Goal: Communication & Community: Answer question/provide support

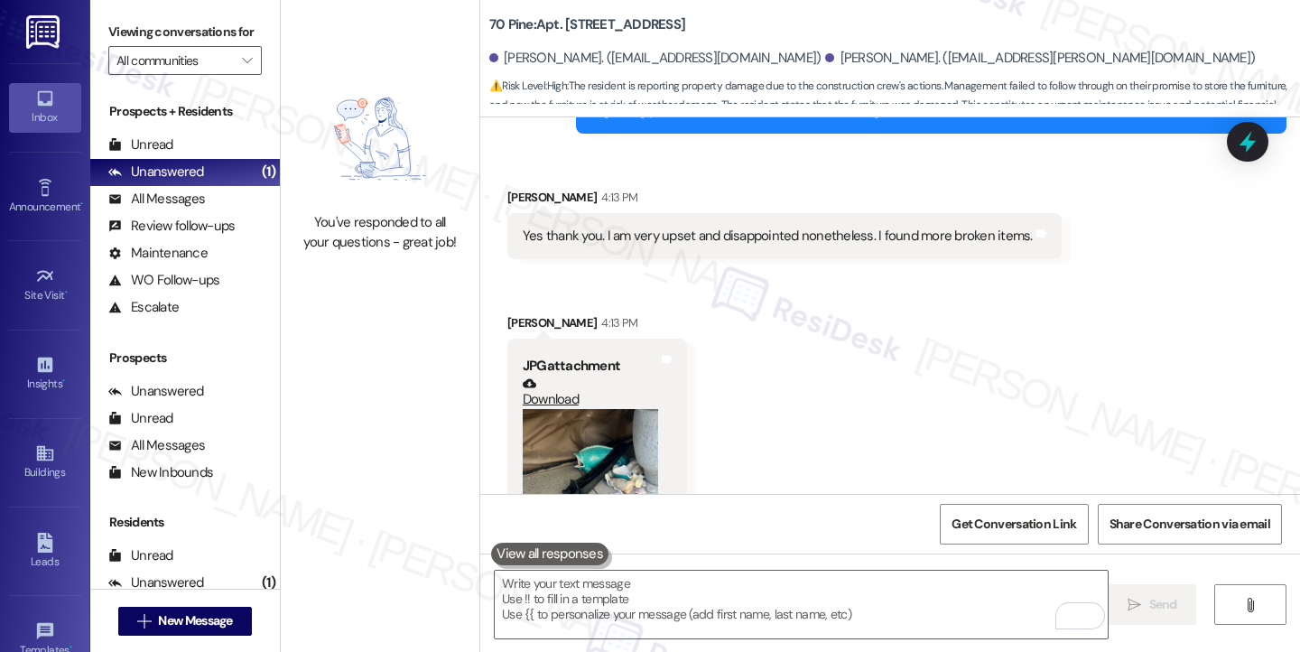
scroll to position [16484, 0]
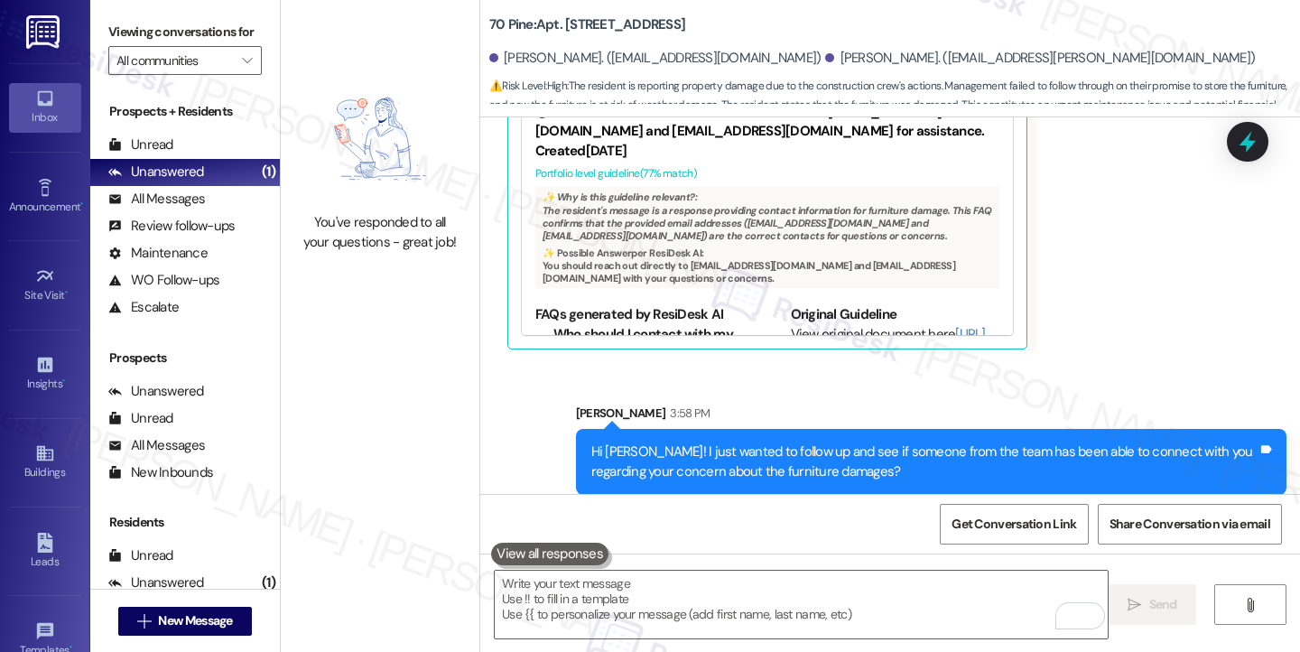
click at [733, 588] on div "Yes thank you. I am very upset and disappointed nonetheless. I found more broke…" at bounding box center [778, 597] width 510 height 19
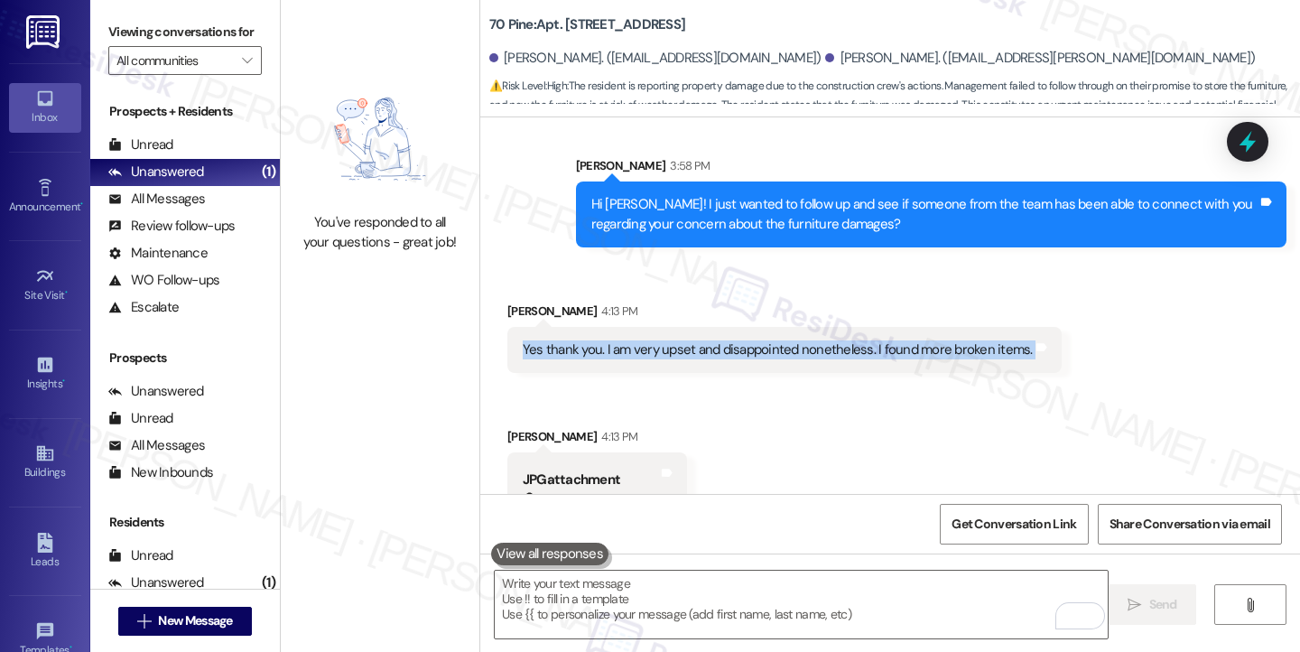
scroll to position [16845, 0]
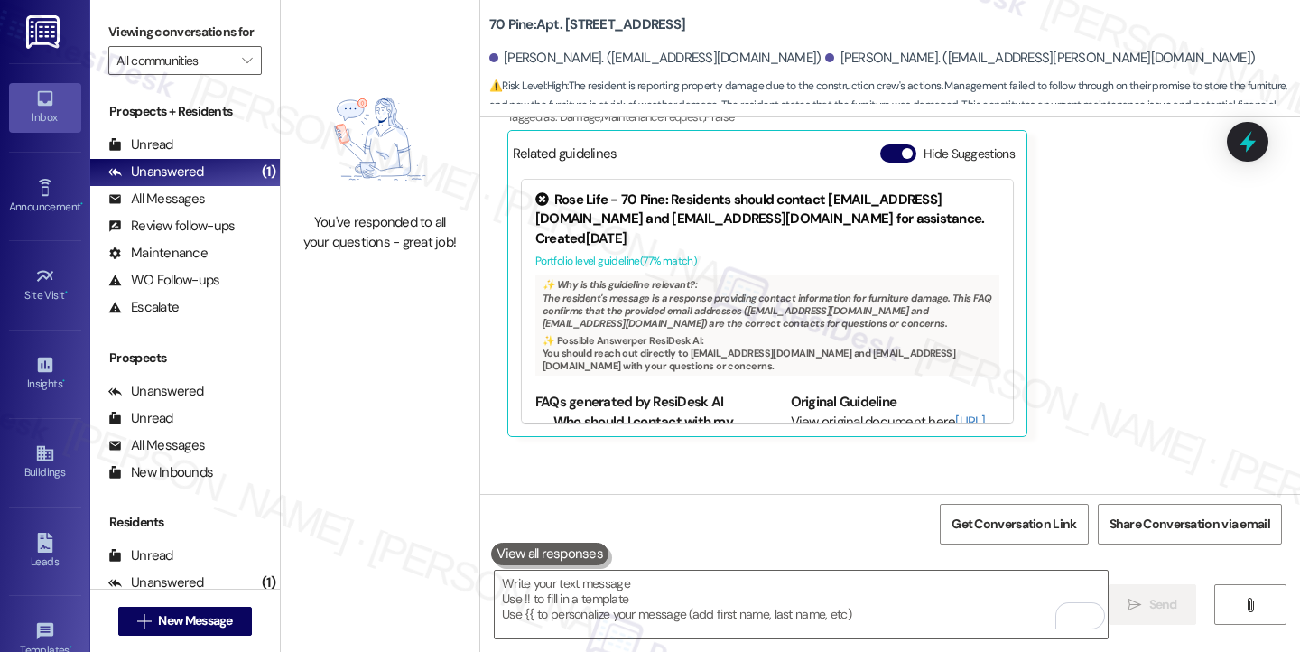
scroll to position [16393, 0]
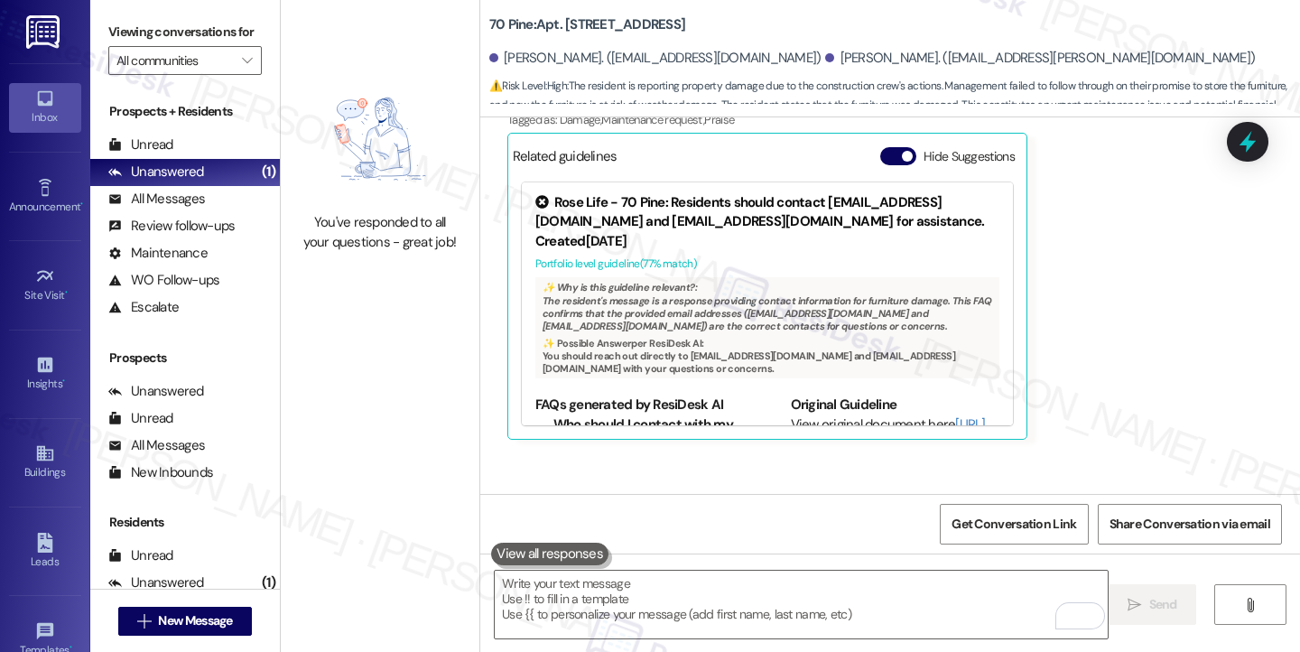
click at [701, 533] on div "Hi [PERSON_NAME]! I just wanted to follow up and see if someone from the team h…" at bounding box center [924, 552] width 666 height 39
click at [877, 533] on div "Hi [PERSON_NAME]! I just wanted to follow up and see if someone from the team h…" at bounding box center [924, 552] width 666 height 39
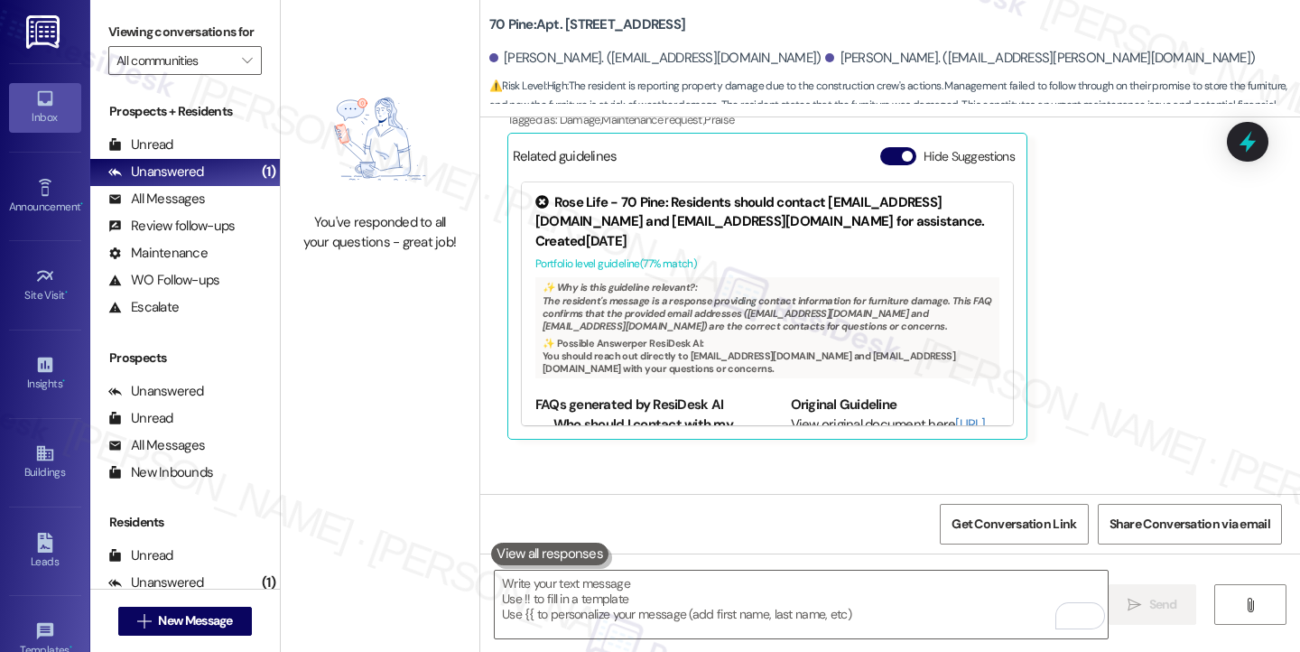
click at [877, 533] on div "Hi [PERSON_NAME]! I just wanted to follow up and see if someone from the team h…" at bounding box center [924, 552] width 666 height 39
click at [776, 533] on div "Hi [PERSON_NAME]! I just wanted to follow up and see if someone from the team h…" at bounding box center [924, 552] width 666 height 39
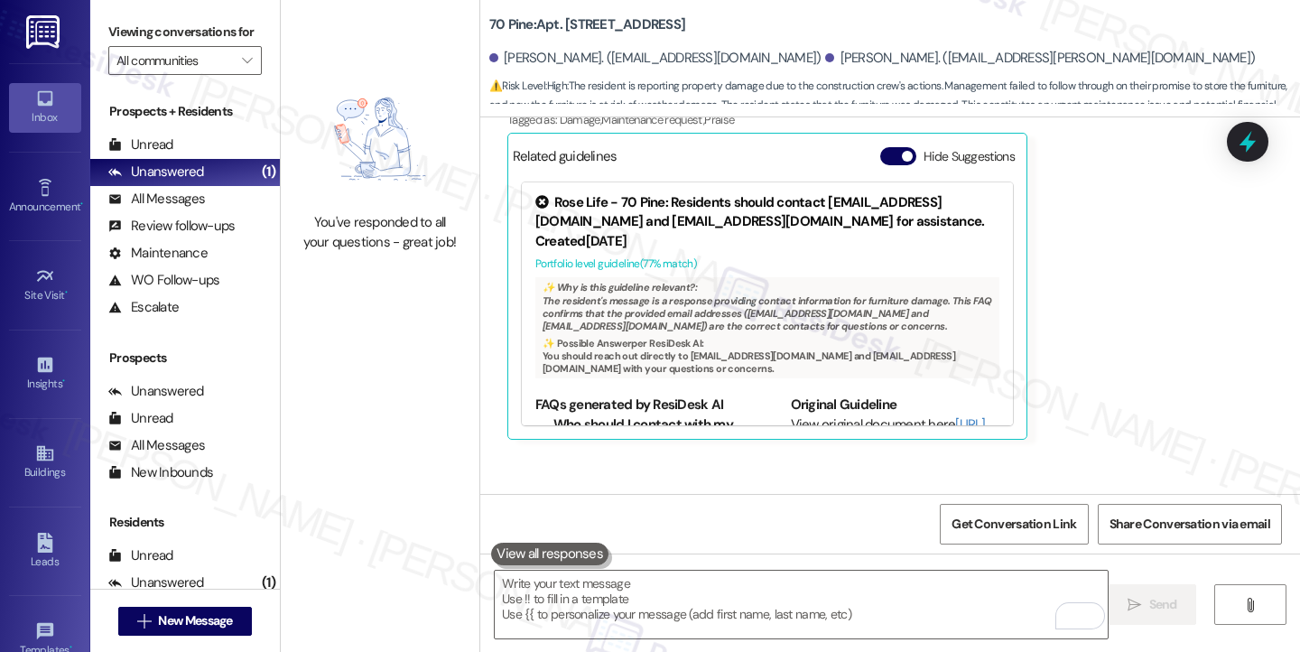
click at [776, 533] on div "Hi [PERSON_NAME]! I just wanted to follow up and see if someone from the team h…" at bounding box center [924, 552] width 666 height 39
click at [873, 533] on div "Hi [PERSON_NAME]! I just wanted to follow up and see if someone from the team h…" at bounding box center [924, 552] width 666 height 39
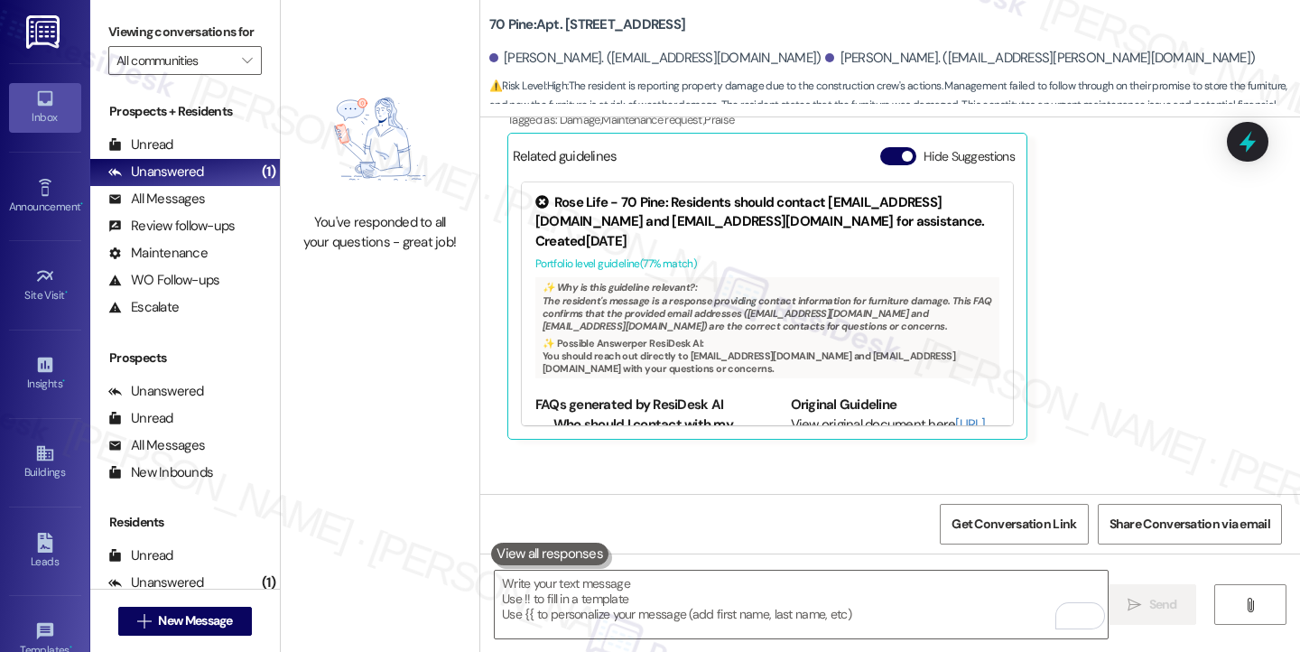
click at [711, 533] on div "Hi [PERSON_NAME]! I just wanted to follow up and see if someone from the team h…" at bounding box center [924, 552] width 666 height 39
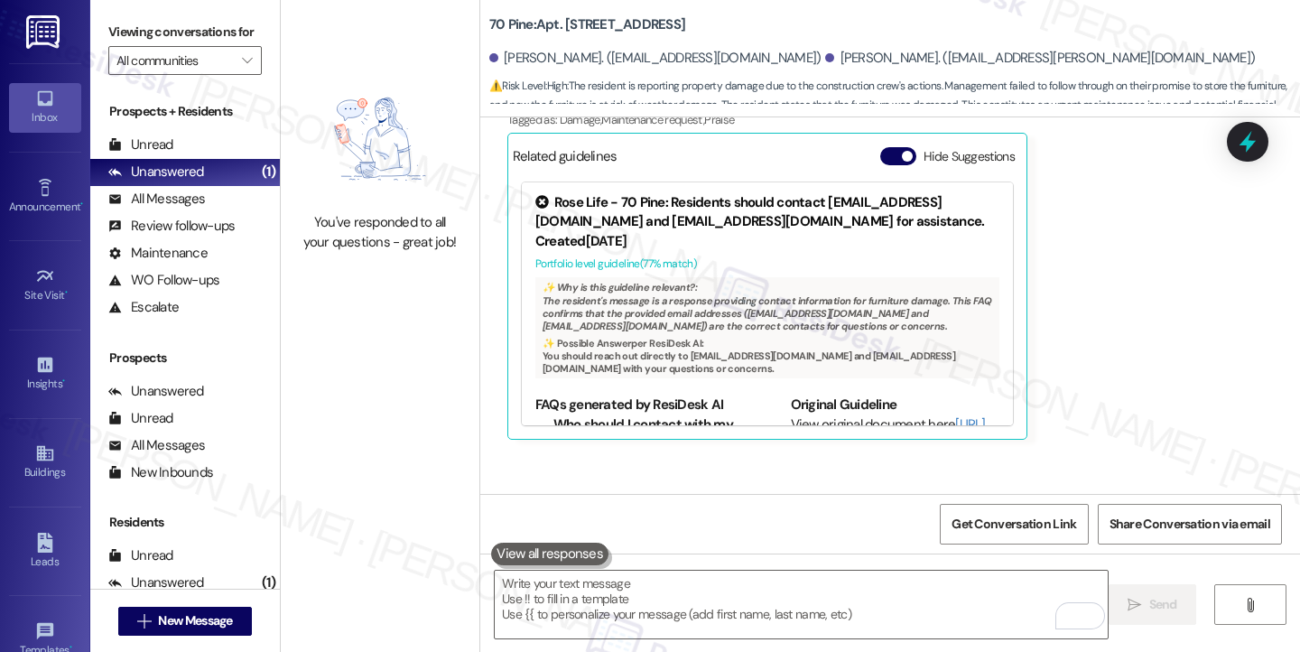
click at [711, 533] on div "Hi [PERSON_NAME]! I just wanted to follow up and see if someone from the team h…" at bounding box center [924, 552] width 666 height 39
copy div "Hi [PERSON_NAME]! I just wanted to follow up and see if someone from the team h…"
click at [137, 28] on label "Viewing conversations for" at bounding box center [184, 32] width 153 height 28
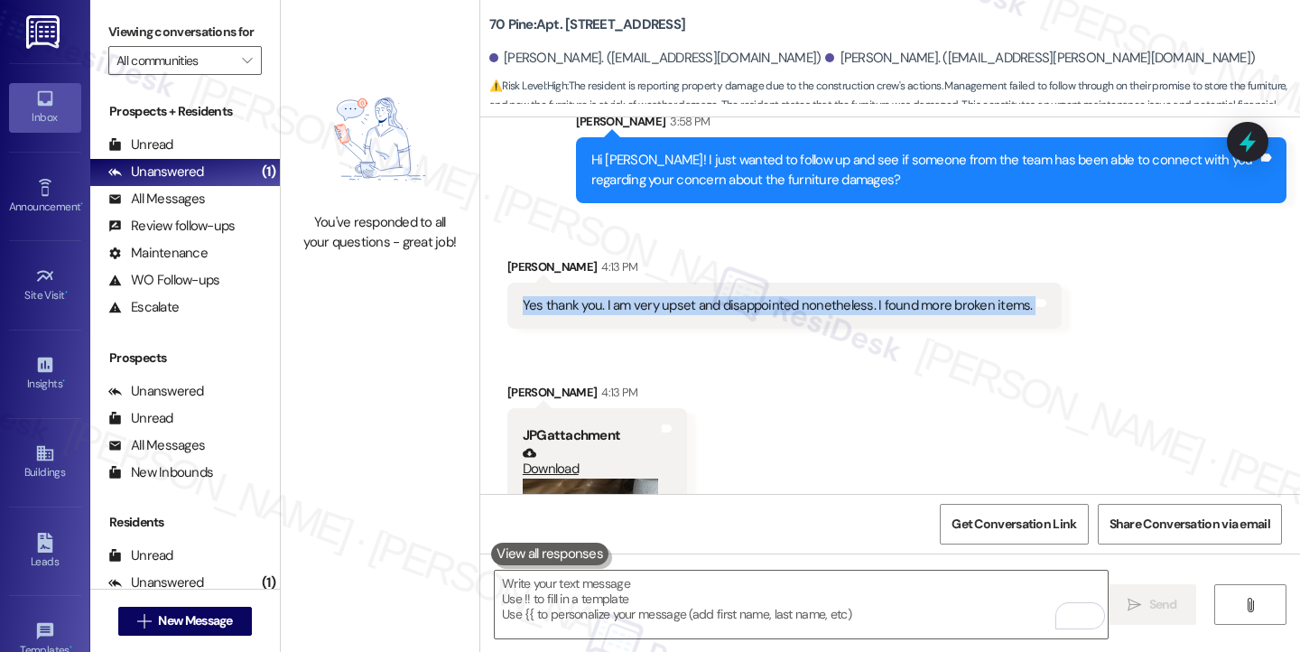
scroll to position [16845, 0]
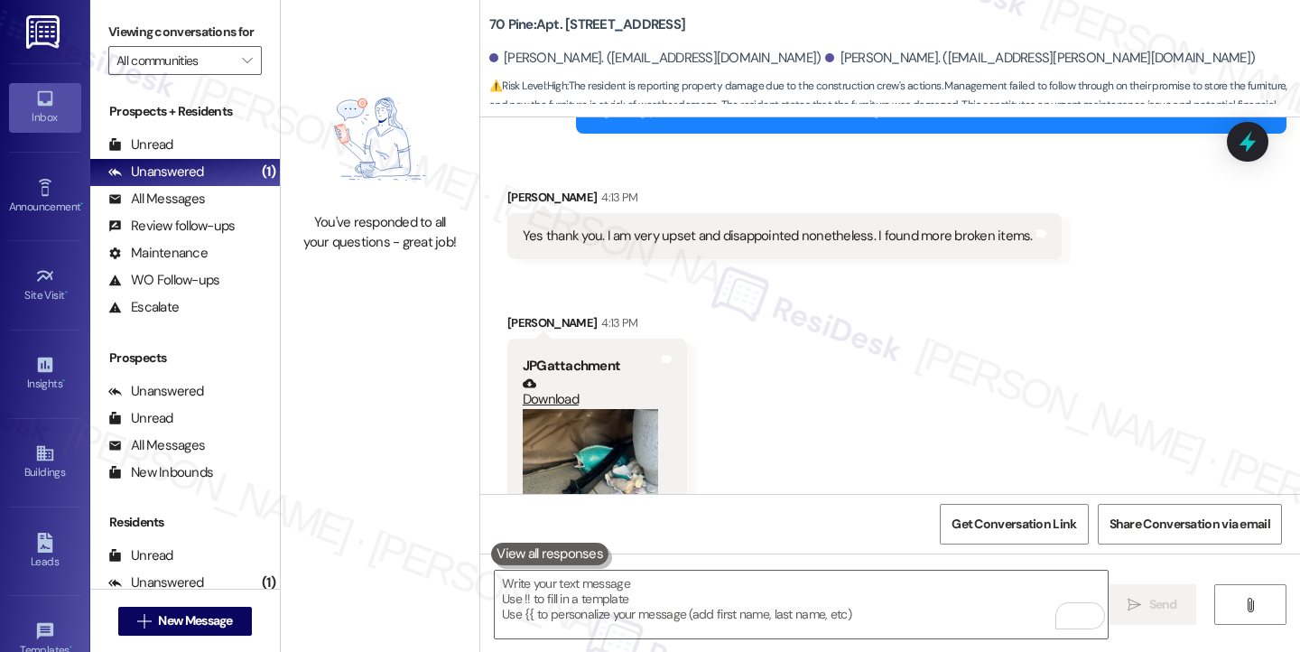
click at [199, 18] on label "Viewing conversations for" at bounding box center [184, 32] width 153 height 28
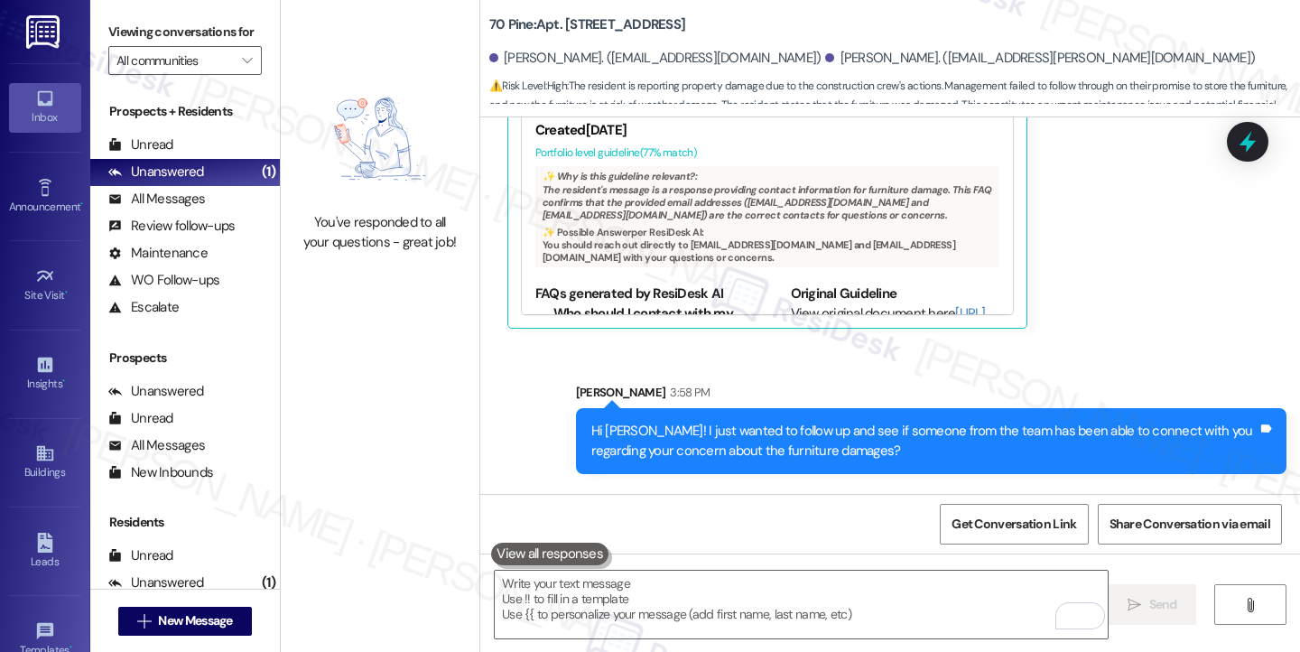
scroll to position [16484, 0]
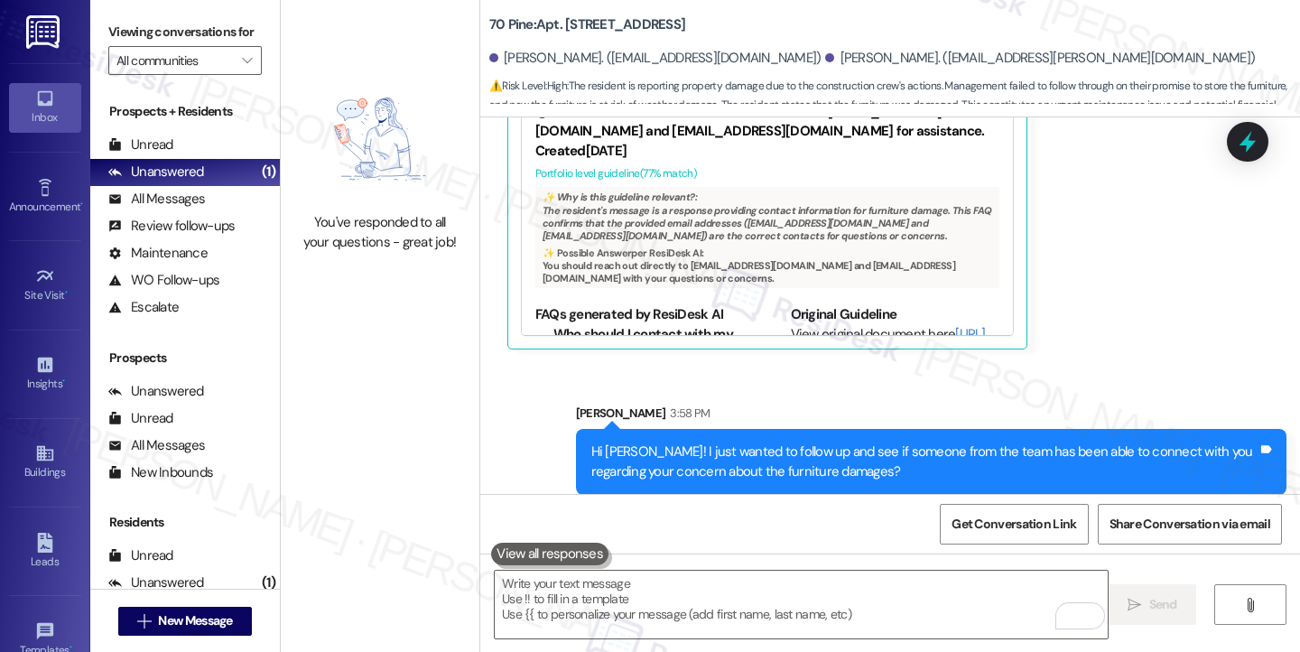
click at [713, 574] on div "Yes thank you. I am very upset and disappointed nonetheless. I found more broke…" at bounding box center [784, 597] width 554 height 46
copy div "Yes thank you. I am very upset and disappointed nonetheless. I found more broke…"
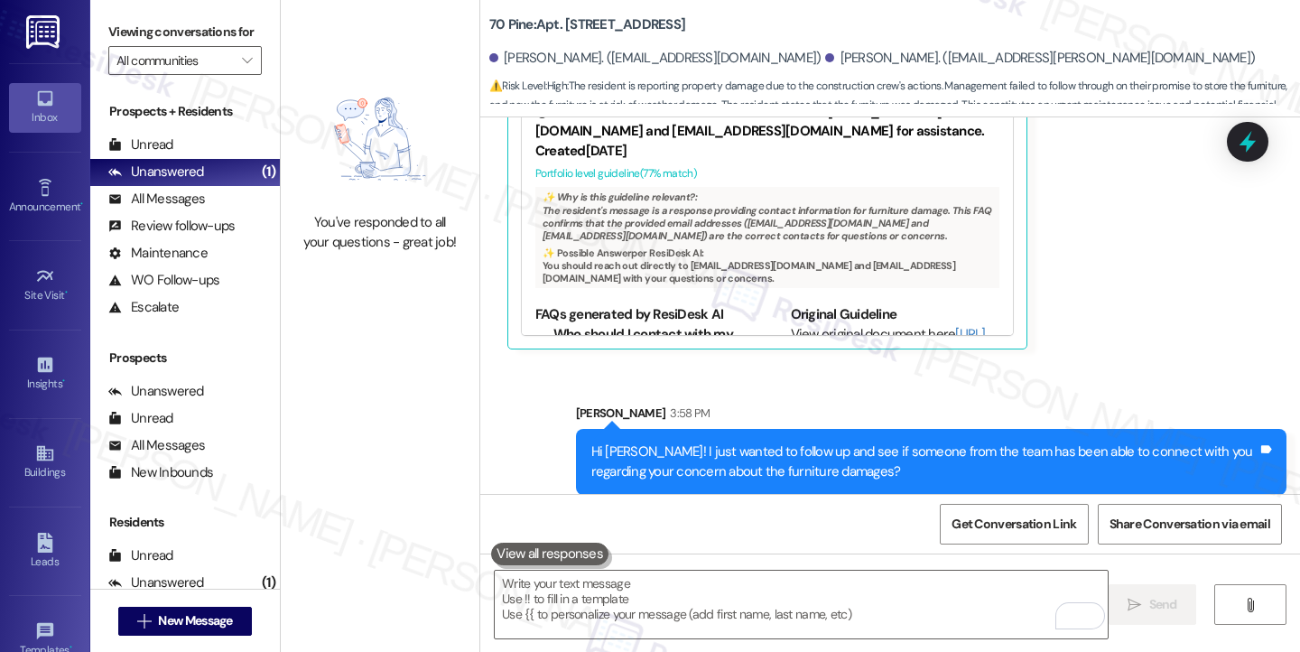
click at [208, 32] on label "Viewing conversations for" at bounding box center [184, 32] width 153 height 28
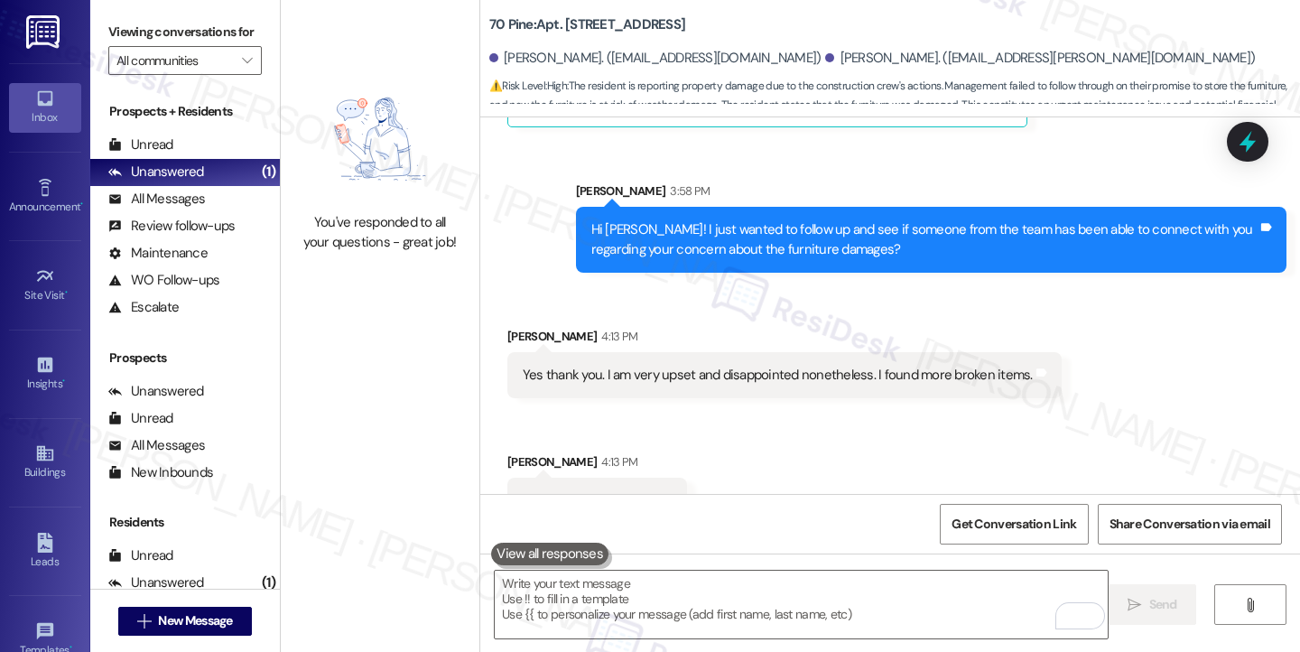
scroll to position [16845, 0]
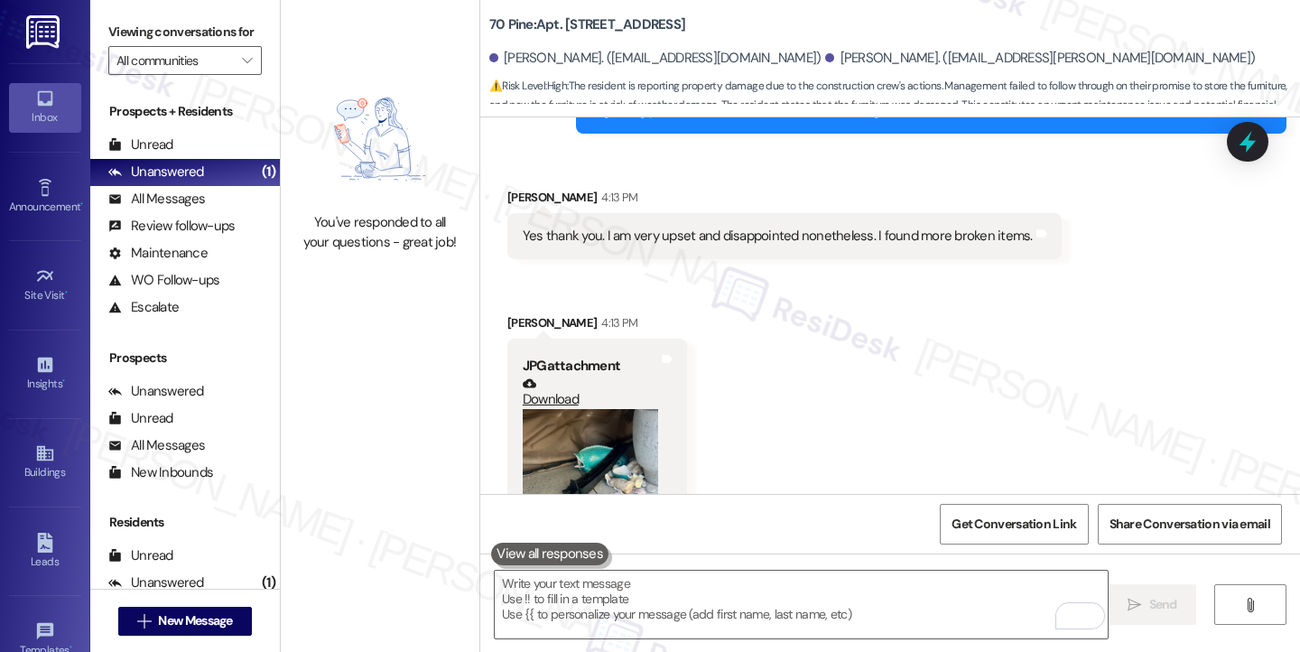
copy div "The way this was handled was very disrespectful. I feel extremely violated in m…"
click at [174, 24] on label "Viewing conversations for" at bounding box center [184, 32] width 153 height 28
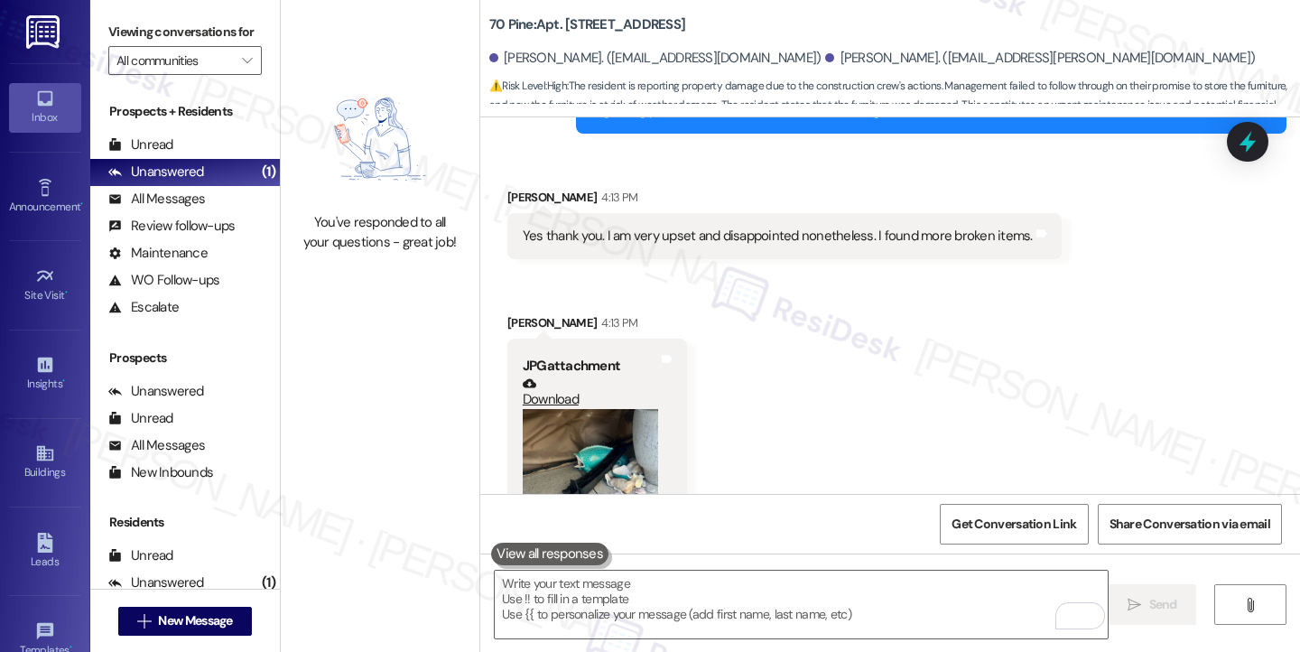
click at [160, 29] on label "Viewing conversations for" at bounding box center [184, 32] width 153 height 28
drag, startPoint x: 173, startPoint y: 32, endPoint x: 201, endPoint y: 23, distance: 29.1
click at [173, 32] on label "Viewing conversations for" at bounding box center [184, 32] width 153 height 28
click at [176, 28] on label "Viewing conversations for" at bounding box center [184, 32] width 153 height 28
drag, startPoint x: 195, startPoint y: 44, endPoint x: 211, endPoint y: 55, distance: 19.5
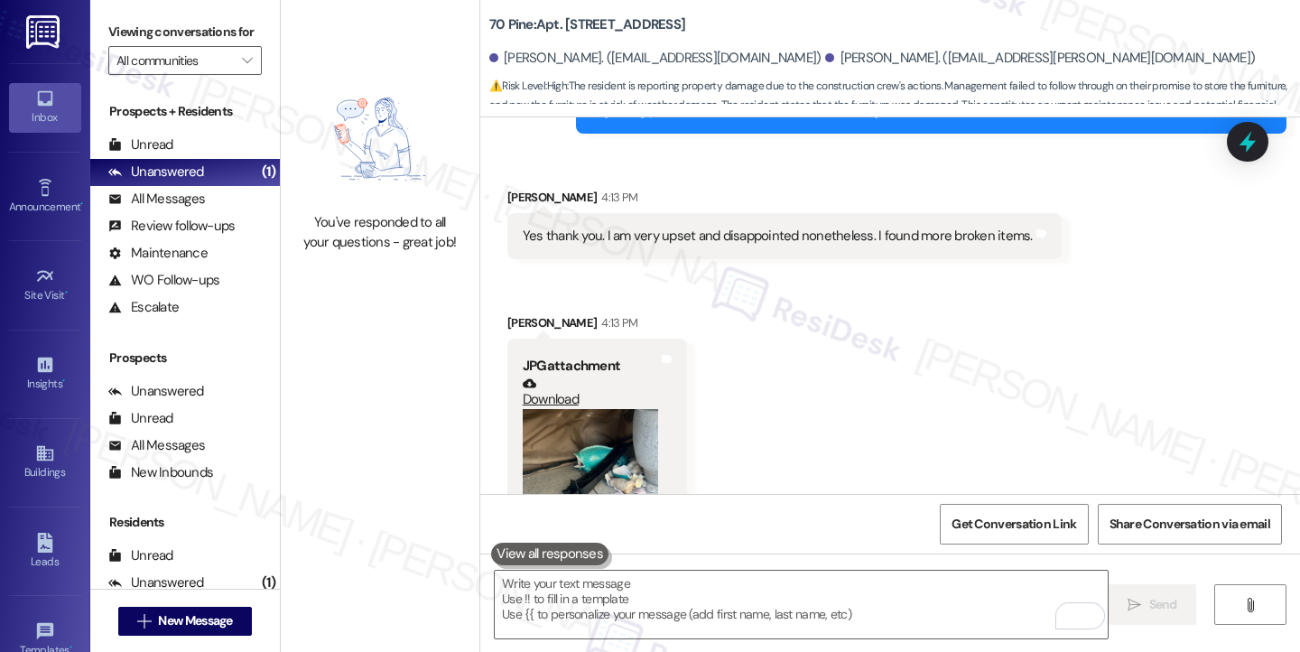
click at [194, 43] on label "Viewing conversations for" at bounding box center [184, 32] width 153 height 28
click at [701, 603] on textarea "To enrich screen reader interactions, please activate Accessibility in Grammarl…" at bounding box center [801, 605] width 613 height 68
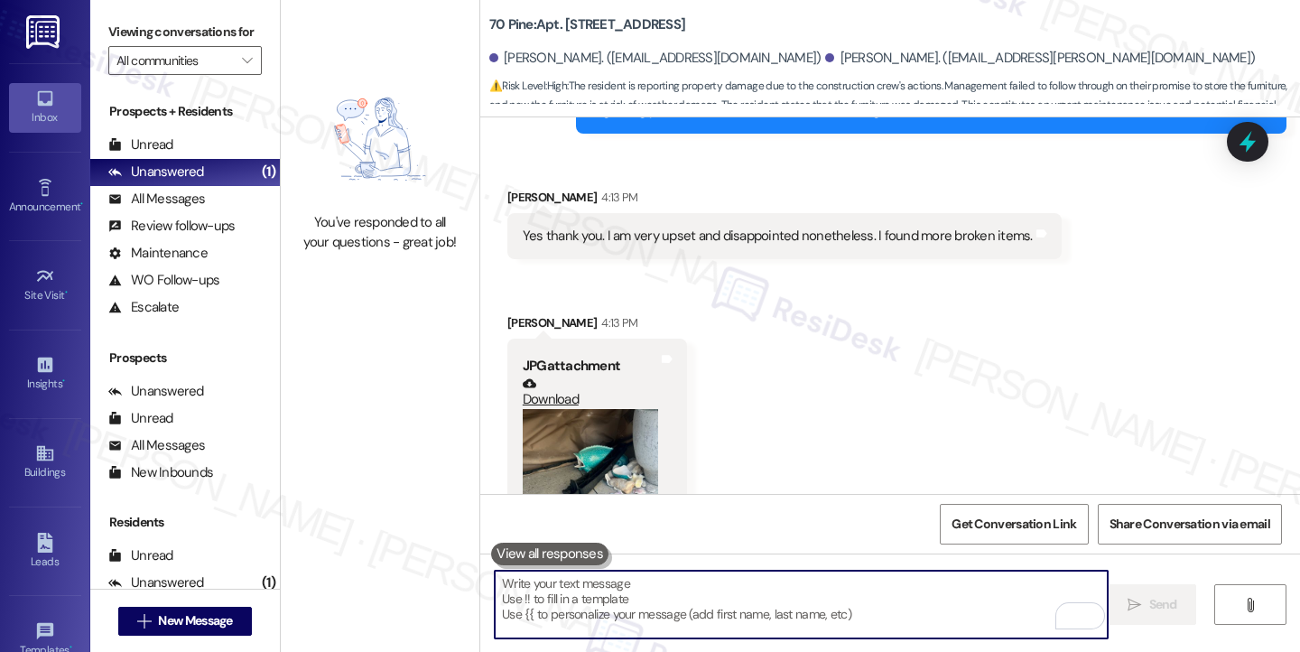
paste textarea "The way this was handled was very disrespectful. I feel extremely violated in m…"
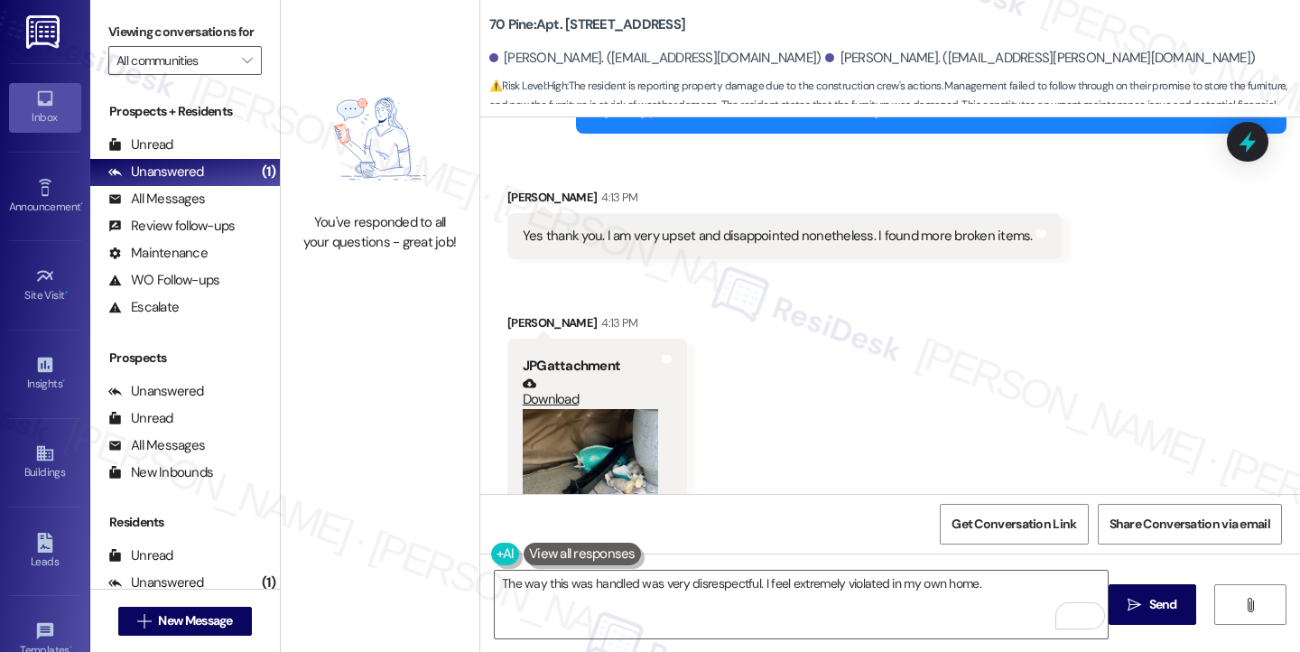
click at [218, 46] on label "Viewing conversations for" at bounding box center [184, 32] width 153 height 28
click at [594, 585] on textarea "The way this was handled was very disrespectful. I feel extremely violated in m…" at bounding box center [801, 605] width 613 height 68
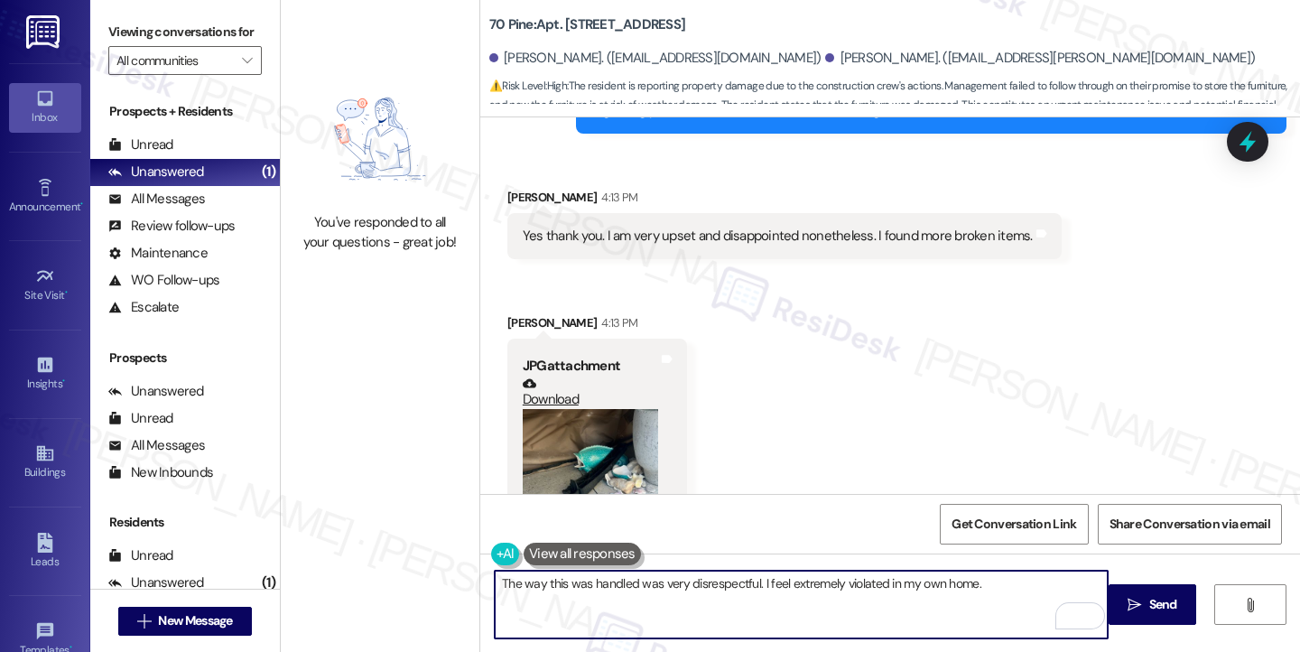
paste textarea "Hi {{first_name}}, I’m truly sorry to hear how upsetting and disrespectful this…"
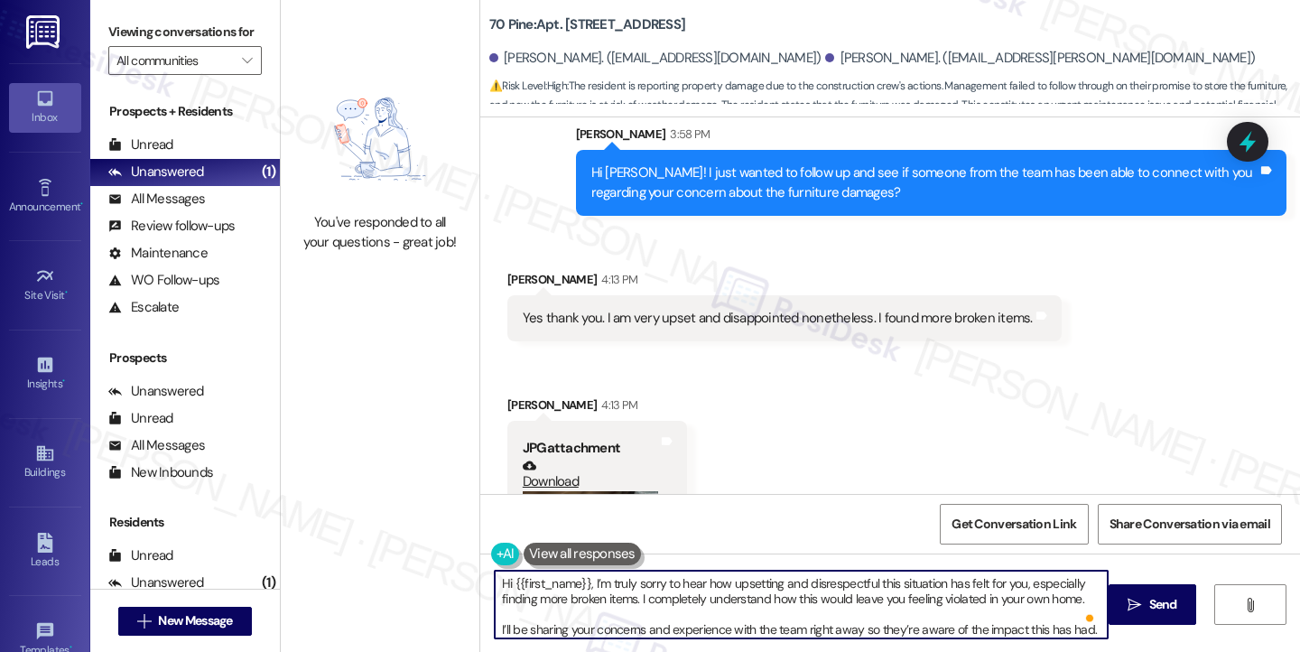
scroll to position [16574, 0]
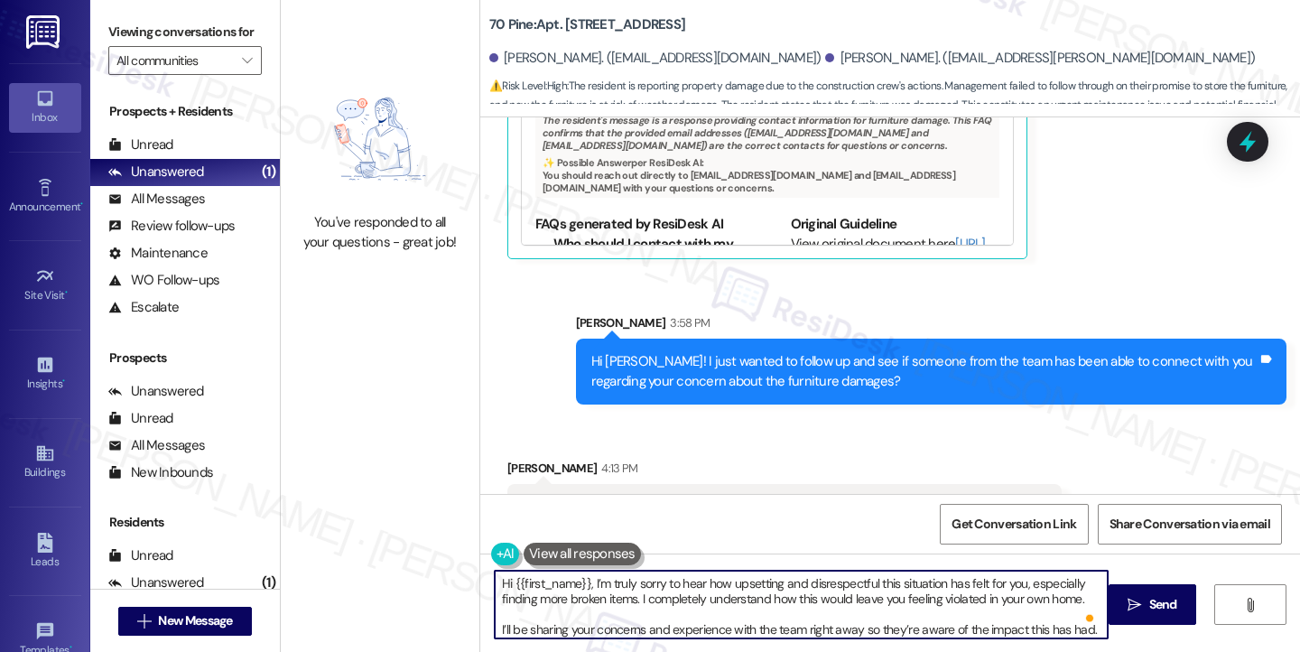
click at [522, 459] on div "[PERSON_NAME] 4:13 PM" at bounding box center [784, 471] width 554 height 25
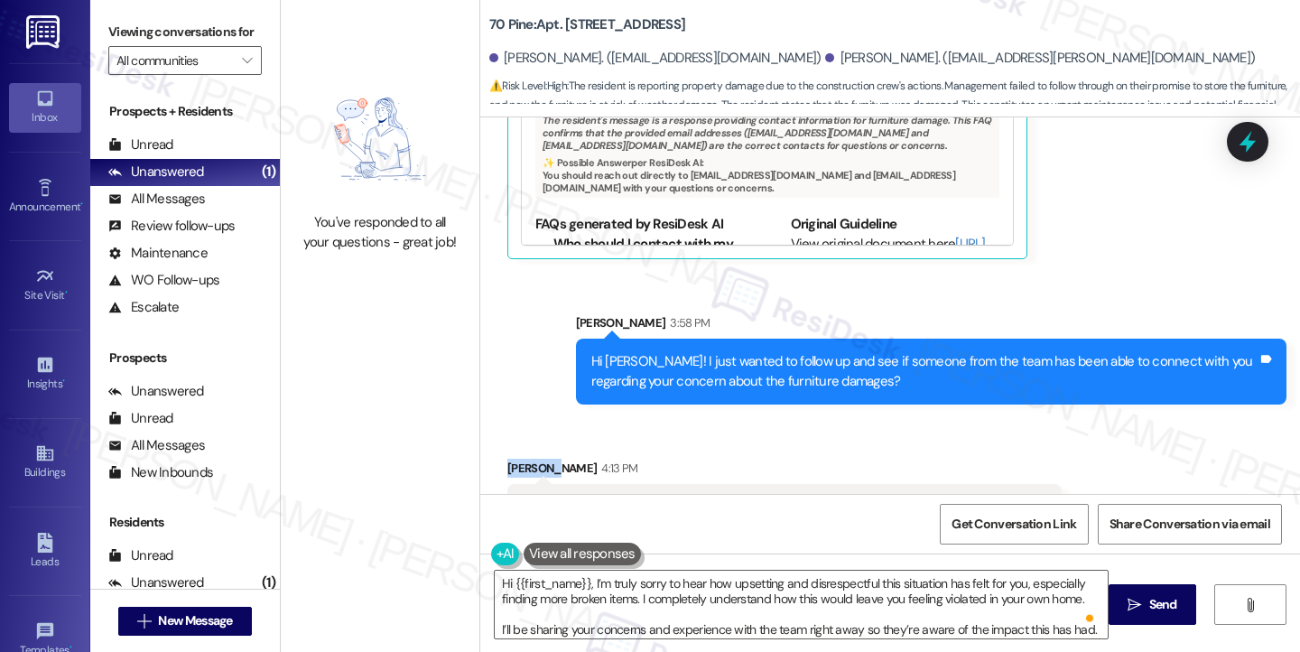
copy div "[PERSON_NAME]"
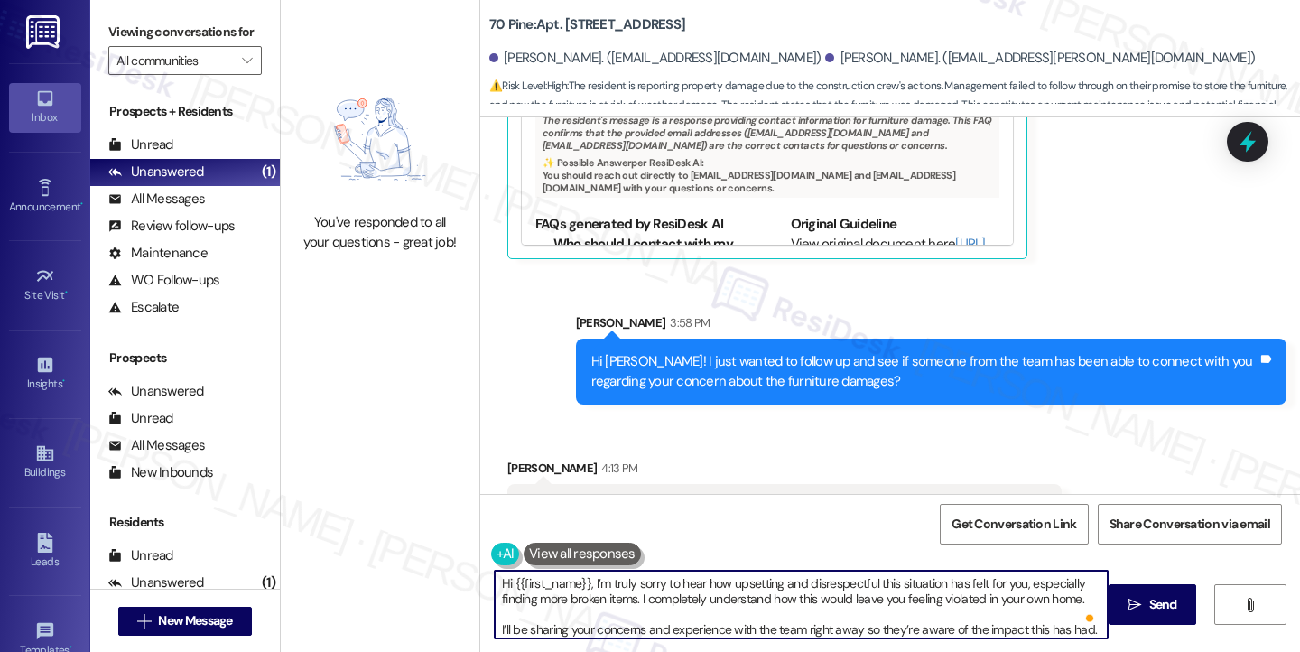
drag, startPoint x: 507, startPoint y: 584, endPoint x: 581, endPoint y: 583, distance: 74.0
click at [581, 582] on textarea "Hi {{first_name}}, I’m truly sorry to hear how upsetting and disrespectful this…" at bounding box center [801, 605] width 613 height 68
paste textarea "[PERSON_NAME]"
click at [593, 588] on textarea "Hi [PERSON_NAME] , I’m truly sorry to hear how upsetting and disrespectful this…" at bounding box center [801, 605] width 613 height 68
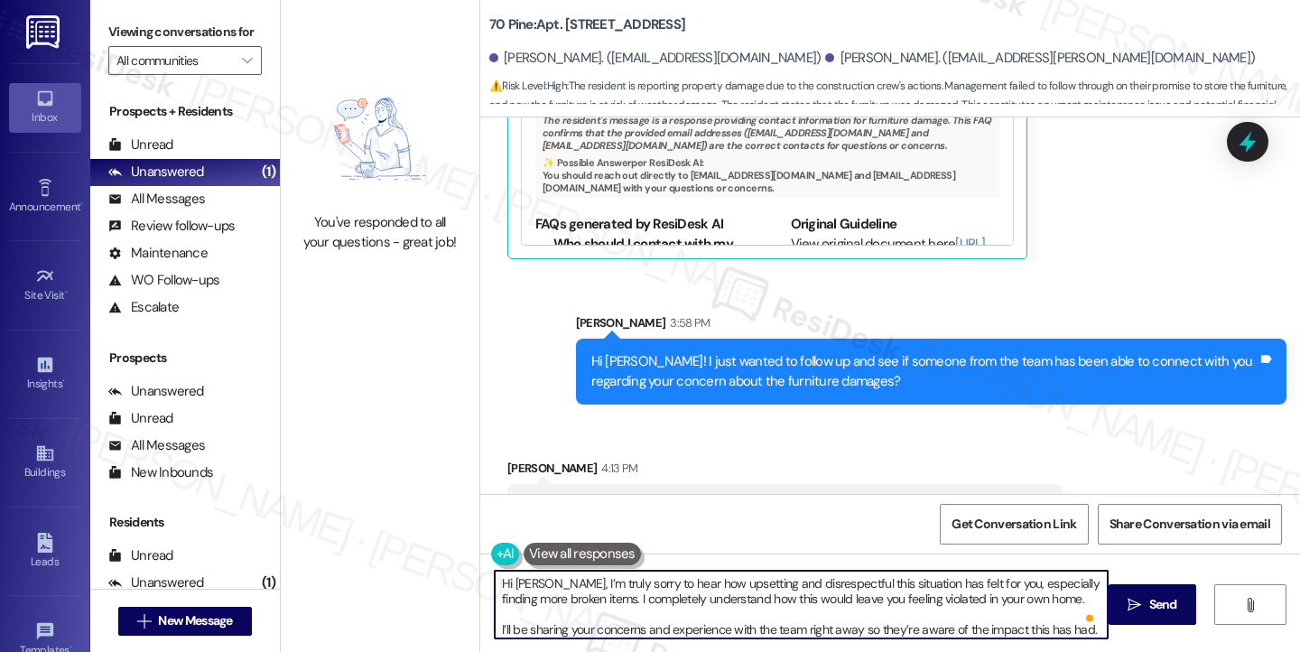
click at [715, 583] on textarea "Hi [PERSON_NAME], I’m truly sorry to hear how upsetting and disrespectful this …" at bounding box center [801, 605] width 613 height 68
click at [641, 599] on textarea "Hi [PERSON_NAME], I’m truly sorry to hear how upsetting and disrespectful this …" at bounding box center [801, 605] width 613 height 68
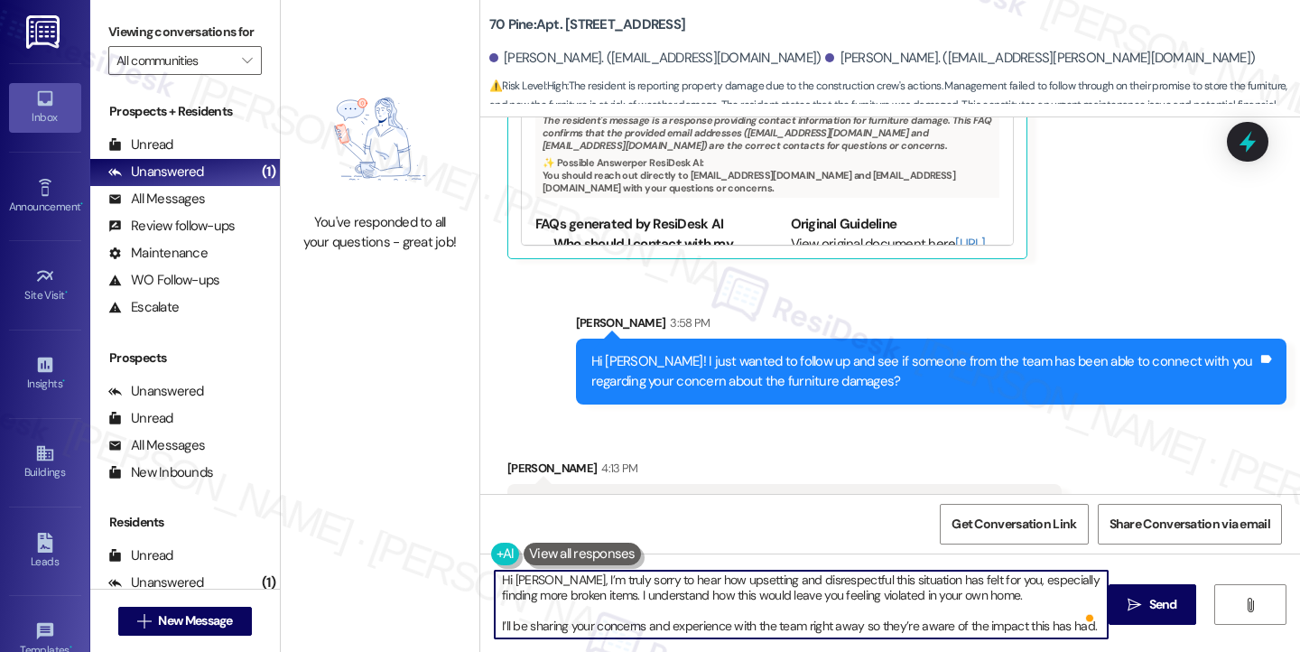
click at [495, 627] on textarea "Hi [PERSON_NAME], I’m truly sorry to hear how upsetting and disrespectful this …" at bounding box center [801, 605] width 613 height 68
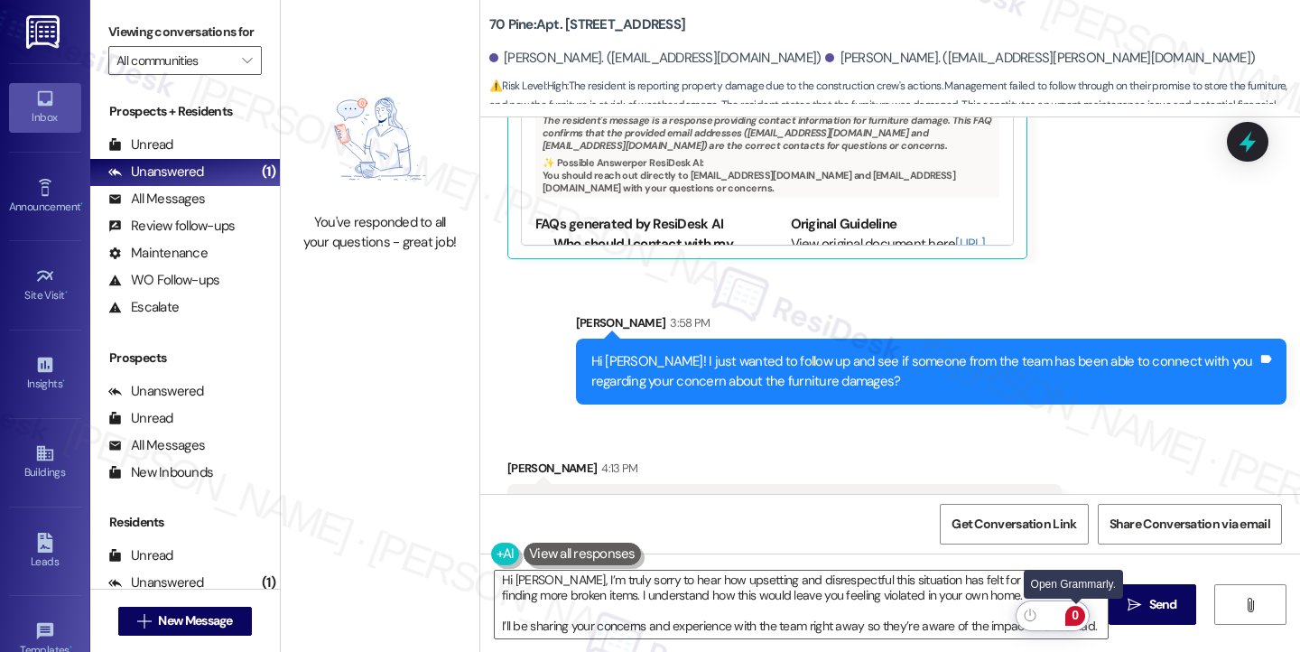
click at [1087, 623] on div "0" at bounding box center [1075, 615] width 23 height 23
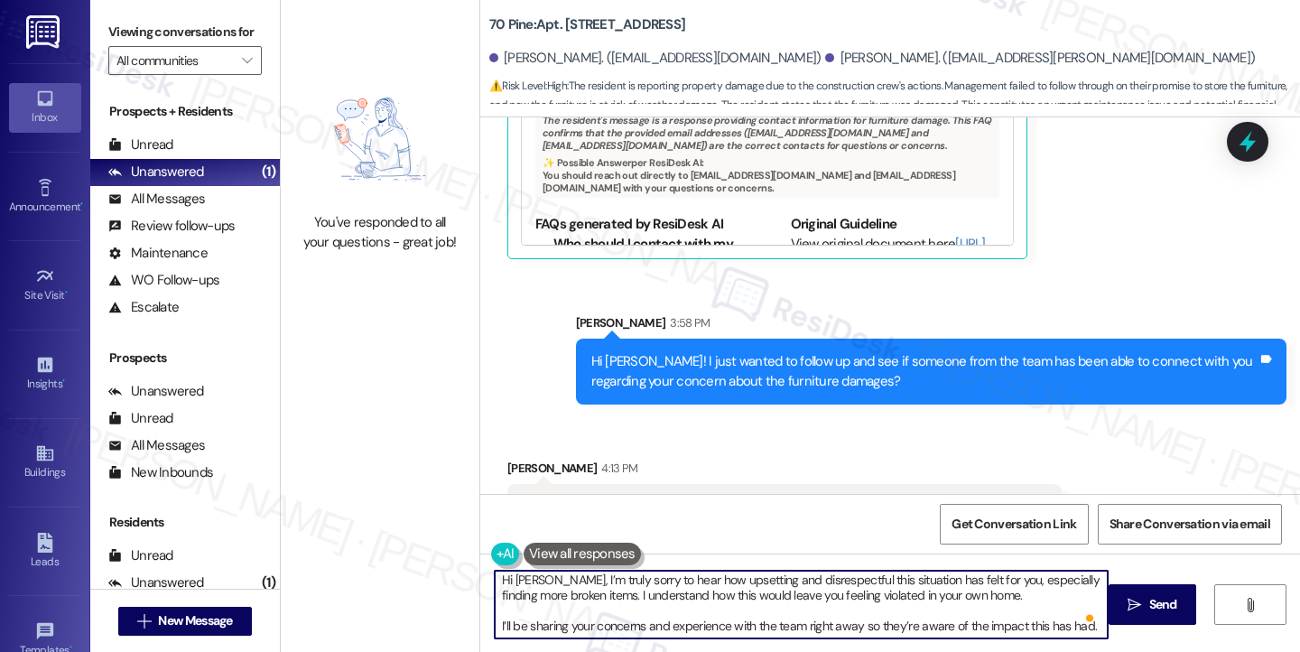
click at [495, 625] on textarea "Hi [PERSON_NAME], I’m truly sorry to hear how upsetting and disrespectful this …" at bounding box center [801, 605] width 613 height 68
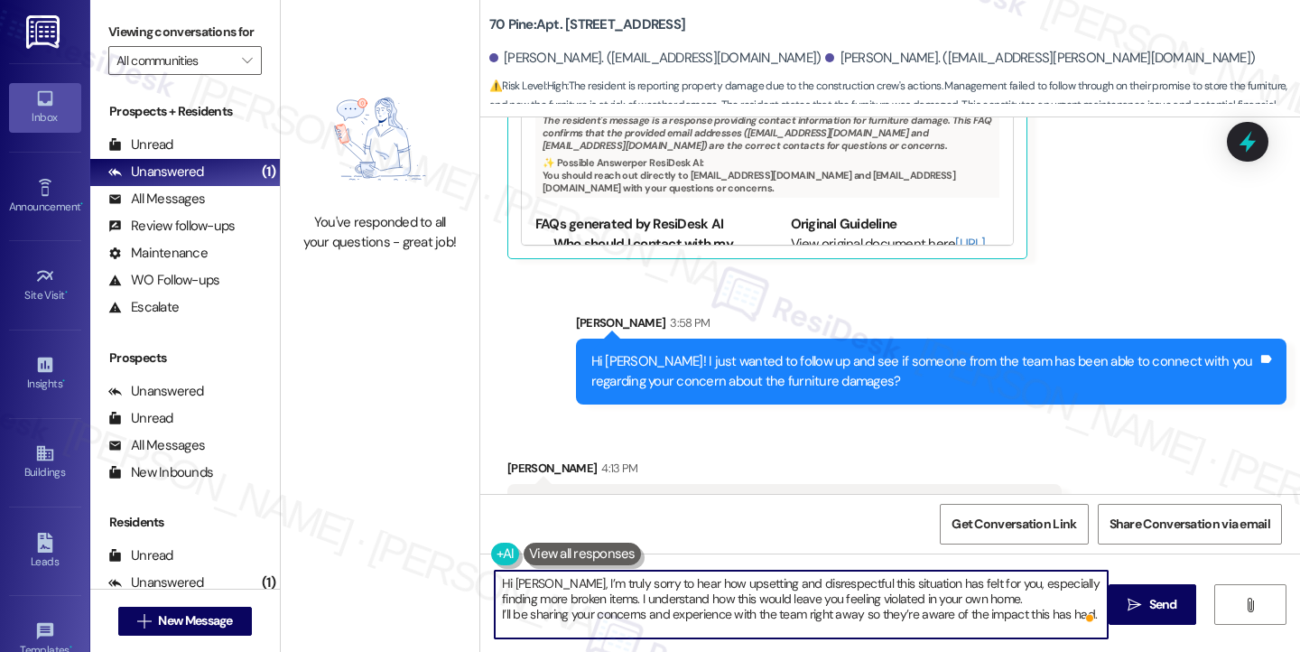
scroll to position [0, 0]
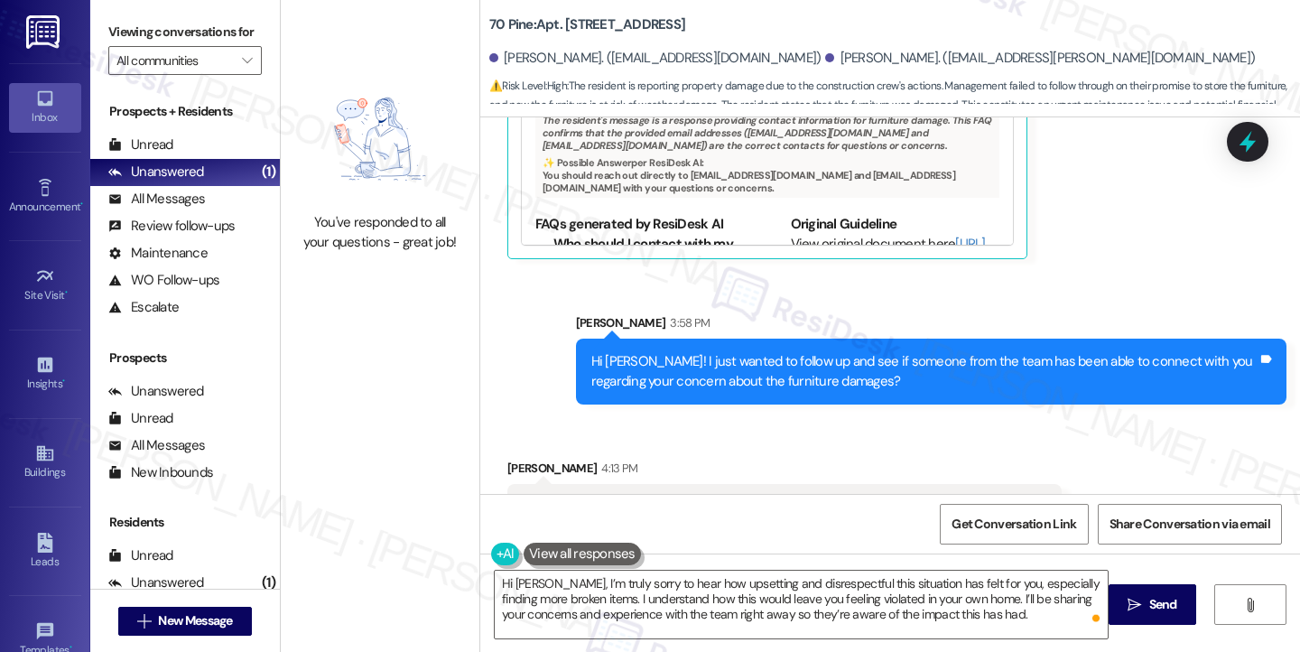
click at [182, 46] on label "Viewing conversations for" at bounding box center [184, 32] width 153 height 28
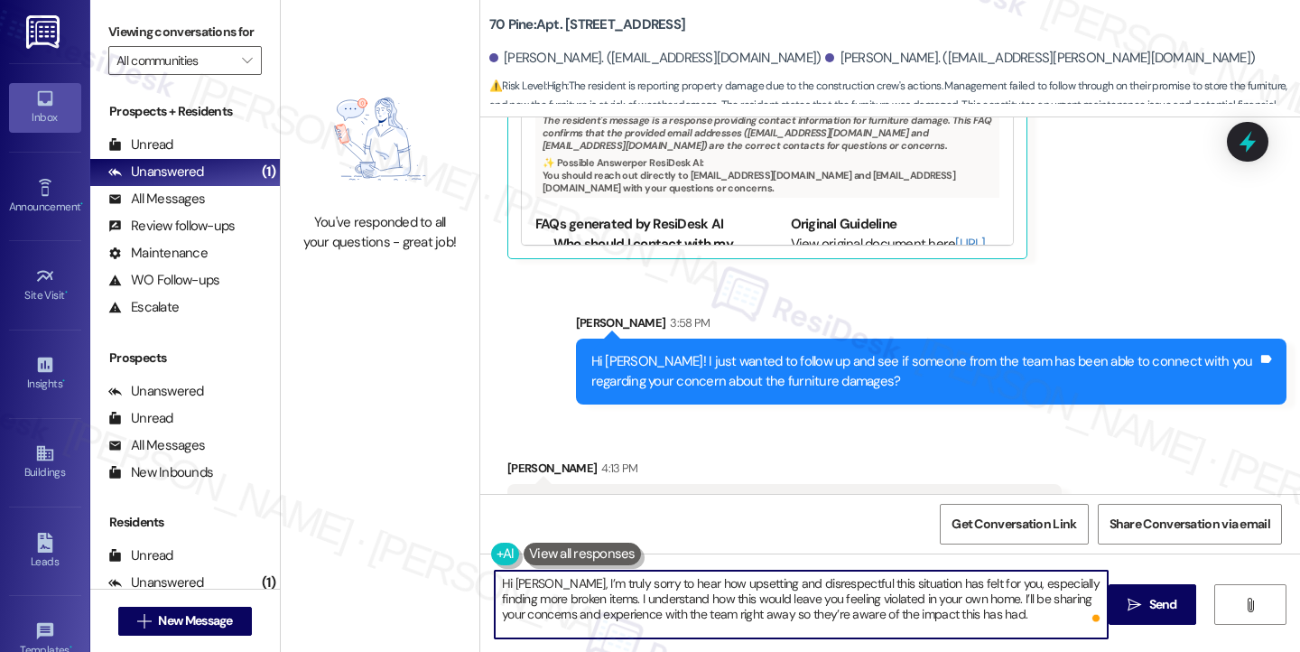
click at [995, 620] on textarea "Hi [PERSON_NAME], I’m truly sorry to hear how upsetting and disrespectful this …" at bounding box center [801, 605] width 613 height 68
click at [1021, 616] on textarea "Hi [PERSON_NAME], I’m truly sorry to hear how upsetting and disrespectful this …" at bounding box center [801, 605] width 613 height 68
type textarea "Hi [PERSON_NAME], I’m truly sorry to hear how upsetting and disrespectful this …"
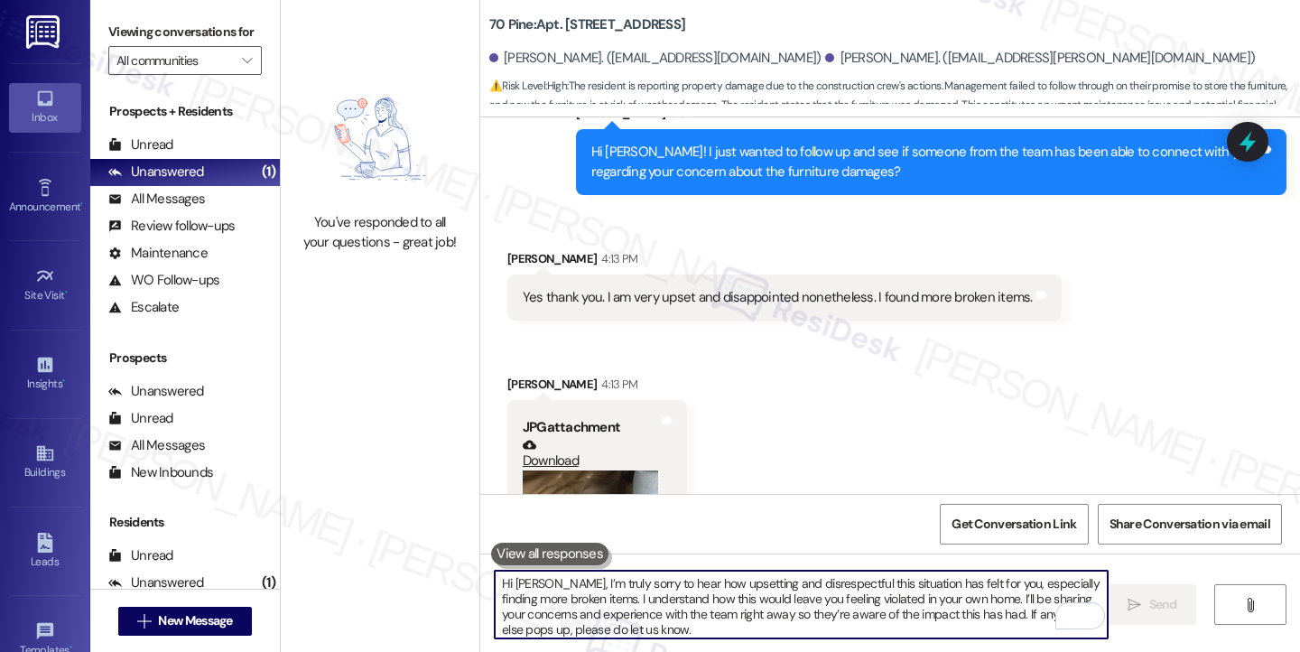
scroll to position [16845, 0]
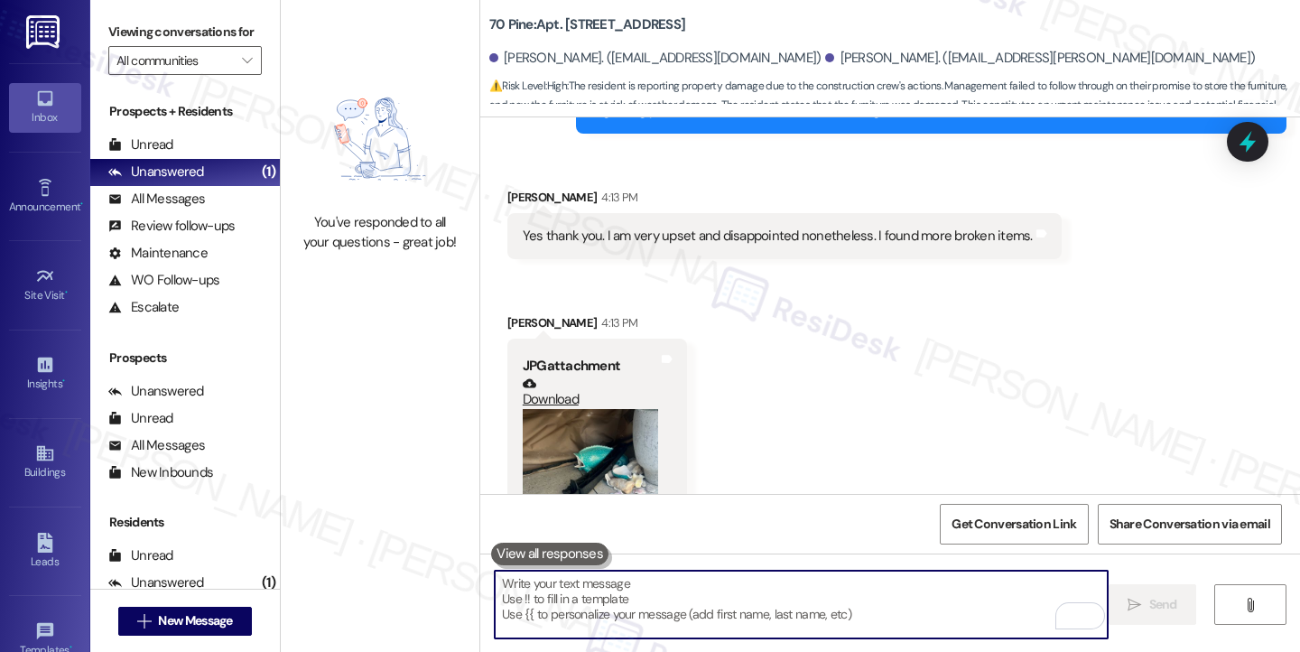
click at [740, 597] on textarea "To enrich screen reader interactions, please activate Accessibility in Grammarl…" at bounding box center [801, 605] width 613 height 68
paste textarea "[PERSON_NAME]"
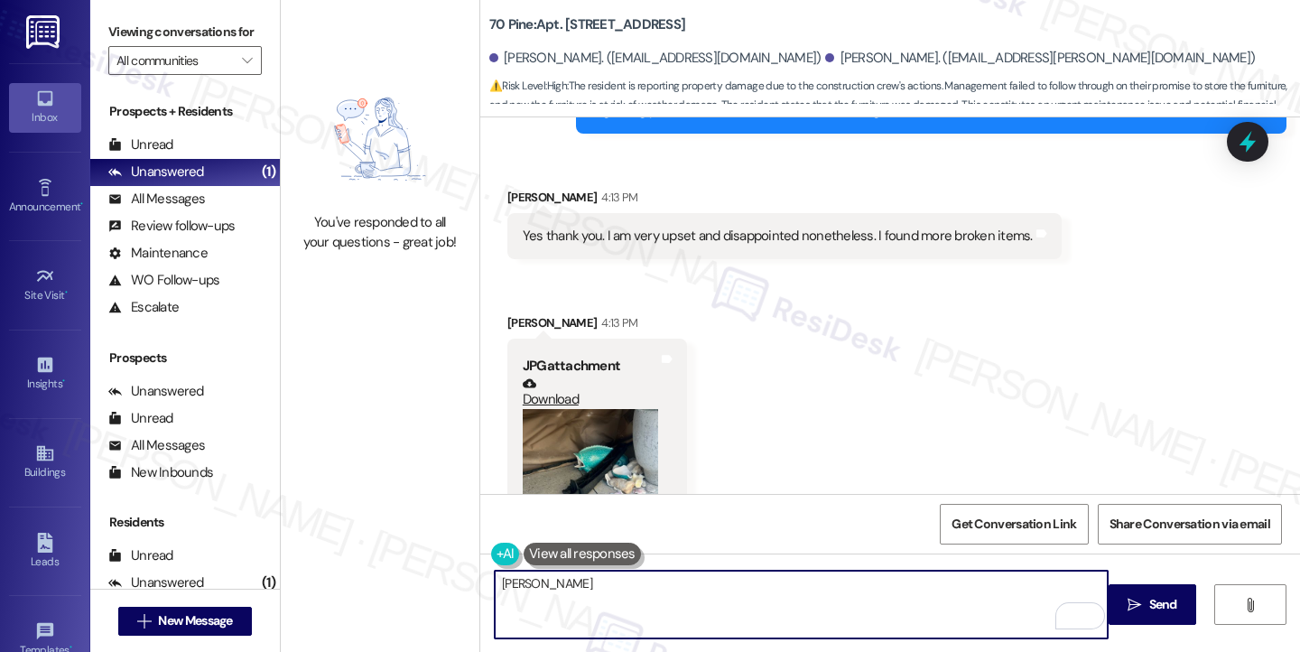
type textarea "[PERSON_NAME]"
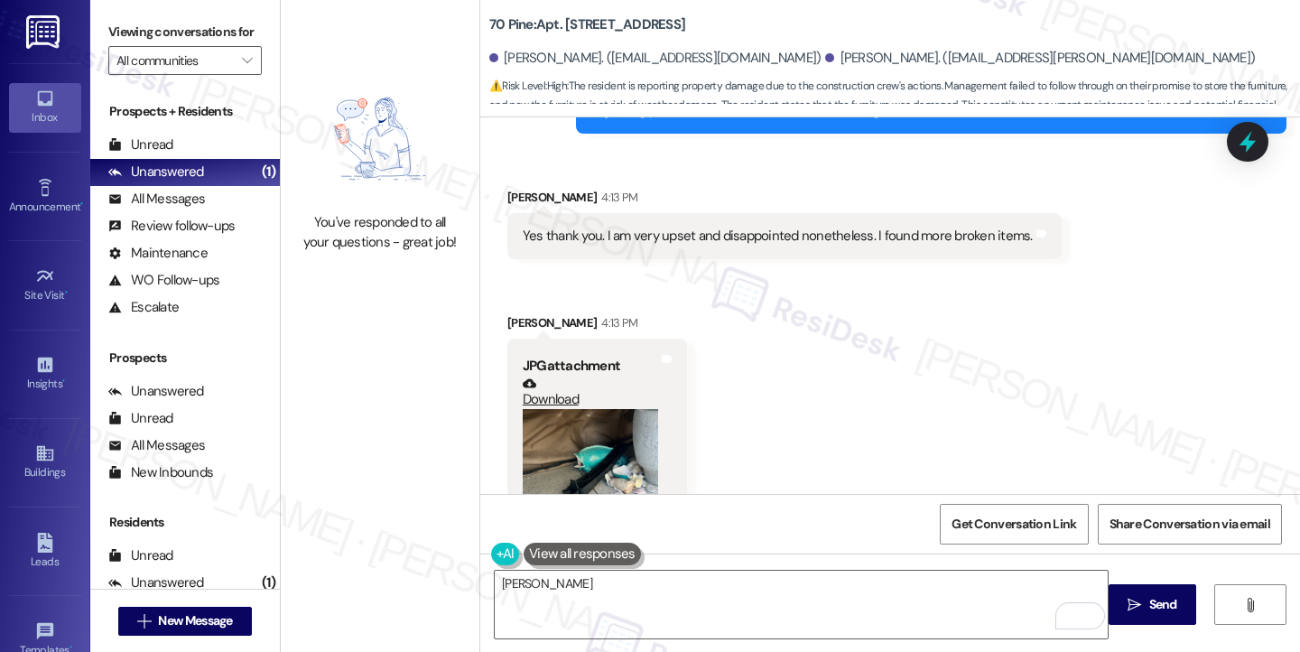
drag, startPoint x: 147, startPoint y: 35, endPoint x: 186, endPoint y: 42, distance: 39.5
click at [147, 35] on label "Viewing conversations for" at bounding box center [184, 32] width 153 height 28
click at [153, 209] on div "All Messages" at bounding box center [156, 199] width 97 height 19
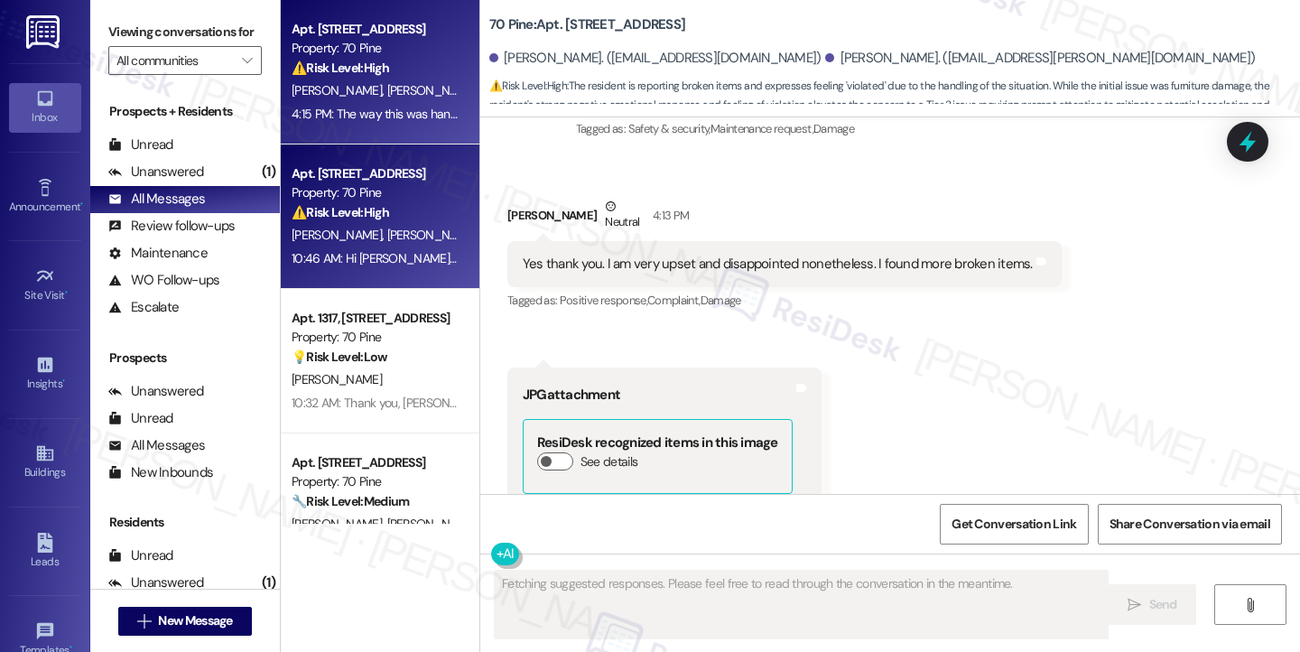
scroll to position [16734, 0]
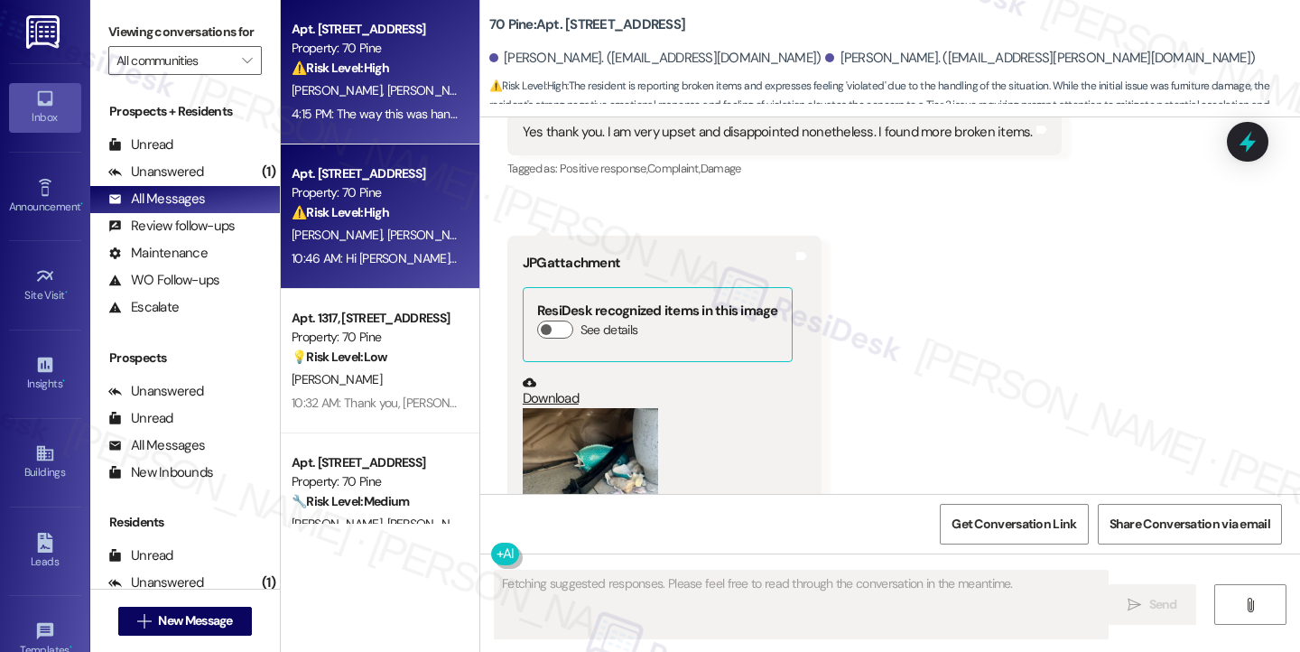
click at [417, 212] on div "⚠️ Risk Level: High The resident is disputing a service fee of $231.63 on their…" at bounding box center [375, 212] width 167 height 19
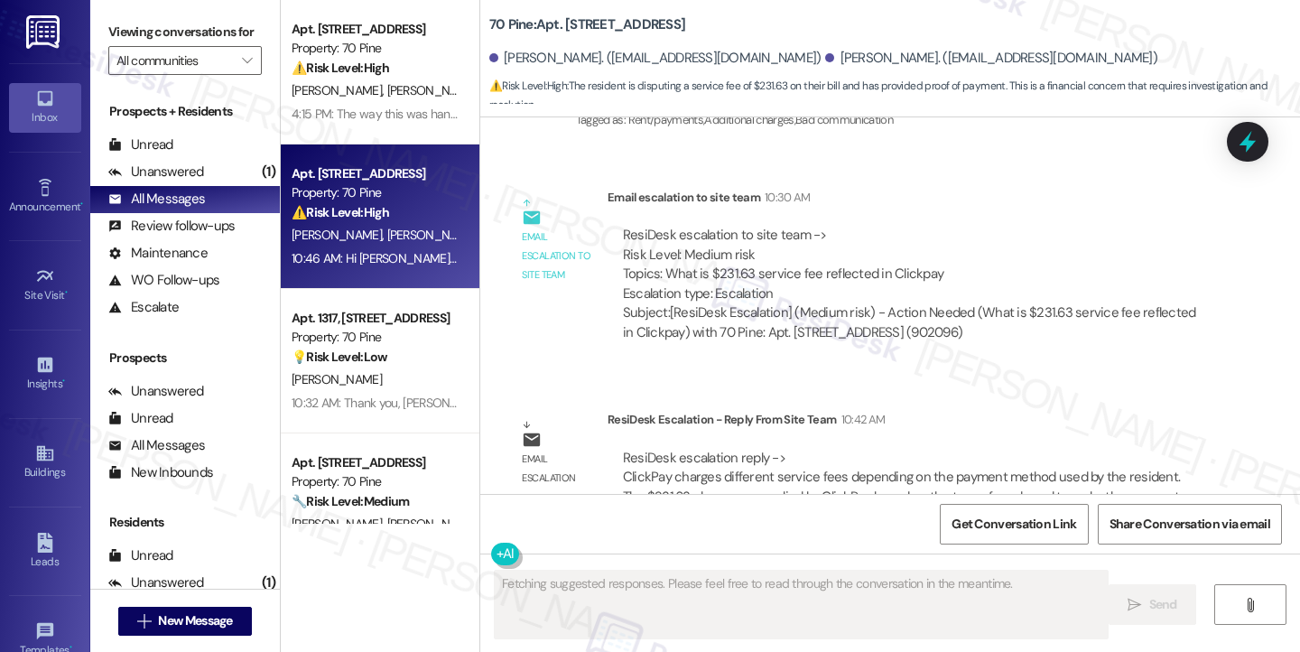
scroll to position [12693, 0]
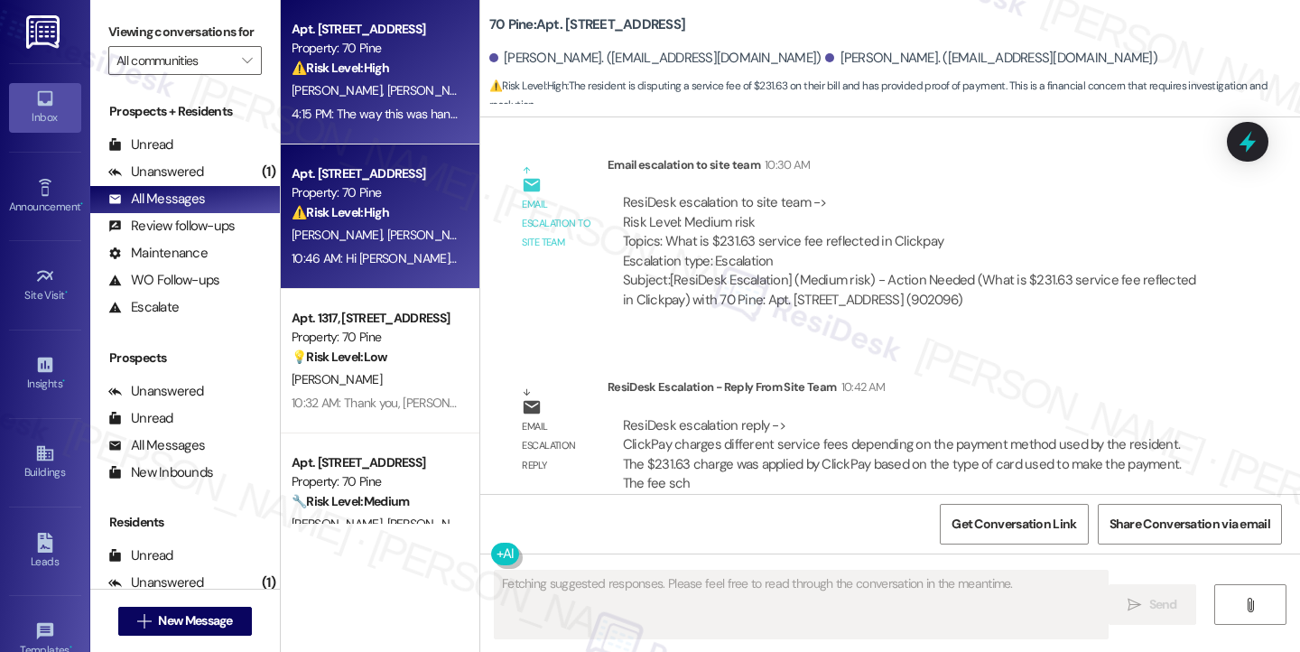
click at [344, 103] on div "4:15 PM: The way this was handled was very disrespectful. I feel extremely viol…" at bounding box center [375, 114] width 171 height 23
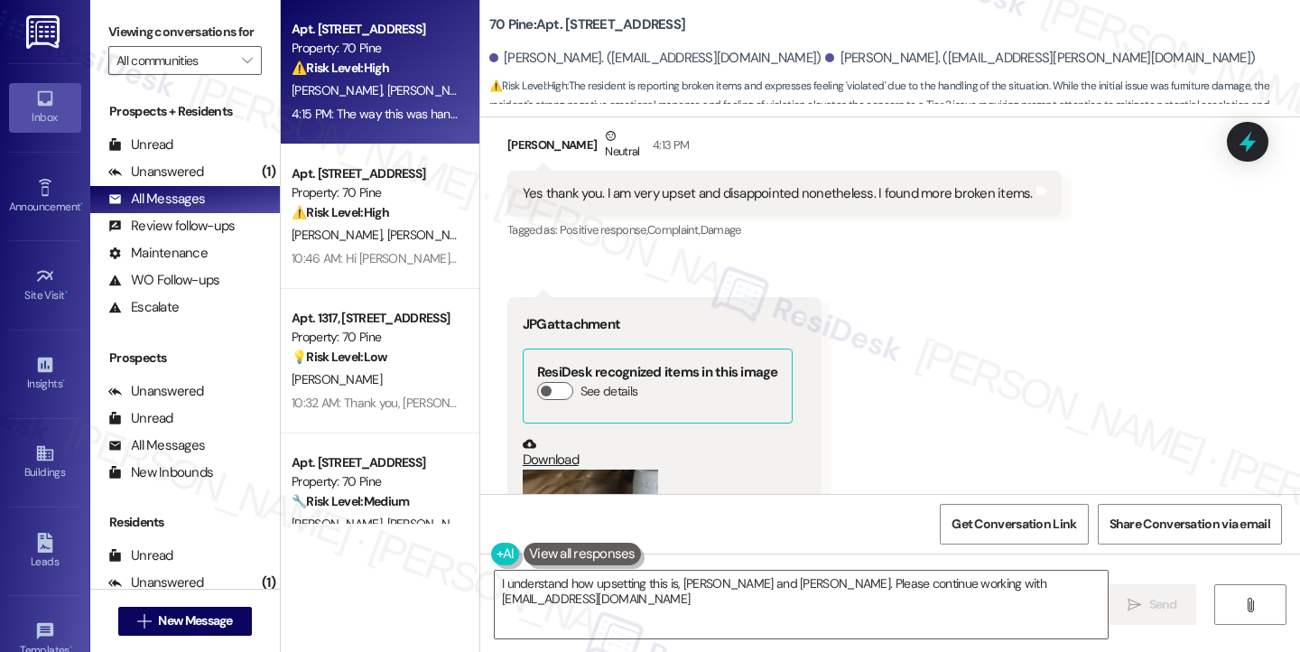
scroll to position [16643, 0]
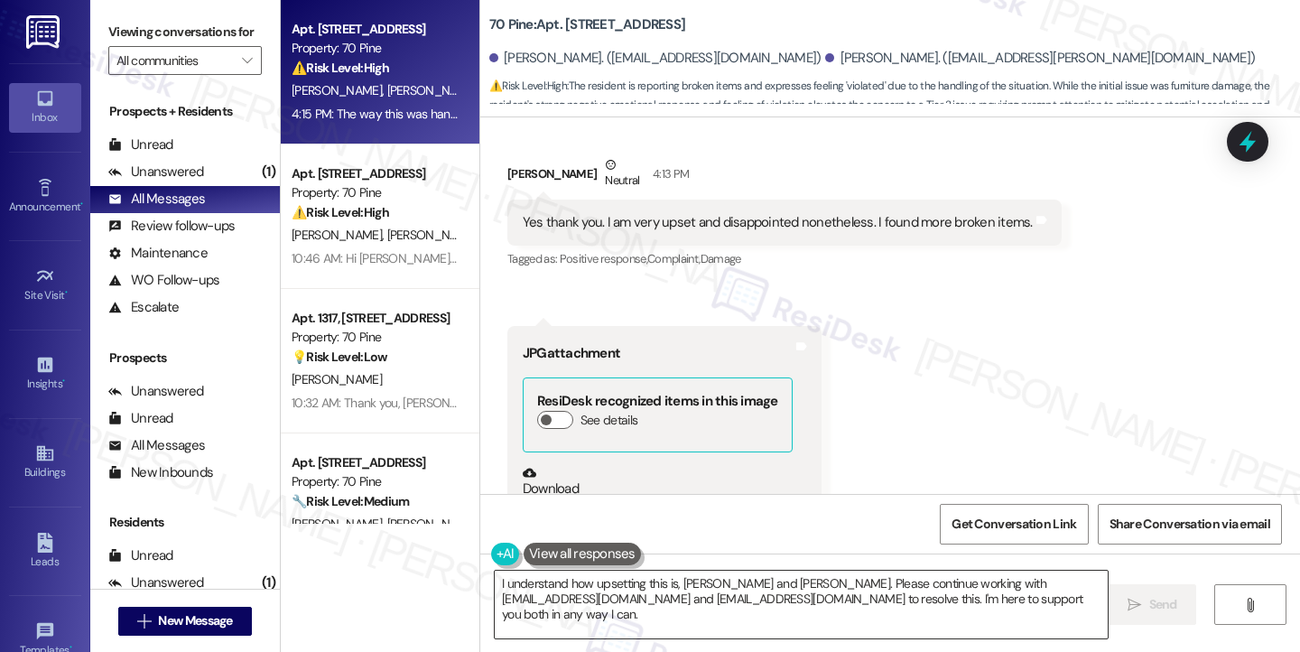
click at [640, 592] on textarea "I understand how upsetting this is, [PERSON_NAME] and [PERSON_NAME]. Please con…" at bounding box center [801, 605] width 613 height 68
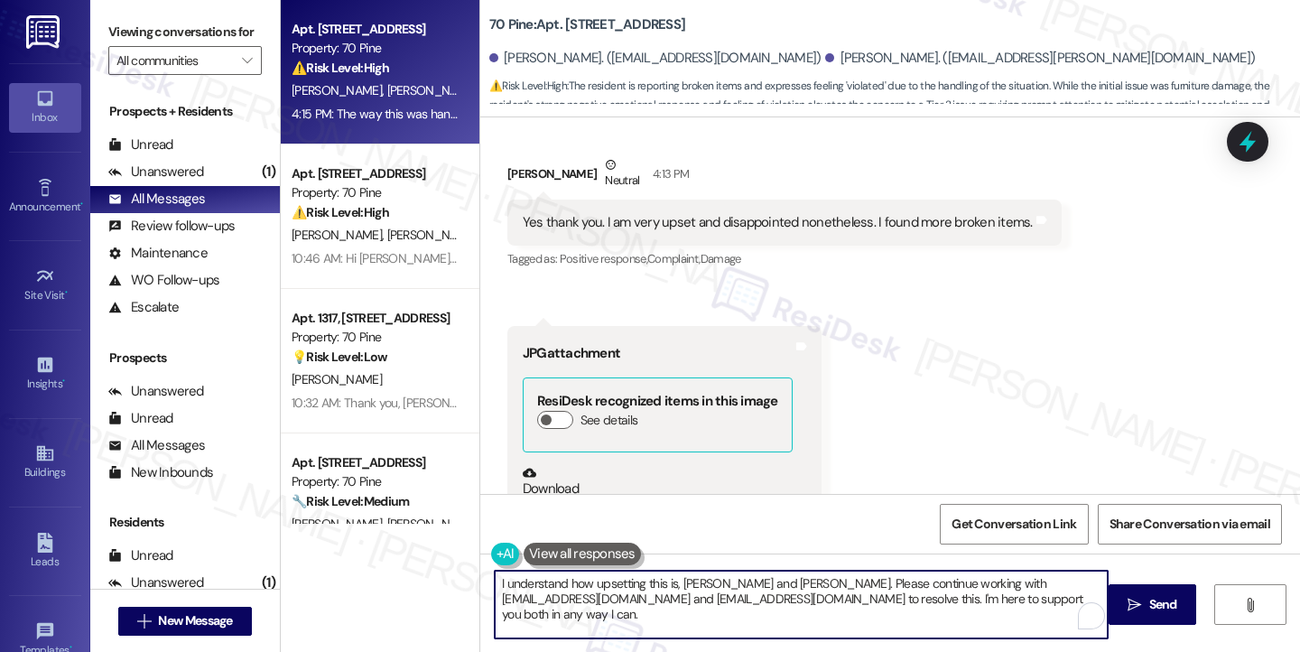
click at [640, 592] on textarea "I understand how upsetting this is, [PERSON_NAME] and [PERSON_NAME]. Please con…" at bounding box center [801, 605] width 613 height 68
paste textarea "Hi {{first_name}}, I’m truly sorry to hear how upsetting and disrespectful this…"
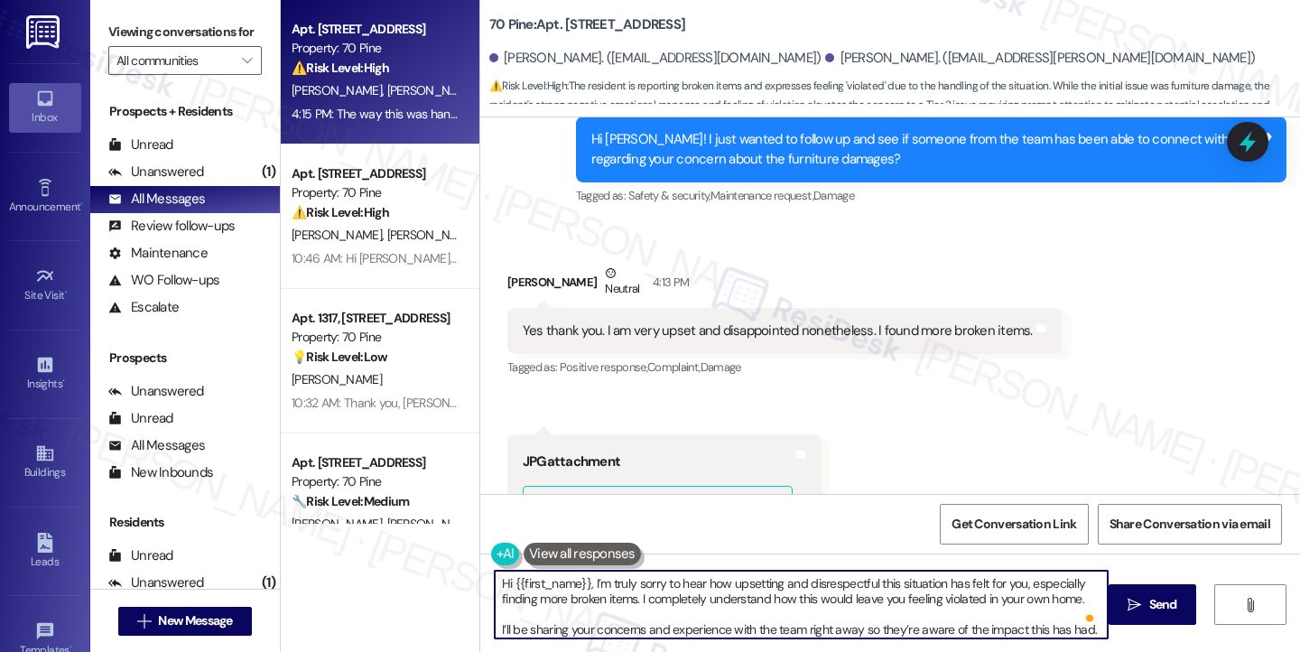
scroll to position [16282, 0]
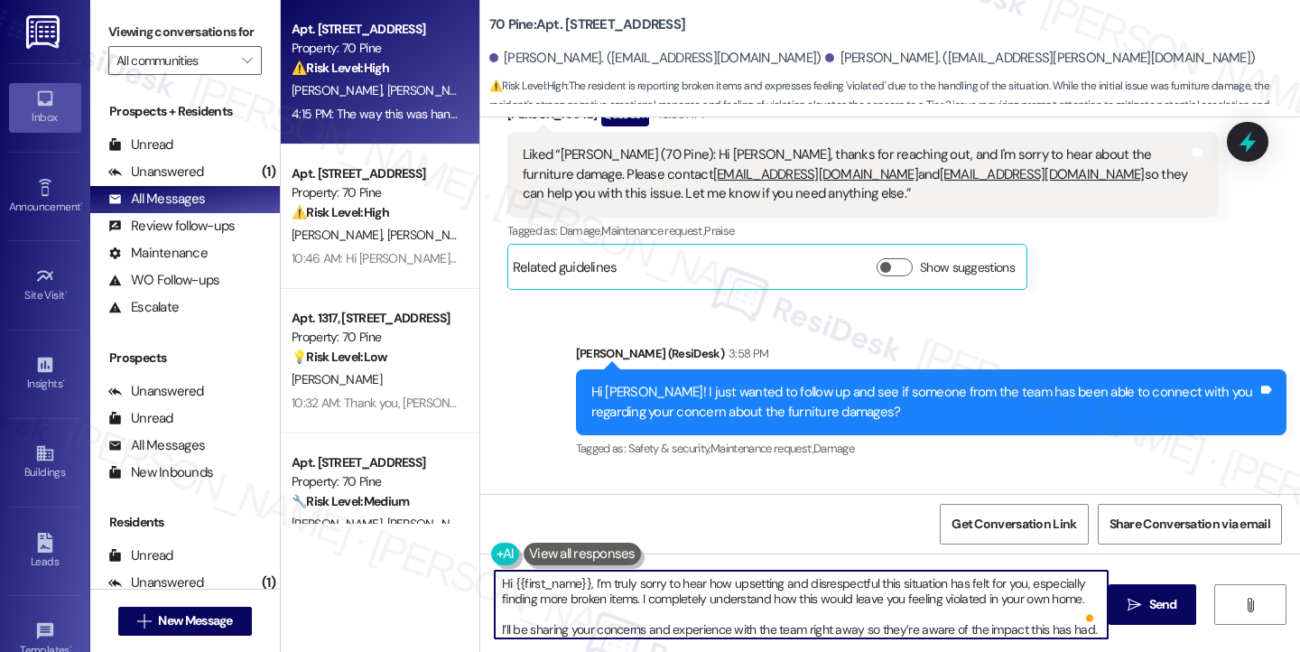
click at [513, 516] on div "[PERSON_NAME] Neutral 4:13 PM" at bounding box center [784, 538] width 554 height 44
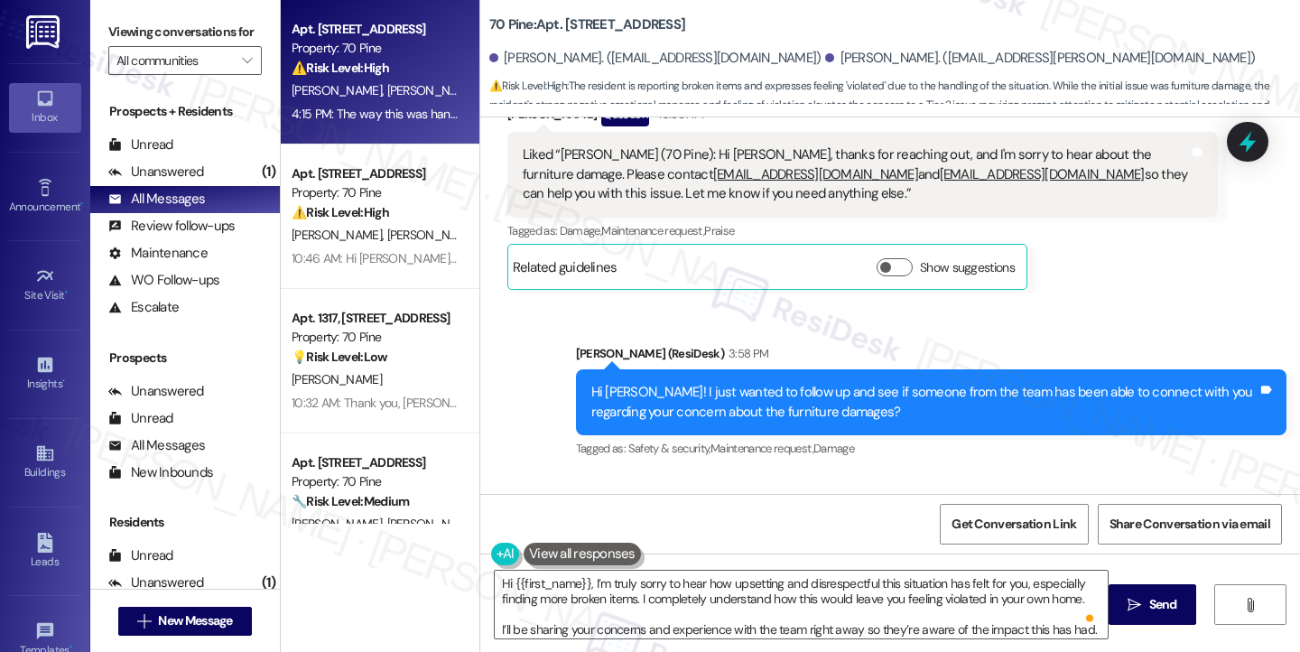
click at [513, 516] on div "[PERSON_NAME] Neutral 4:13 PM" at bounding box center [784, 538] width 554 height 44
copy div "[PERSON_NAME]"
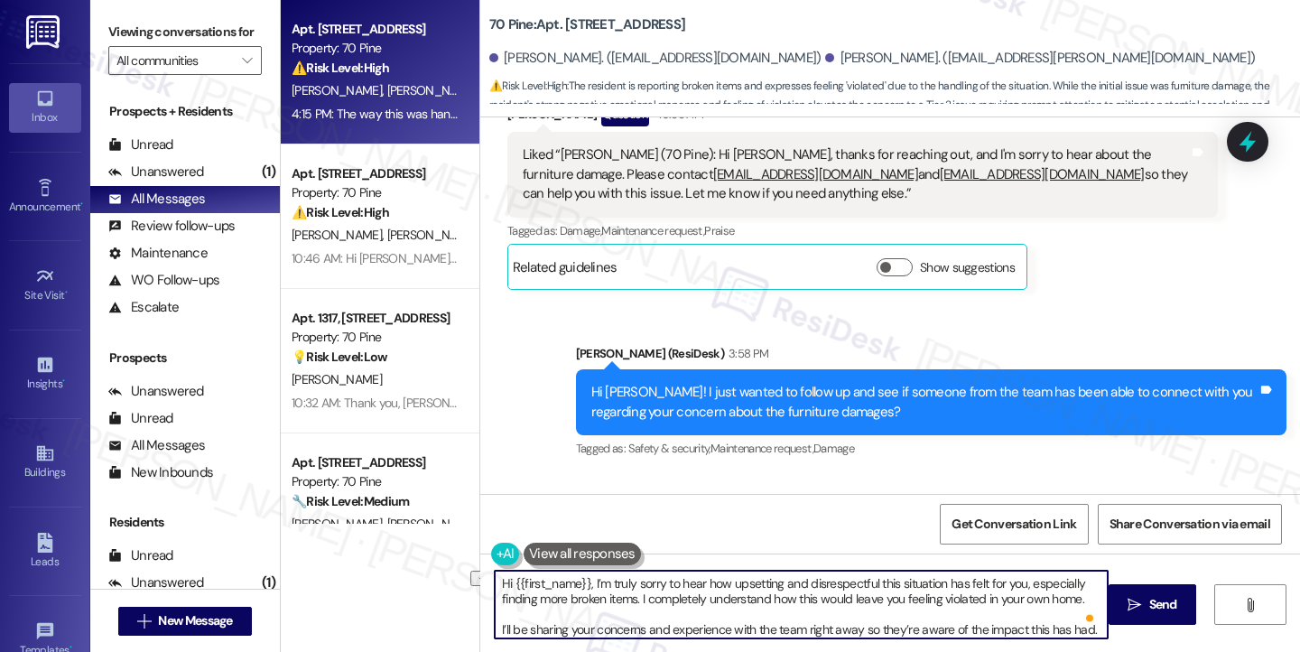
drag, startPoint x: 581, startPoint y: 584, endPoint x: 471, endPoint y: 584, distance: 109.2
click at [480, 584] on div "Hi {{first_name}}, I’m truly sorry to hear how upsetting and disrespectful this…" at bounding box center [890, 620] width 820 height 135
click at [528, 582] on textarea "I’m truly sorry to hear how upsetting and disrespectful this situation has felt…" at bounding box center [801, 605] width 613 height 68
click at [922, 582] on textarea "I’m truly sorry to hear how upsetting and disrespectful this situation has felt…" at bounding box center [801, 605] width 613 height 68
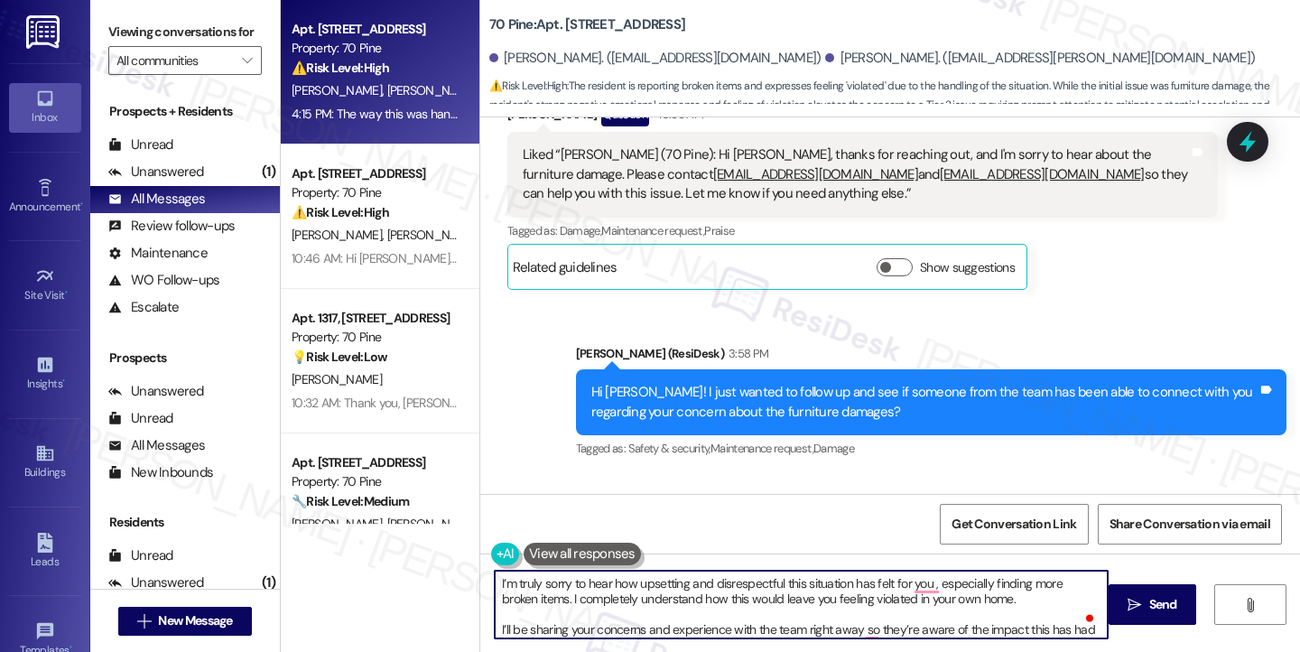
paste textarea "[PERSON_NAME]"
click at [548, 606] on textarea "I’m truly sorry to hear how upsetting and disrespectful this situation has felt…" at bounding box center [801, 605] width 613 height 68
click at [640, 601] on textarea "I’m truly sorry to hear how upsetting and disrespectful this situation has felt…" at bounding box center [801, 605] width 613 height 68
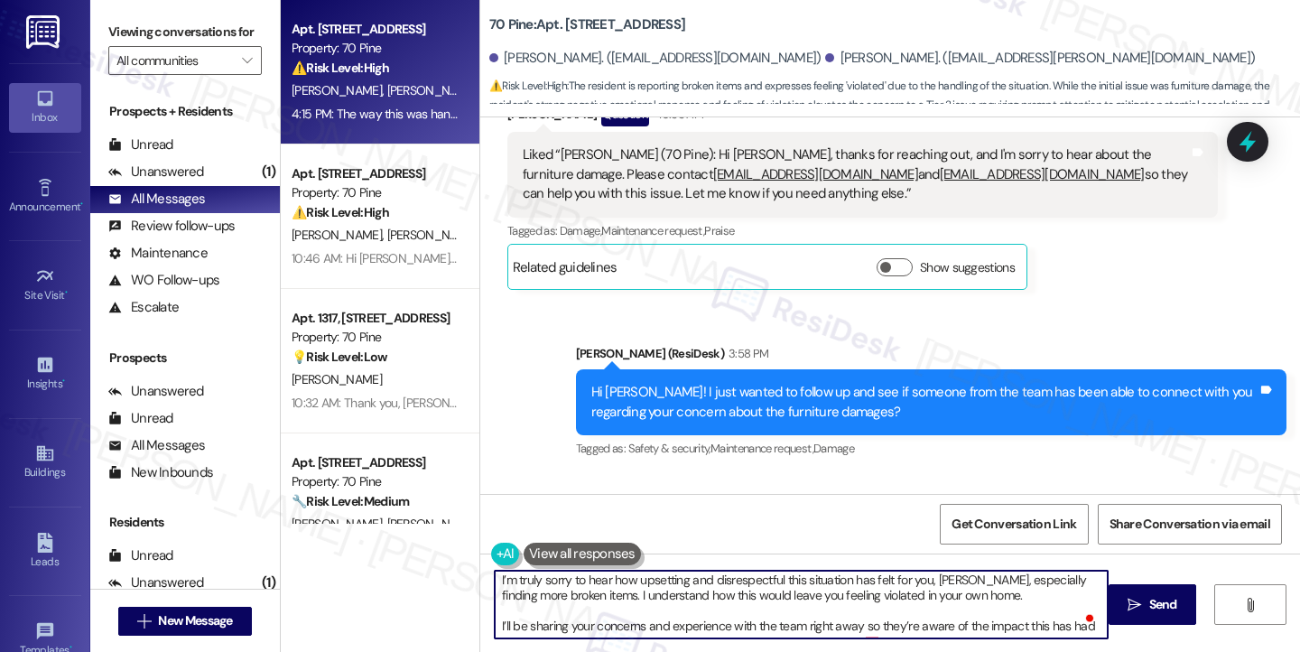
scroll to position [4, 0]
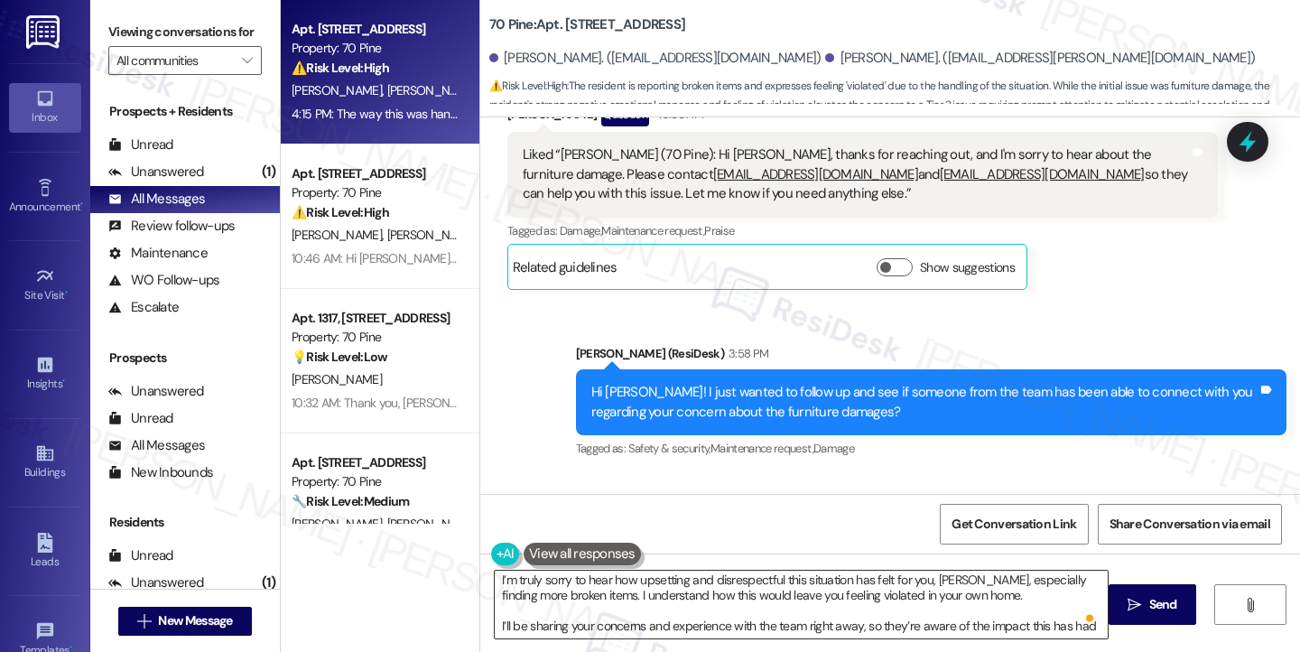
click at [1083, 627] on span at bounding box center [1091, 618] width 16 height 23
click at [1082, 634] on textarea "I’m truly sorry to hear how upsetting and disrespectful this situation has felt…" at bounding box center [801, 605] width 613 height 68
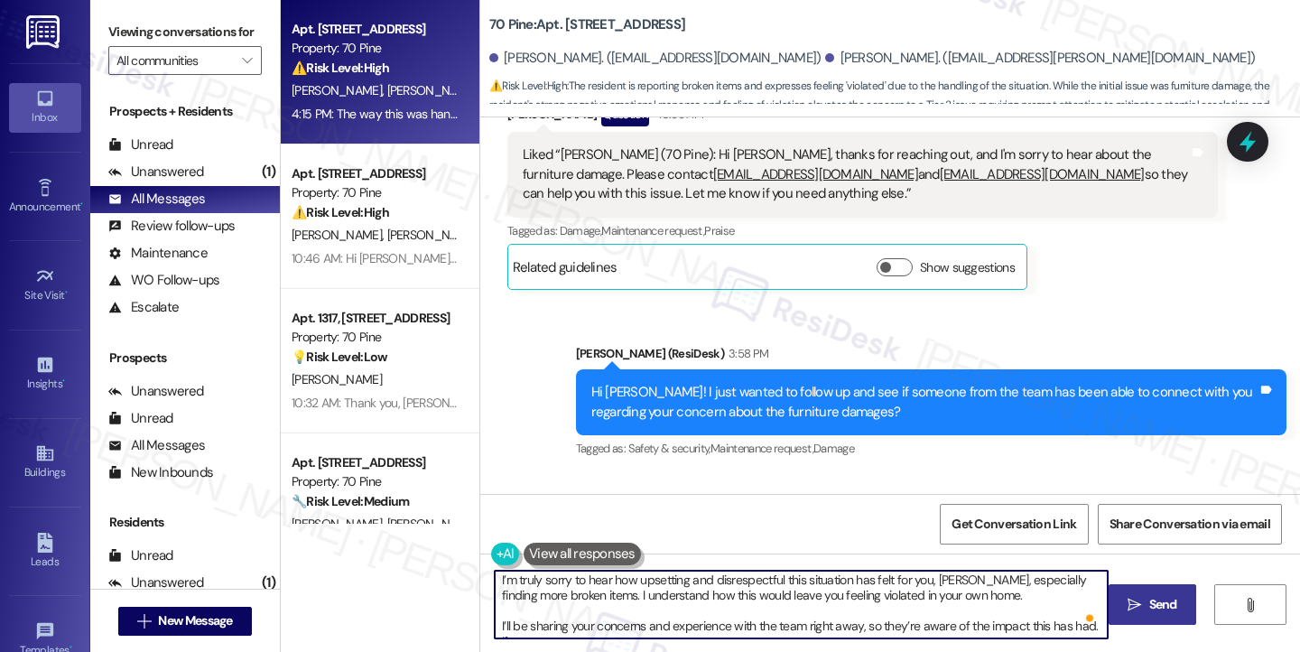
scroll to position [14, 0]
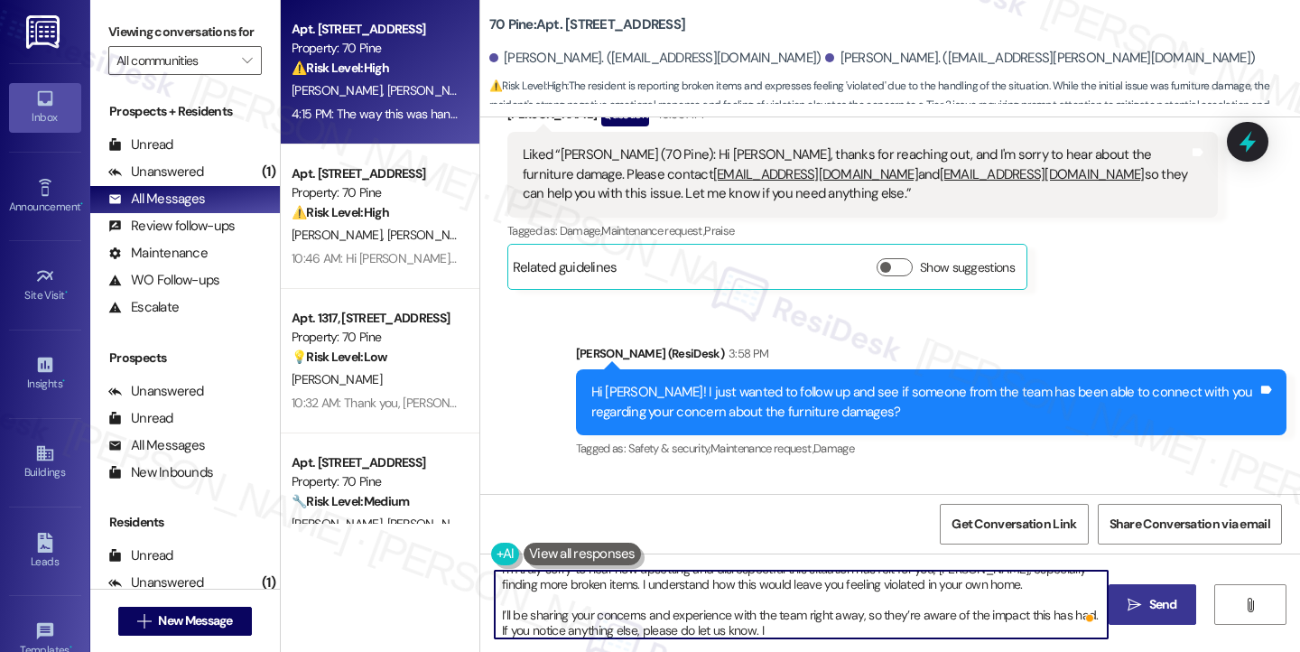
type textarea "I’m truly sorry to hear how upsetting and disrespectful this situation has felt…"
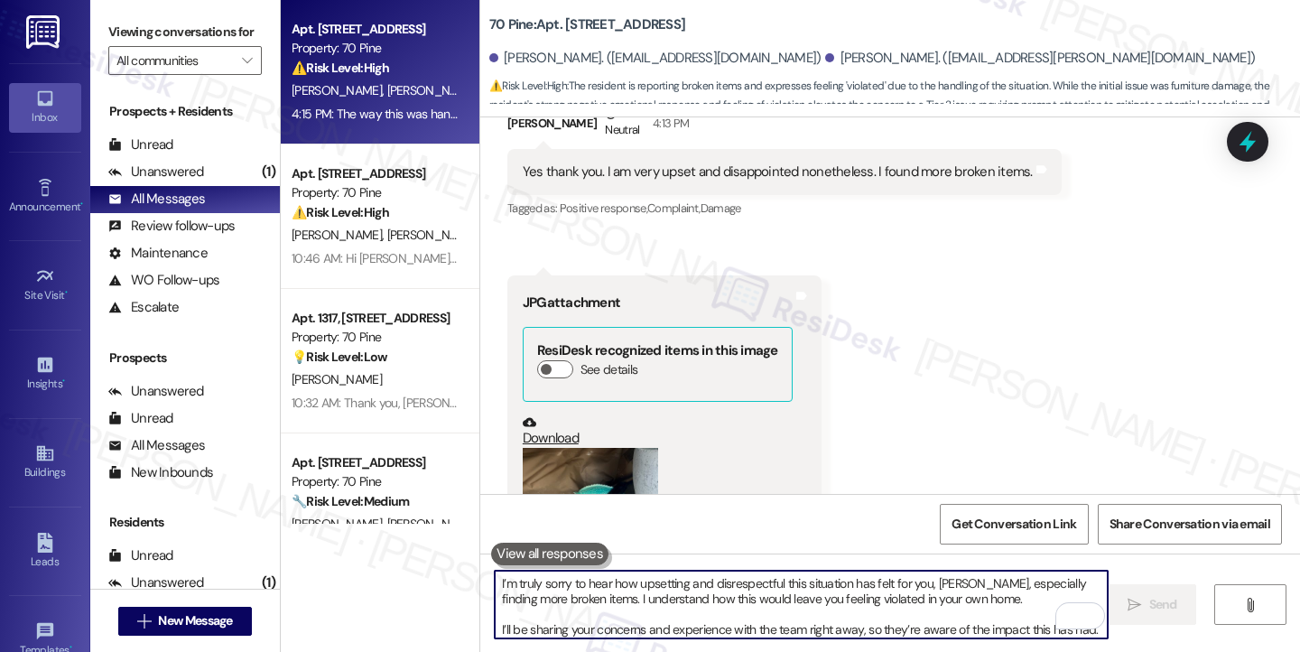
scroll to position [16734, 0]
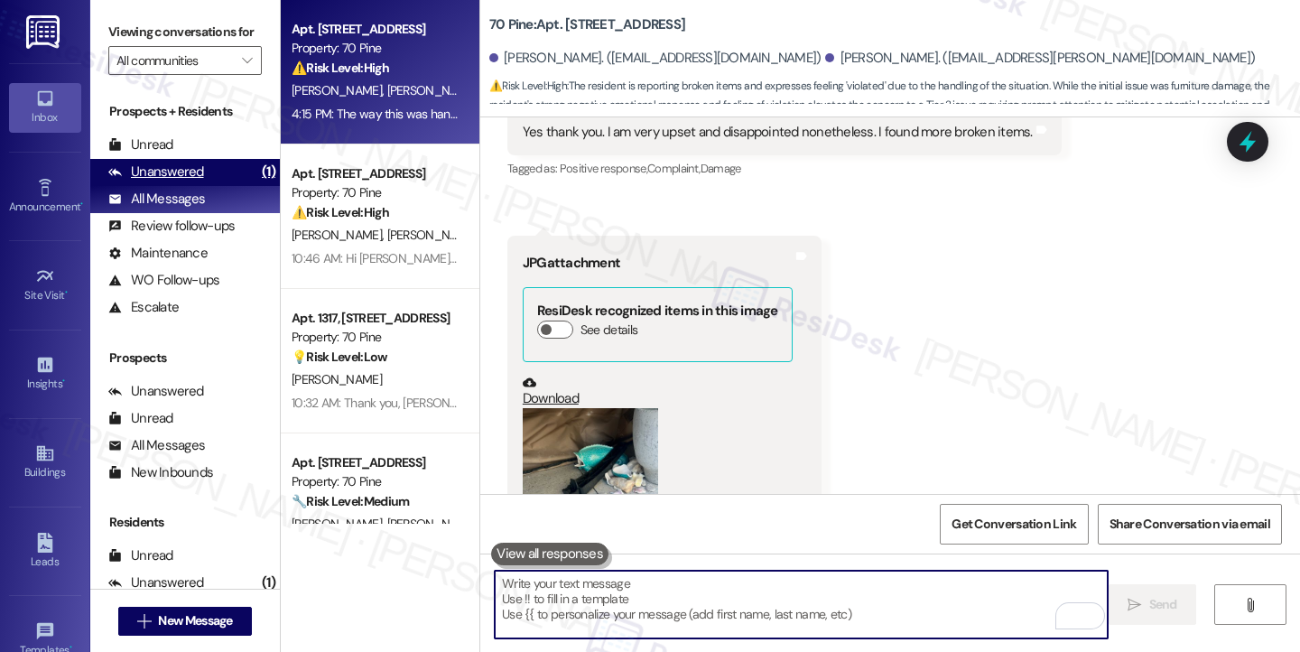
click at [201, 182] on div "Unanswered (1)" at bounding box center [185, 172] width 190 height 27
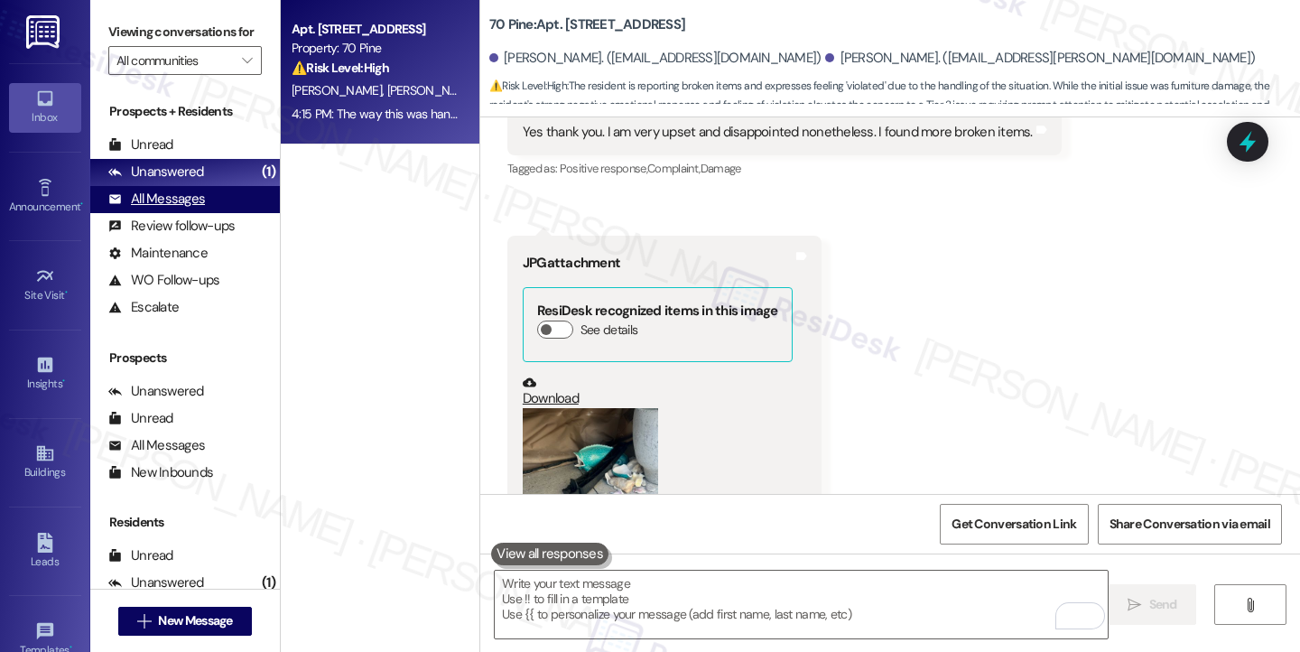
click at [197, 209] on div "All Messages" at bounding box center [156, 199] width 97 height 19
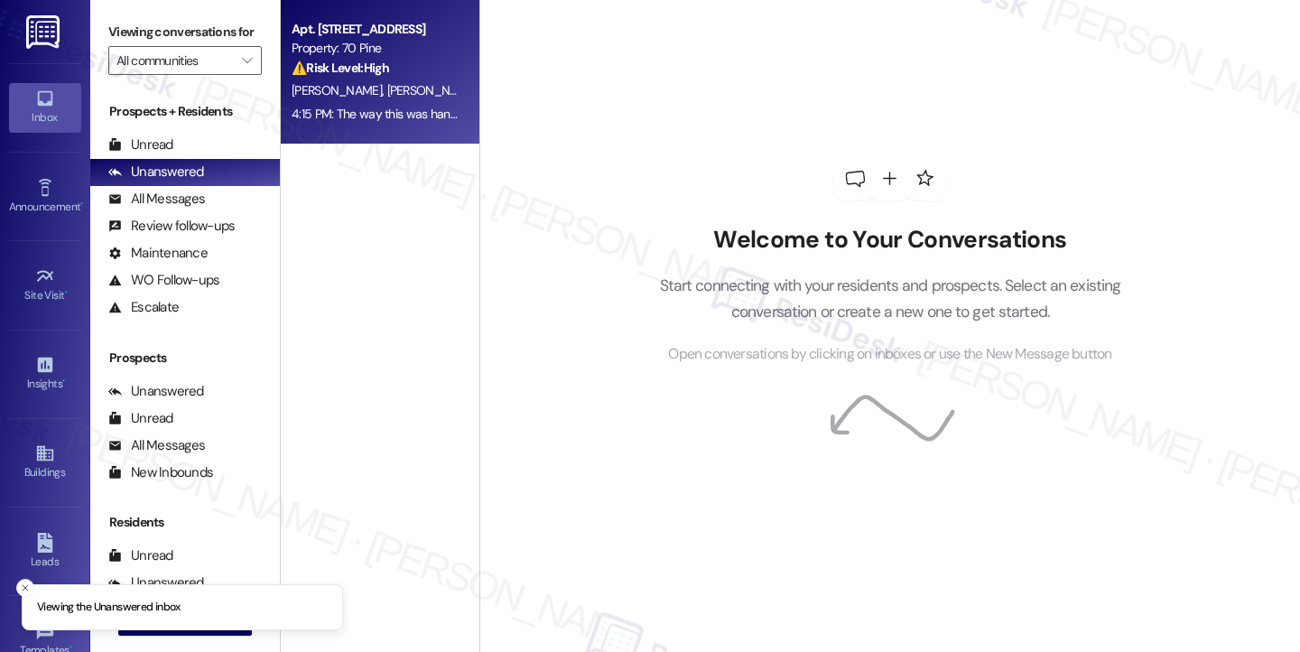
click at [354, 103] on div "4:15 PM: The way this was handled was very disrespectful. I feel extremely viol…" at bounding box center [375, 114] width 171 height 23
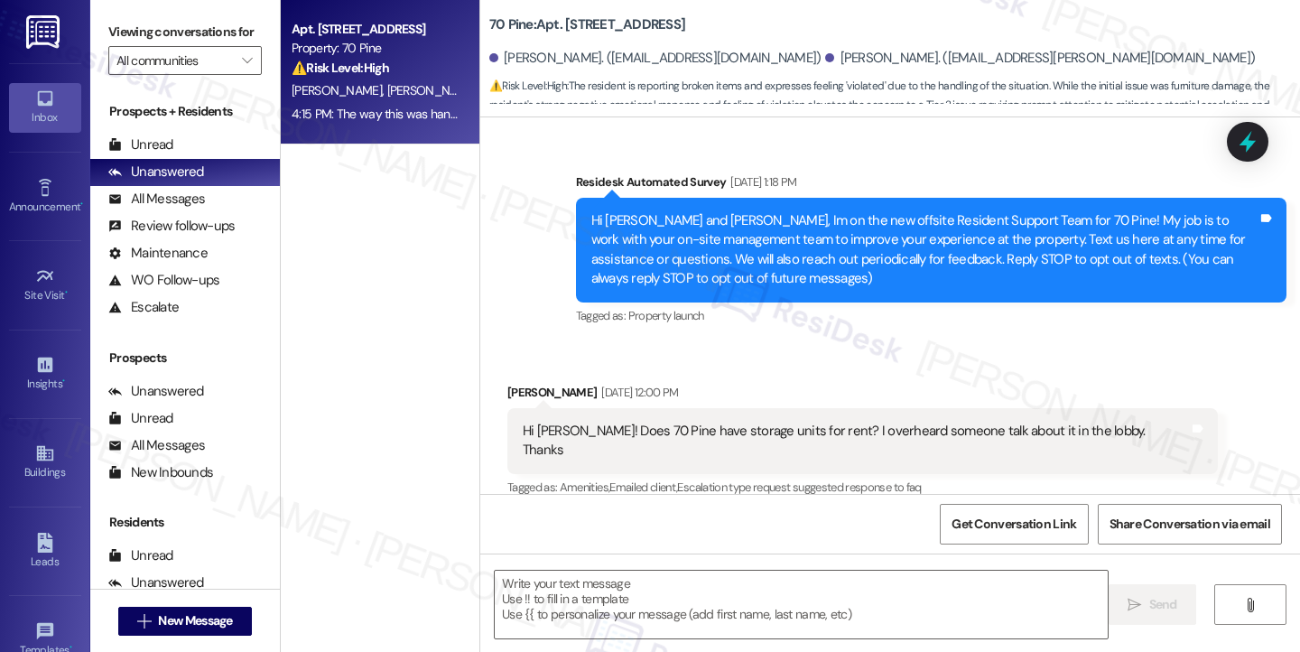
scroll to position [16734, 0]
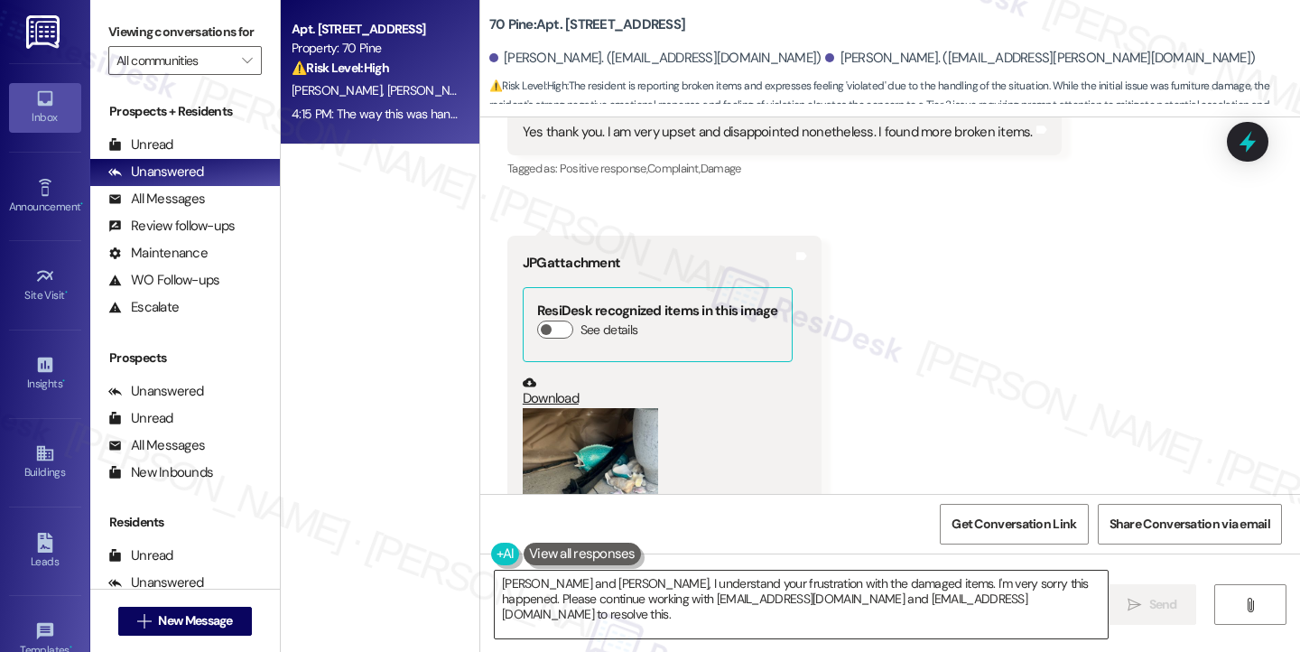
click at [761, 585] on textarea "Anthony and Jason, I understand your frustration with the damaged items. I'm ve…" at bounding box center [801, 605] width 613 height 68
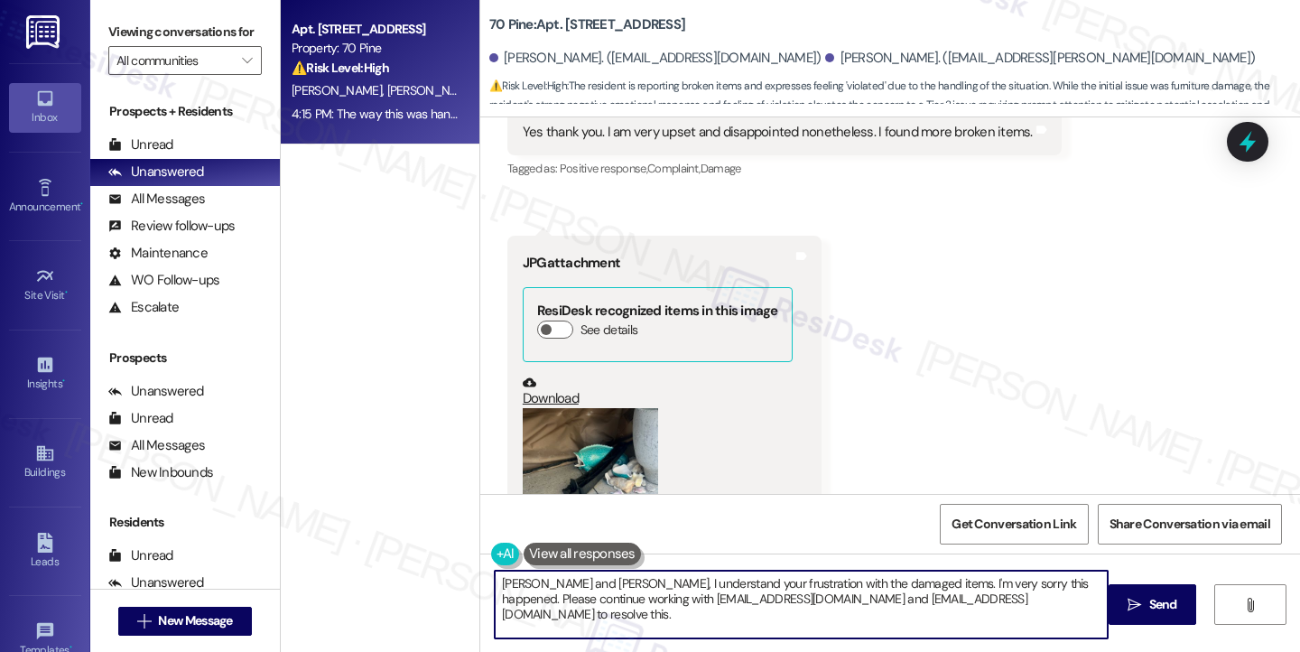
click at [761, 585] on textarea "Anthony and Jason, I understand your frustration with the damaged items. I'm ve…" at bounding box center [801, 605] width 613 height 68
click at [695, 605] on textarea "Anthony and Jason, I understand your frustration with the damaged items. I'm ve…" at bounding box center [801, 605] width 613 height 68
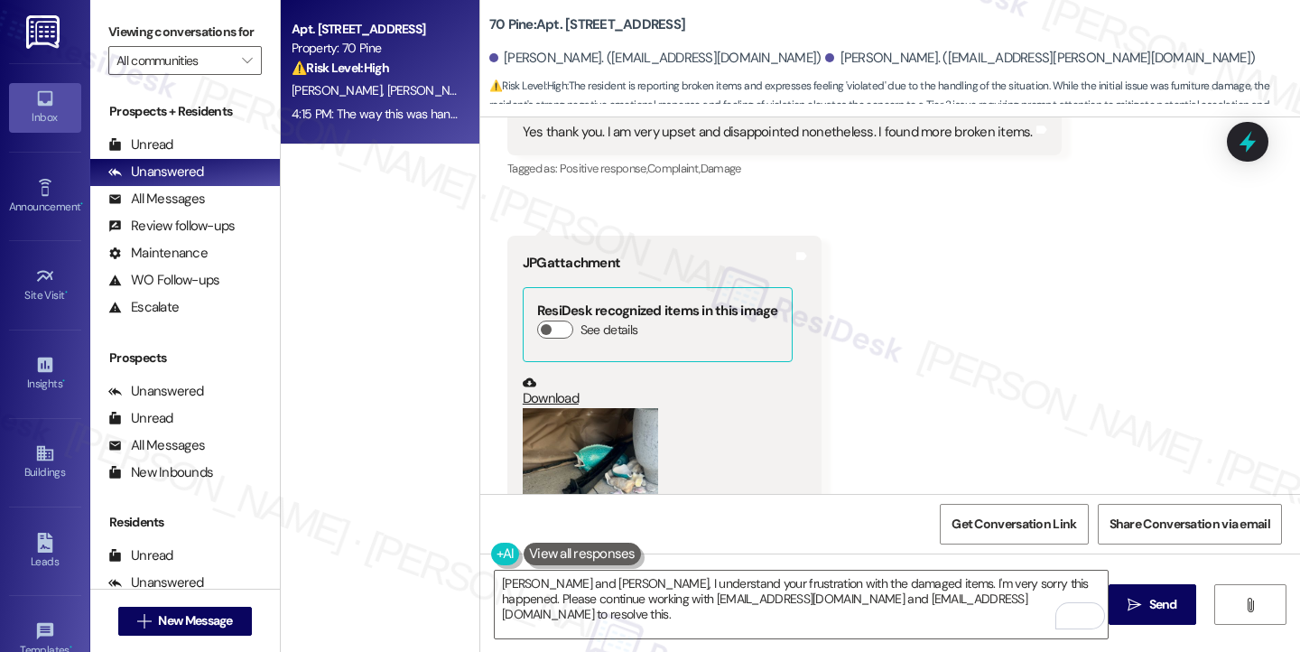
click at [125, 39] on label "Viewing conversations for" at bounding box center [184, 32] width 153 height 28
click at [496, 581] on textarea "Anthony and Jason, I understand your frustration with the damaged items. I'm ve…" at bounding box center [801, 605] width 613 height 68
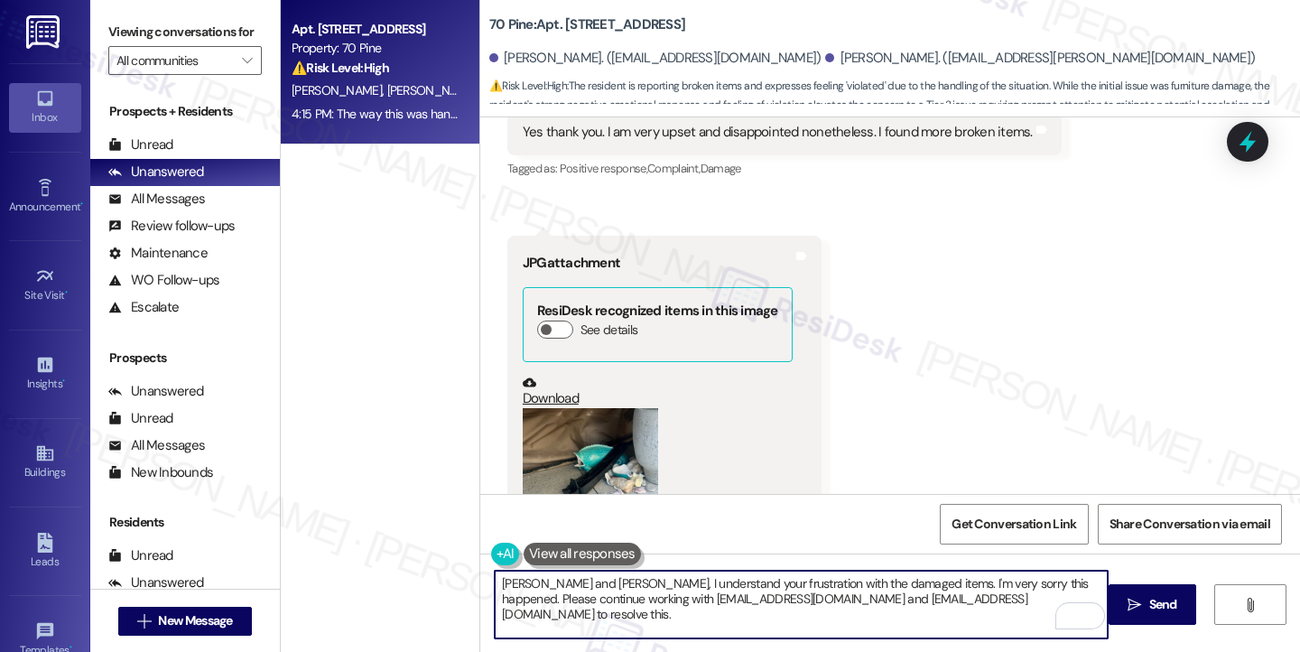
click at [495, 581] on textarea "Anthony and Jason, I understand your frustration with the damaged items. I'm ve…" at bounding box center [801, 605] width 613 height 68
drag, startPoint x: 493, startPoint y: 581, endPoint x: 990, endPoint y: 602, distance: 497.0
click at [990, 602] on textarea "Anthony and Jason, I understand your frustration with the damaged items. I'm ve…" at bounding box center [801, 605] width 613 height 68
paste textarea "Hi {{first_name}}, I’m truly sorry to hear how upsetting and disrespectful this…"
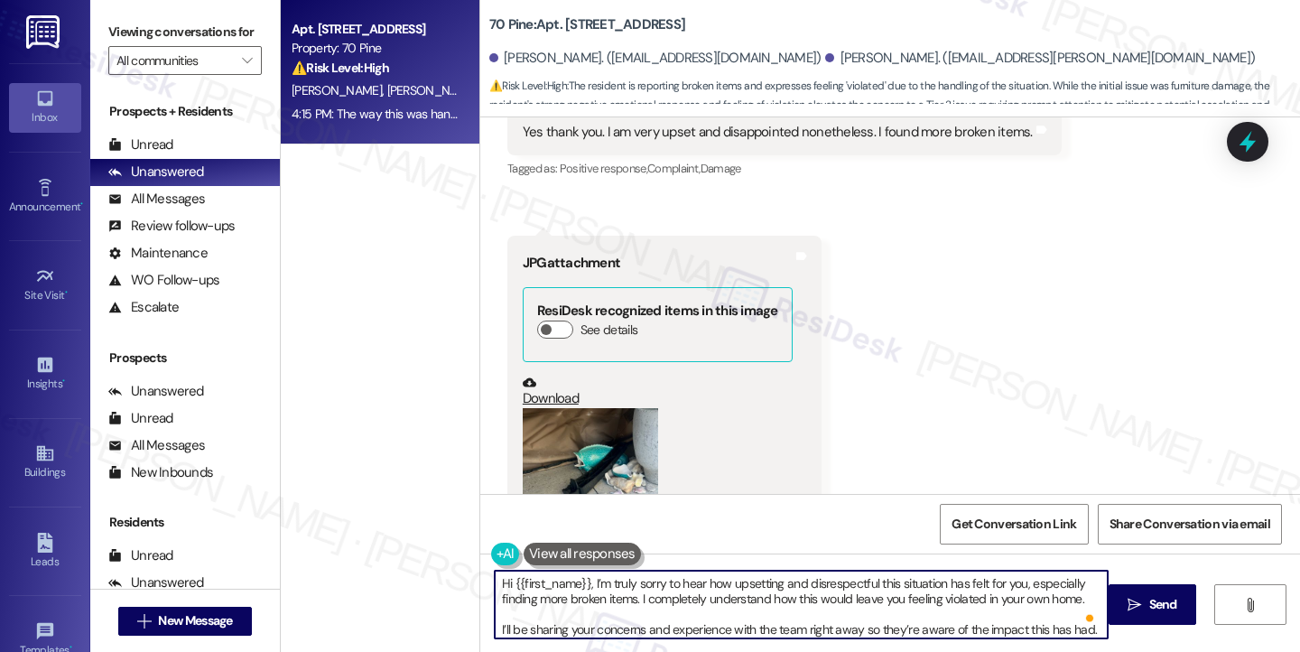
drag, startPoint x: 589, startPoint y: 581, endPoint x: 452, endPoint y: 581, distance: 136.3
click at [452, 581] on div "Apt. 2607, 70 Pine Street Property: 70 Pine ⚠️ Risk Level: High The resident is…" at bounding box center [790, 326] width 1019 height 652
click at [507, 587] on textarea "I'm truly sorry to hear how upsetting and disrespectful this situation has felt…" at bounding box center [801, 605] width 613 height 68
click at [516, 584] on textarea "I'm truly sorry to hear how upsetting and disrespectful this situation has felt…" at bounding box center [801, 605] width 613 height 68
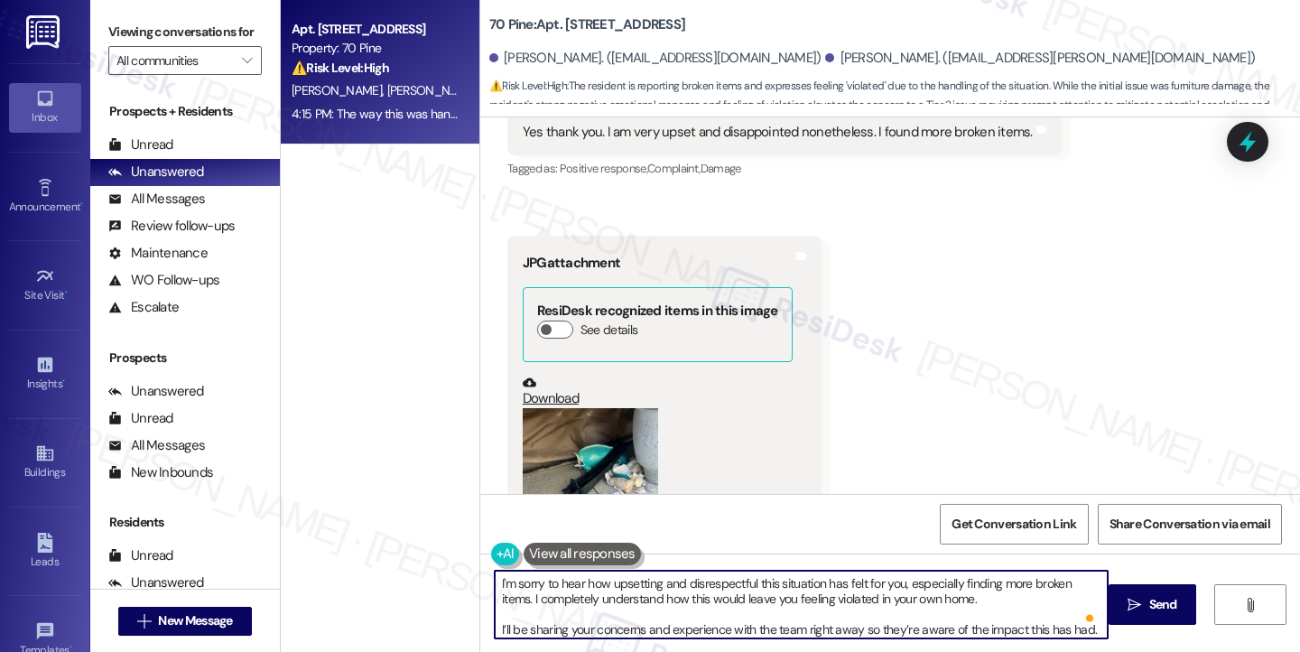
click at [897, 583] on textarea "I'm sorry to hear how upsetting and disrespectful this situation has felt for y…" at bounding box center [801, 605] width 613 height 68
click at [585, 595] on textarea "I'm sorry to hear how upsetting and disrespectful this situation has felt for y…" at bounding box center [801, 605] width 613 height 68
click at [697, 588] on textarea "I'm sorry to hear how upsetting and disrespectful this situation has felt for y…" at bounding box center [801, 605] width 613 height 68
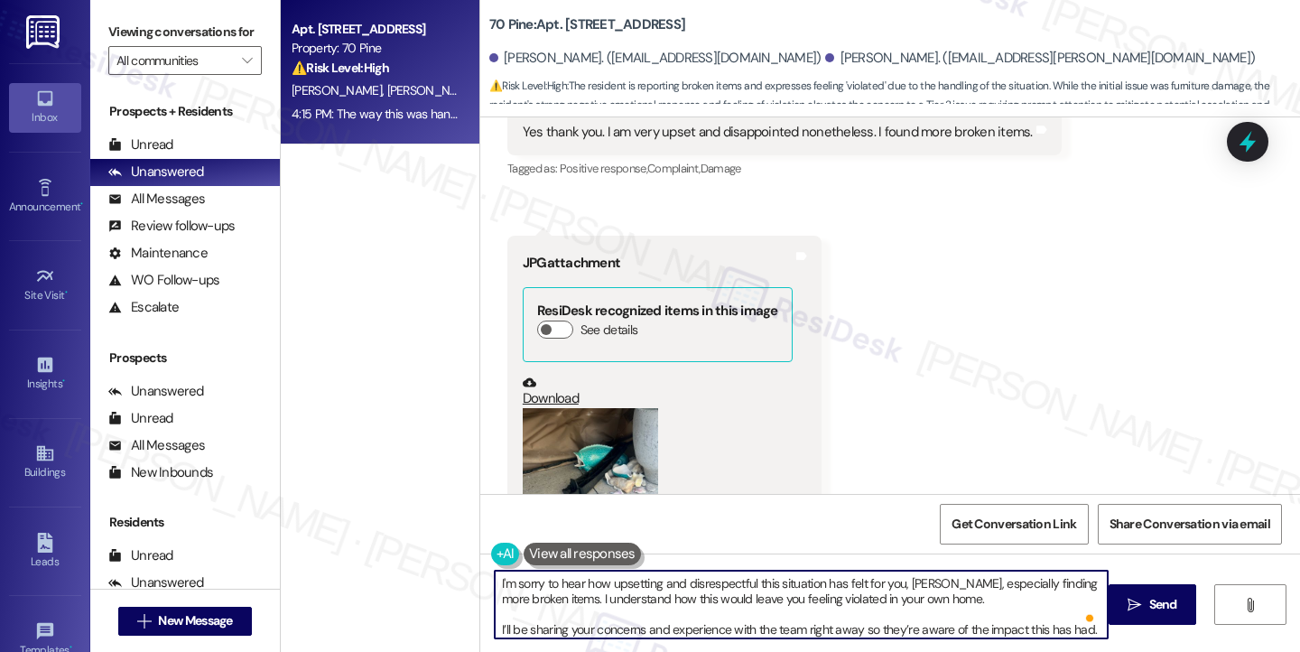
click at [697, 588] on textarea "I'm sorry to hear how upsetting and disrespectful this situation has felt for y…" at bounding box center [801, 605] width 613 height 68
click at [495, 627] on textarea "I'm sorry to hear how upsetting and disrespectful this situation has felt for y…" at bounding box center [801, 605] width 613 height 68
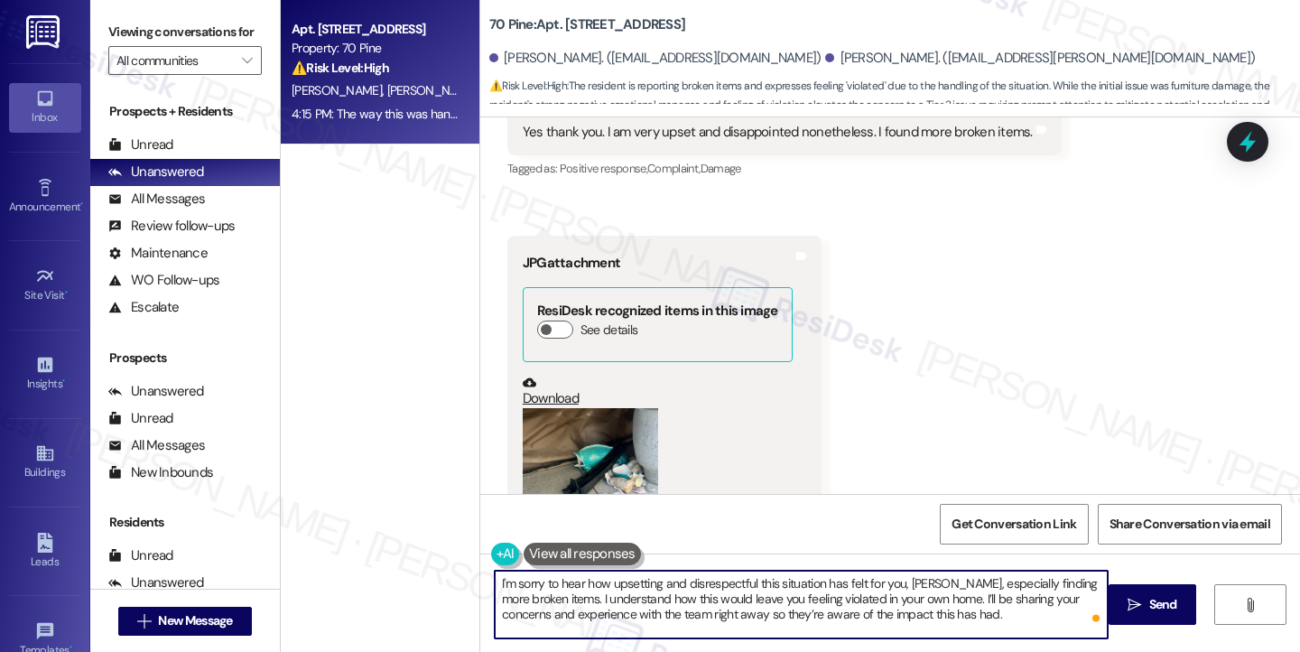
click at [708, 617] on textarea "I'm sorry to hear how upsetting and disrespectful this situation has felt for y…" at bounding box center [801, 605] width 613 height 68
click at [971, 617] on textarea "I'm sorry to hear how upsetting and disrespectful this situation has felt for y…" at bounding box center [801, 605] width 613 height 68
type textarea "I'm sorry to hear how upsetting and disrespectful this situation has felt for y…"
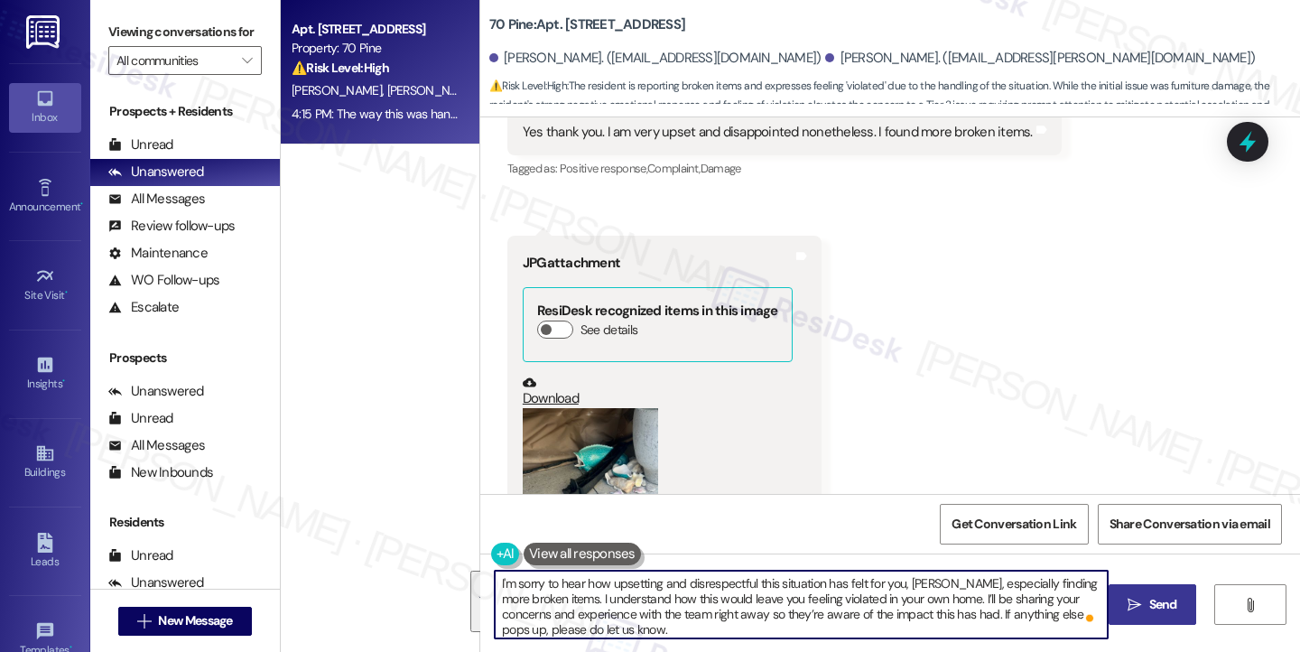
click at [1173, 618] on button " Send" at bounding box center [1153, 604] width 88 height 41
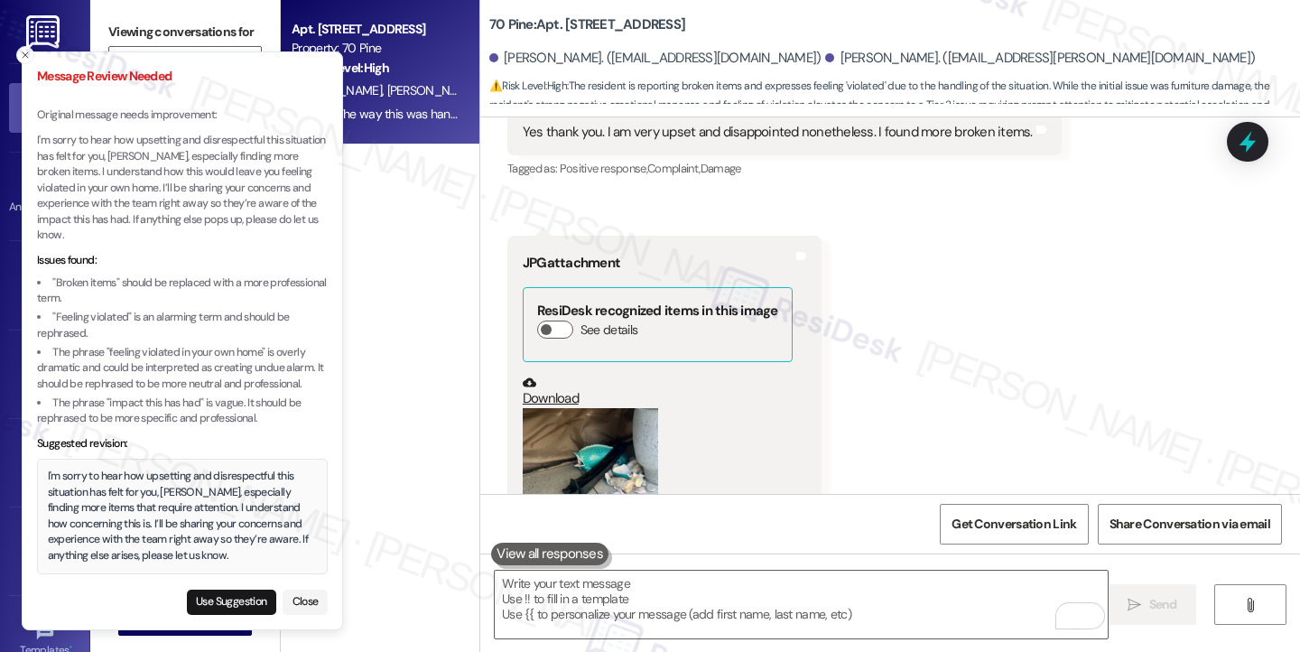
click at [100, 494] on div "I'm sorry to hear how upsetting and disrespectful this situation has felt for y…" at bounding box center [183, 516] width 270 height 95
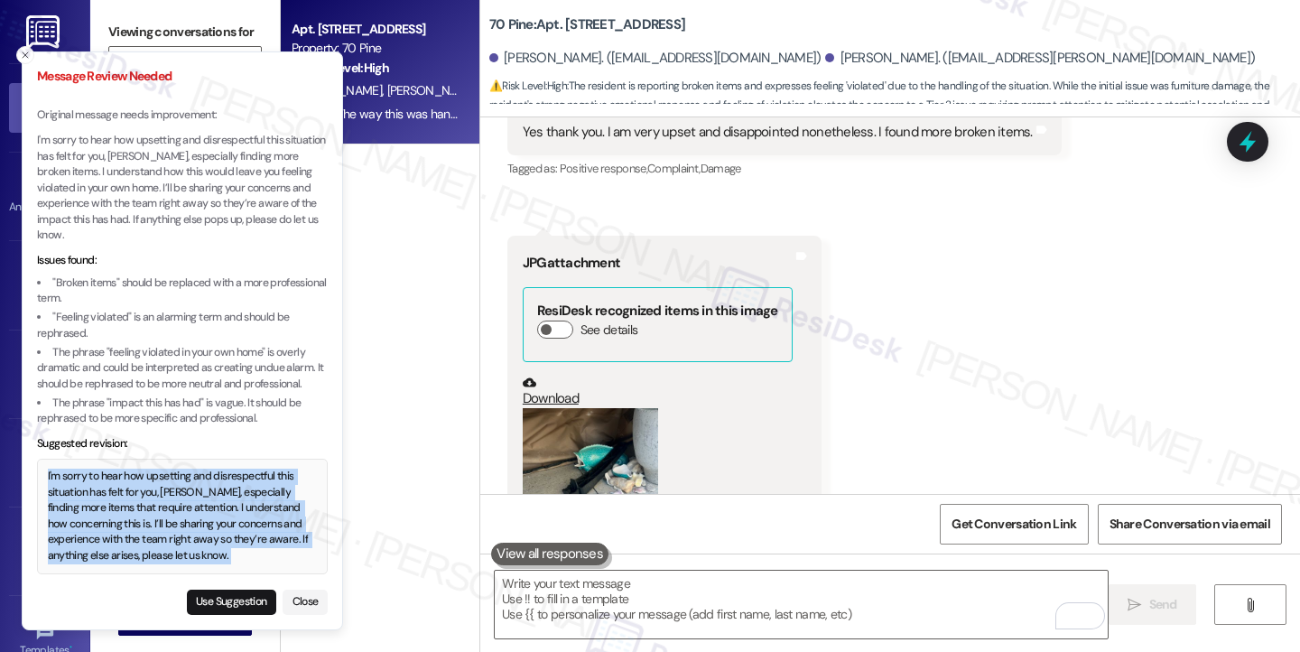
click at [100, 494] on div "I'm sorry to hear how upsetting and disrespectful this situation has felt for y…" at bounding box center [183, 516] width 270 height 95
click at [221, 599] on button "Use Suggestion" at bounding box center [231, 602] width 89 height 25
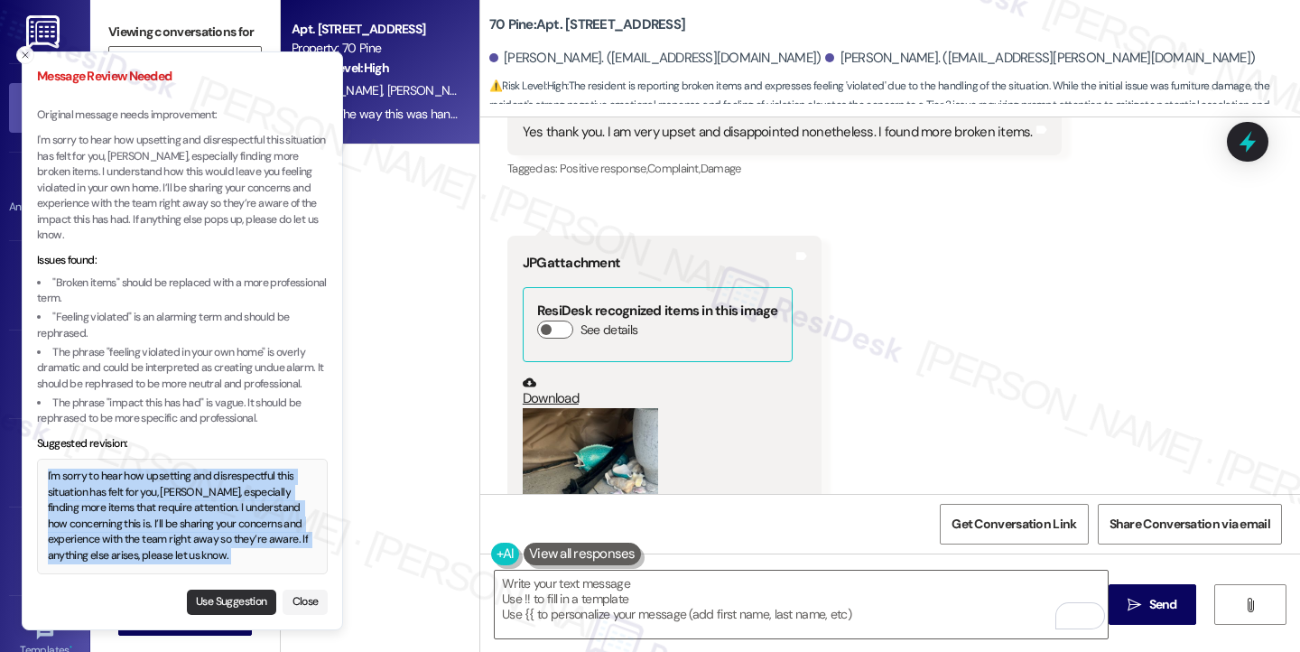
type textarea "I'm sorry to hear how upsetting and disrespectful this situation has felt for y…"
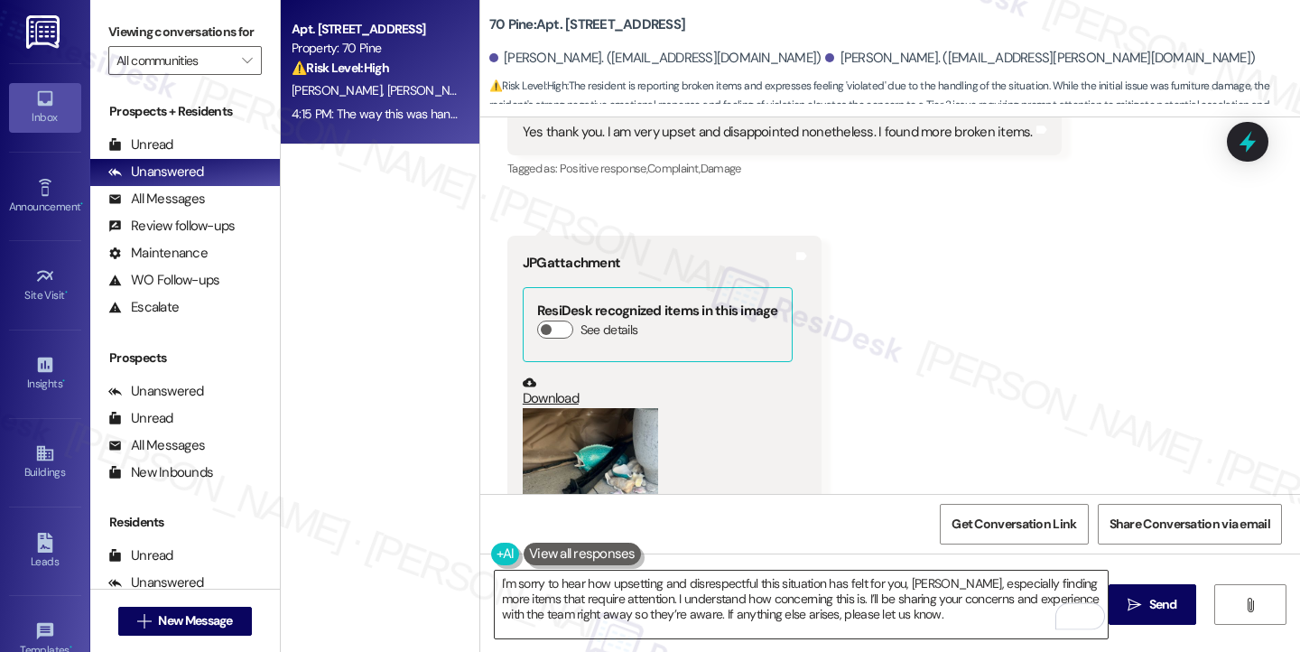
click at [567, 591] on textarea "I'm sorry to hear how upsetting and disrespectful this situation has felt for y…" at bounding box center [801, 605] width 613 height 68
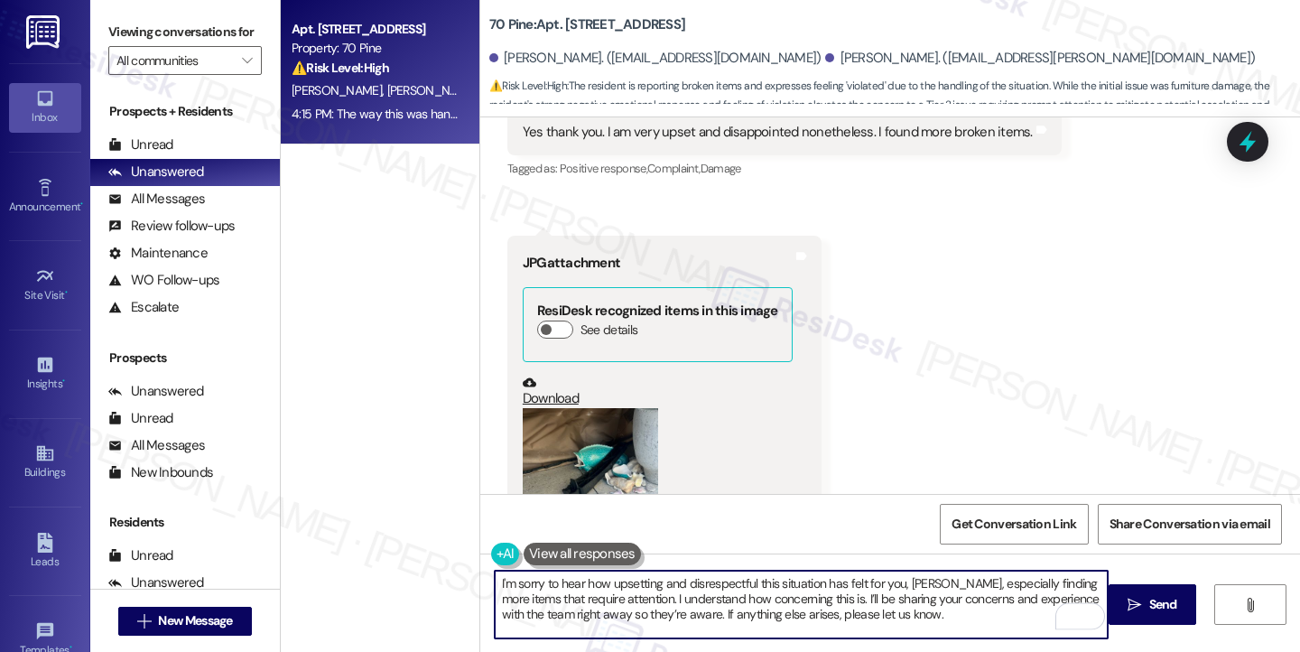
click at [567, 591] on textarea "I'm sorry to hear how upsetting and disrespectful this situation has felt for y…" at bounding box center [801, 605] width 613 height 68
click at [568, 592] on textarea "I'm sorry to hear how upsetting and disrespectful this situation has felt for y…" at bounding box center [801, 605] width 613 height 68
click at [804, 602] on textarea "I'm sorry to hear how upsetting and disrespectful this situation has felt for y…" at bounding box center [801, 605] width 613 height 68
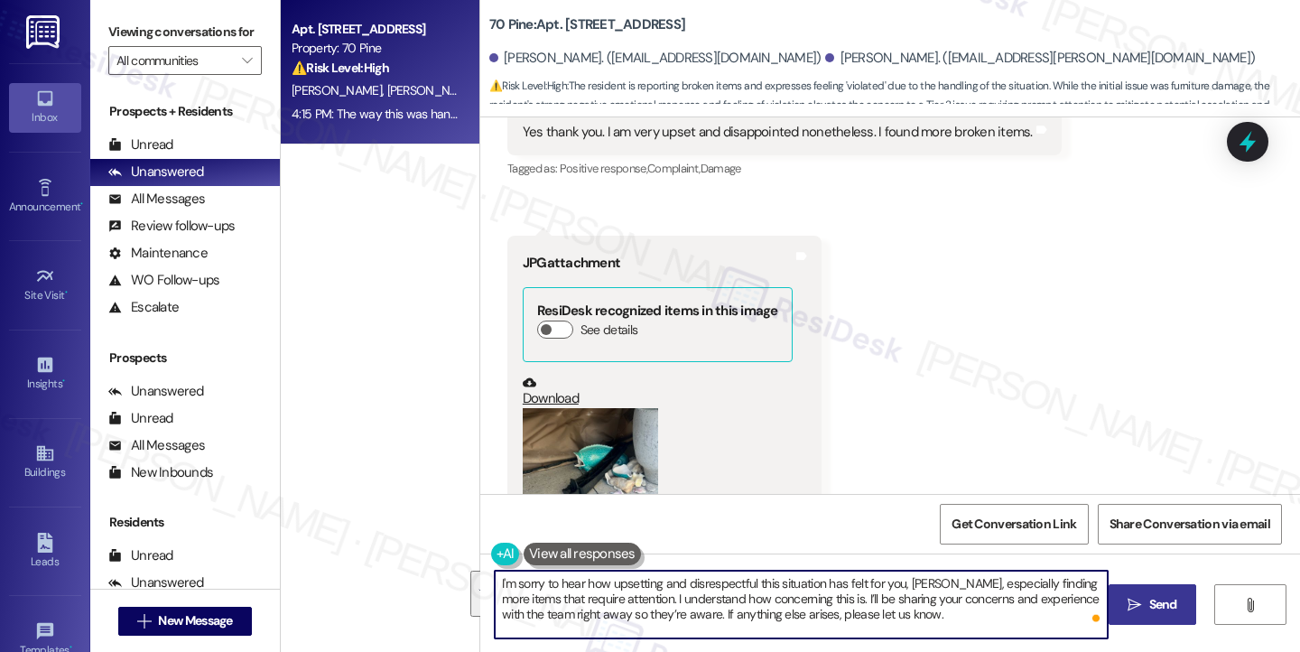
click at [1170, 606] on span "Send" at bounding box center [1163, 604] width 28 height 19
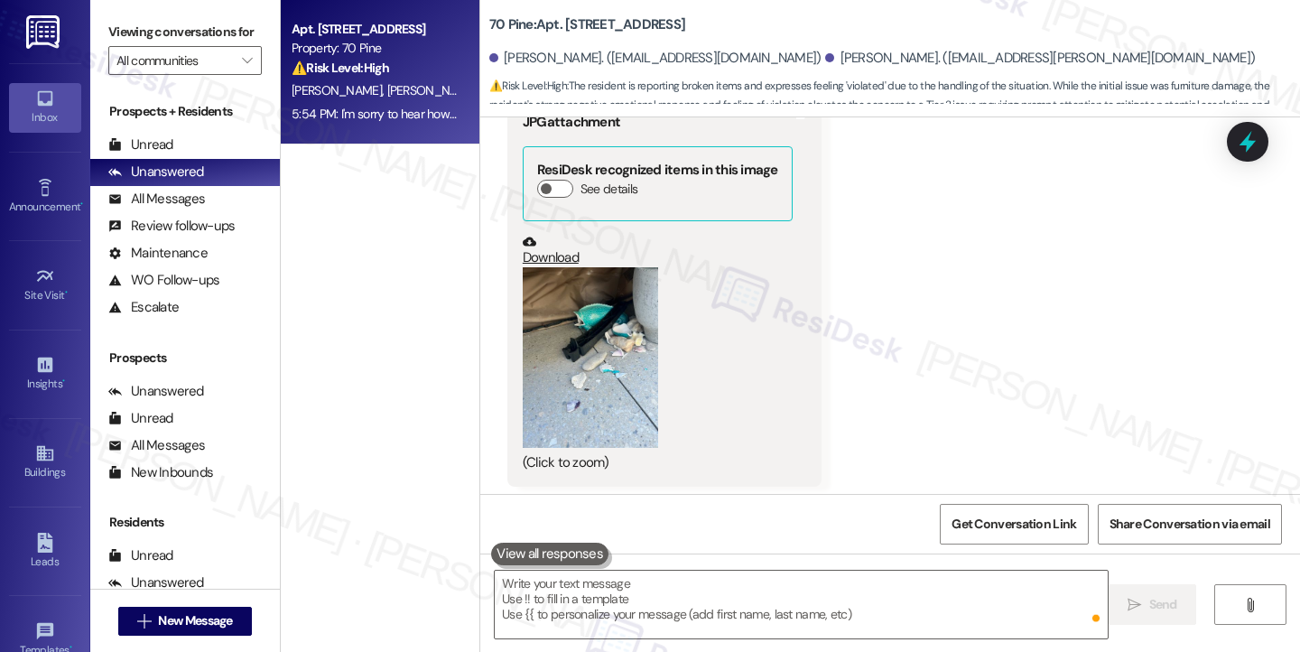
scroll to position [16898, 0]
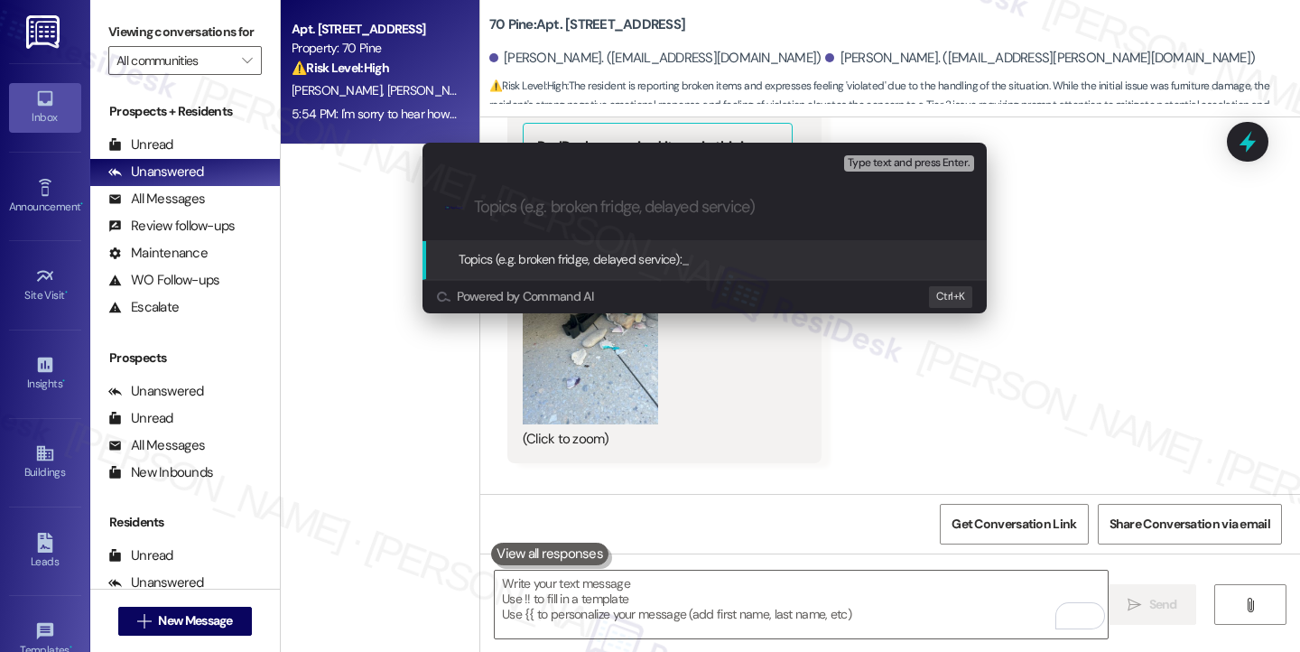
click at [1125, 293] on div "Escalate Conversation Medium risk Topics (e.g. broken fridge, delayed service) …" at bounding box center [650, 326] width 1300 height 652
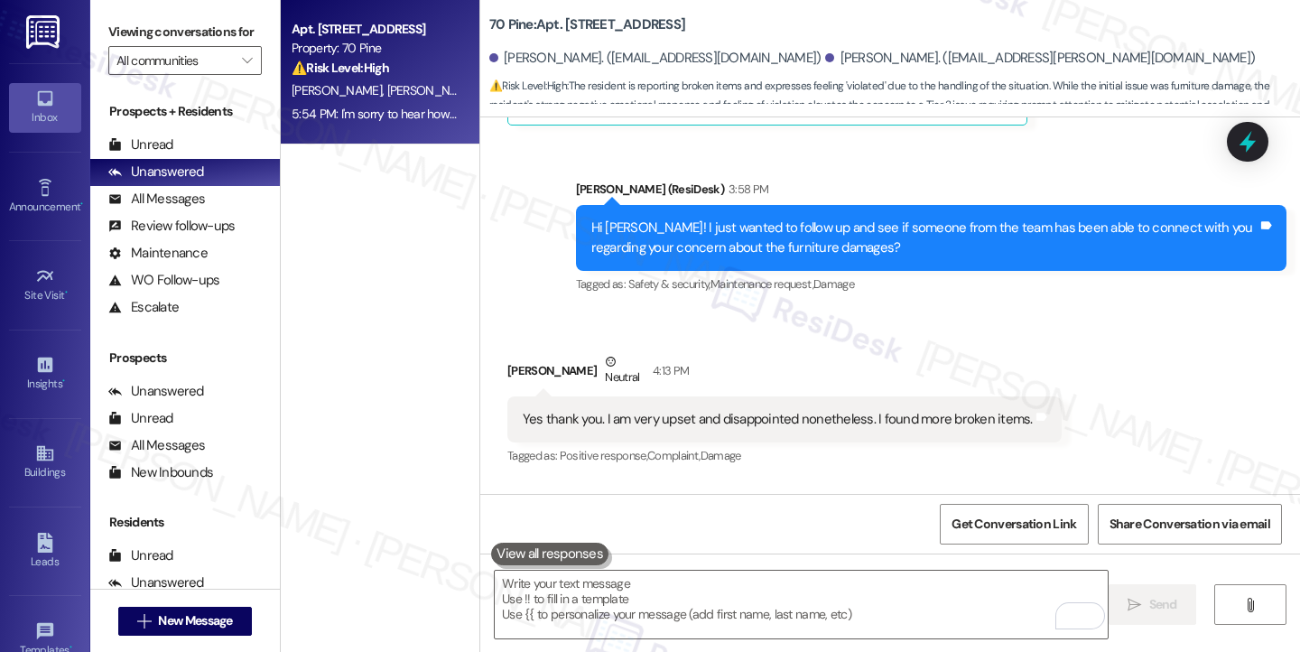
scroll to position [16176, 0]
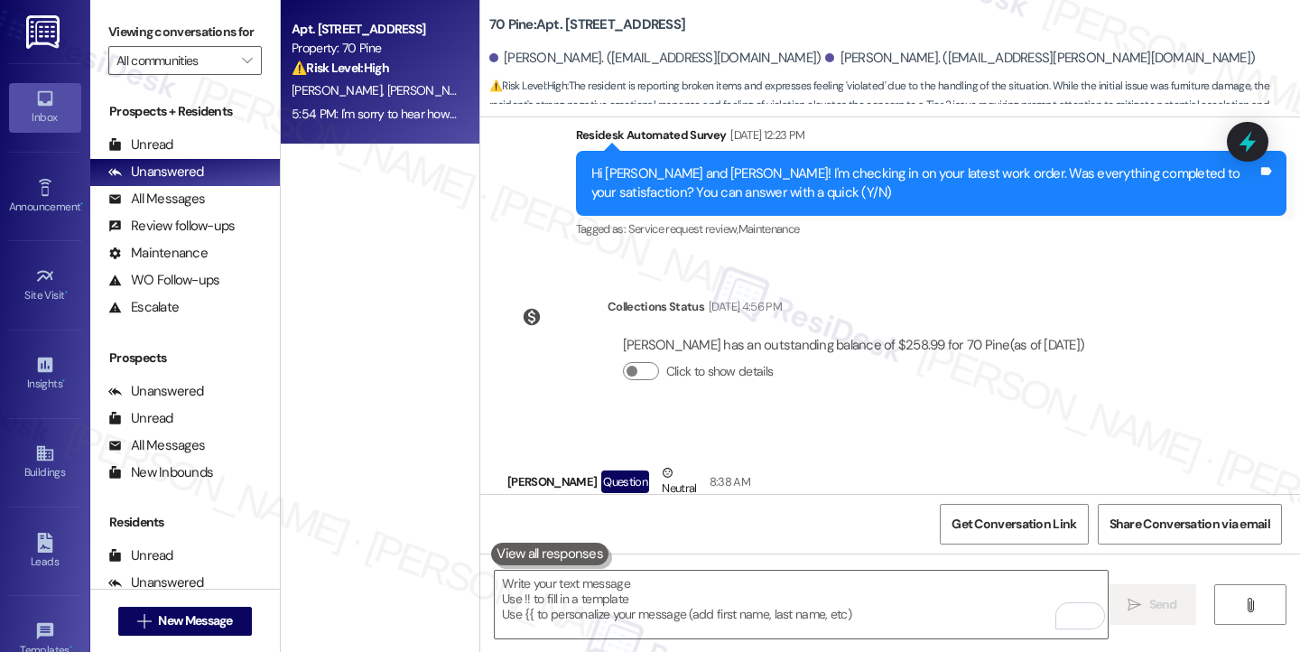
scroll to position [14641, 0]
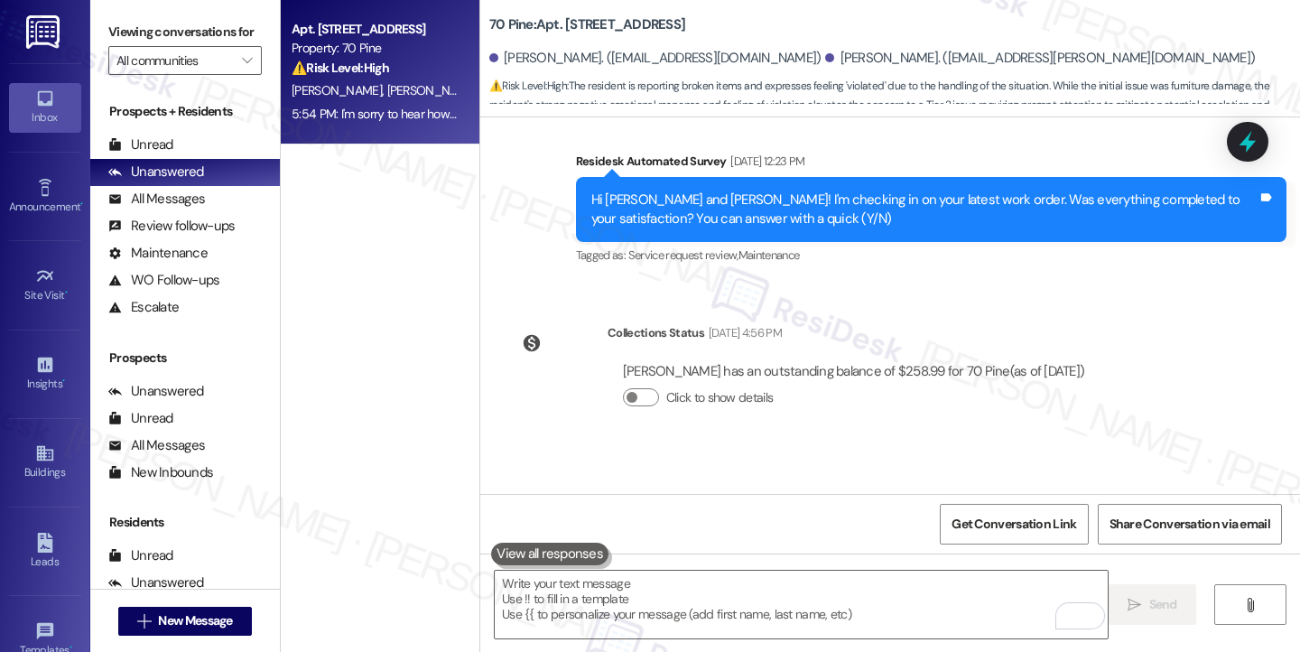
click at [702, 546] on div "Hello, I'm writing about the construction on our balcony. The workers moved our…" at bounding box center [856, 594] width 666 height 97
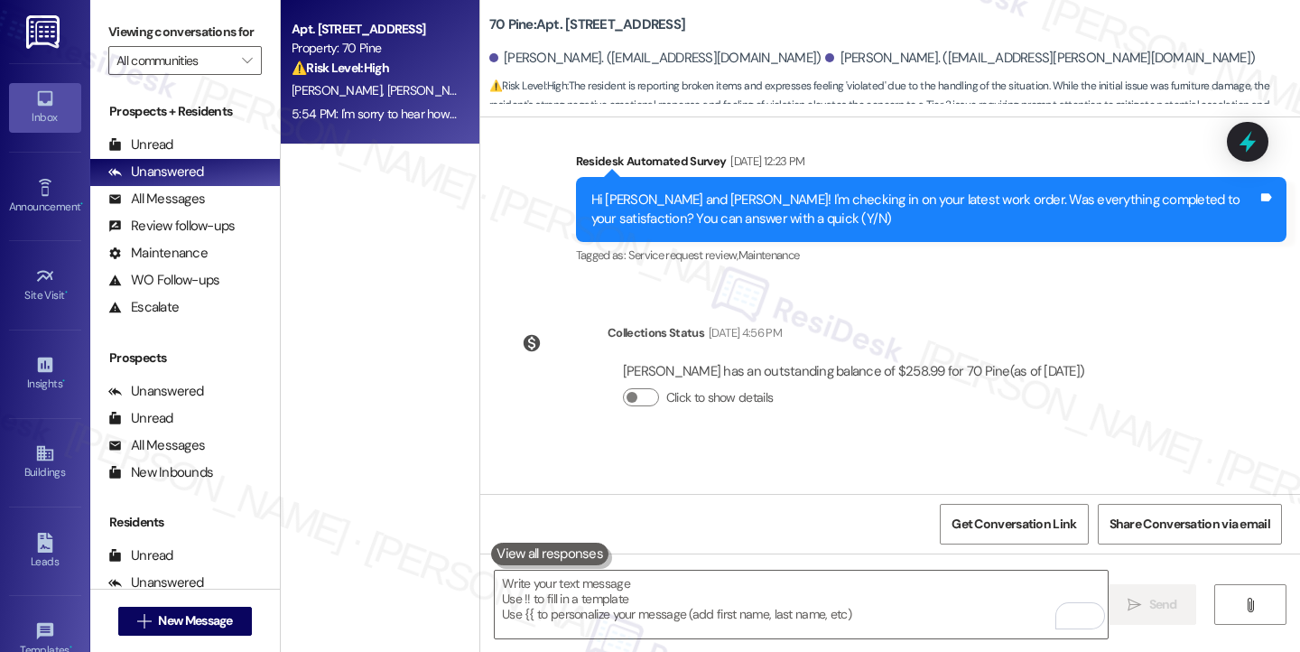
click at [702, 546] on div "Hello, I'm writing about the construction on our balcony. The workers moved our…" at bounding box center [856, 594] width 666 height 97
click at [129, 36] on label "Viewing conversations for" at bounding box center [184, 32] width 153 height 28
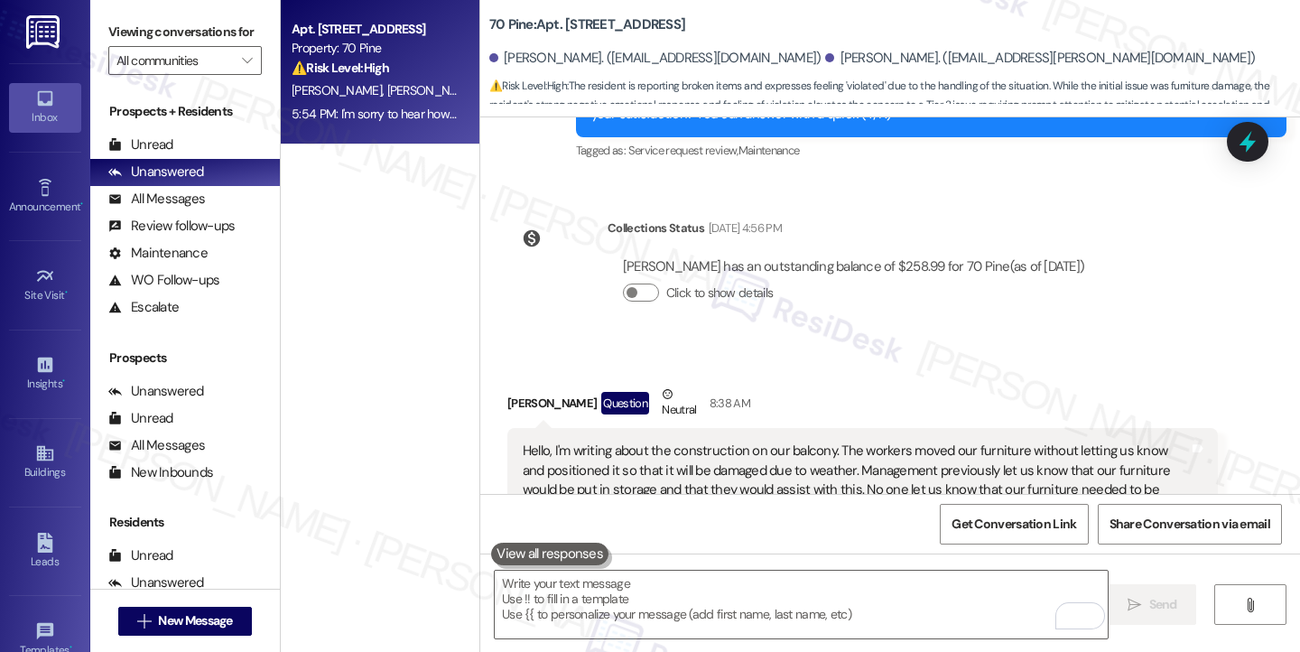
scroll to position [14551, 0]
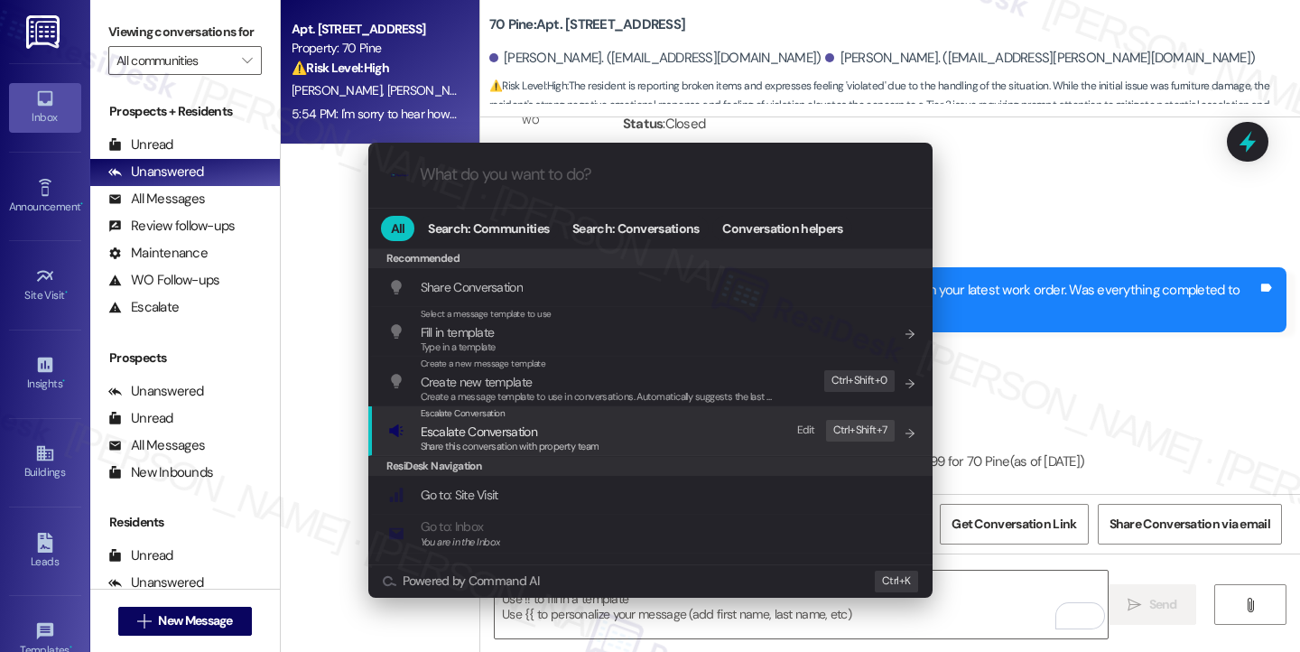
click at [679, 416] on div "Escalate Conversation Escalate Conversation Share this conversation with proper…" at bounding box center [652, 430] width 528 height 49
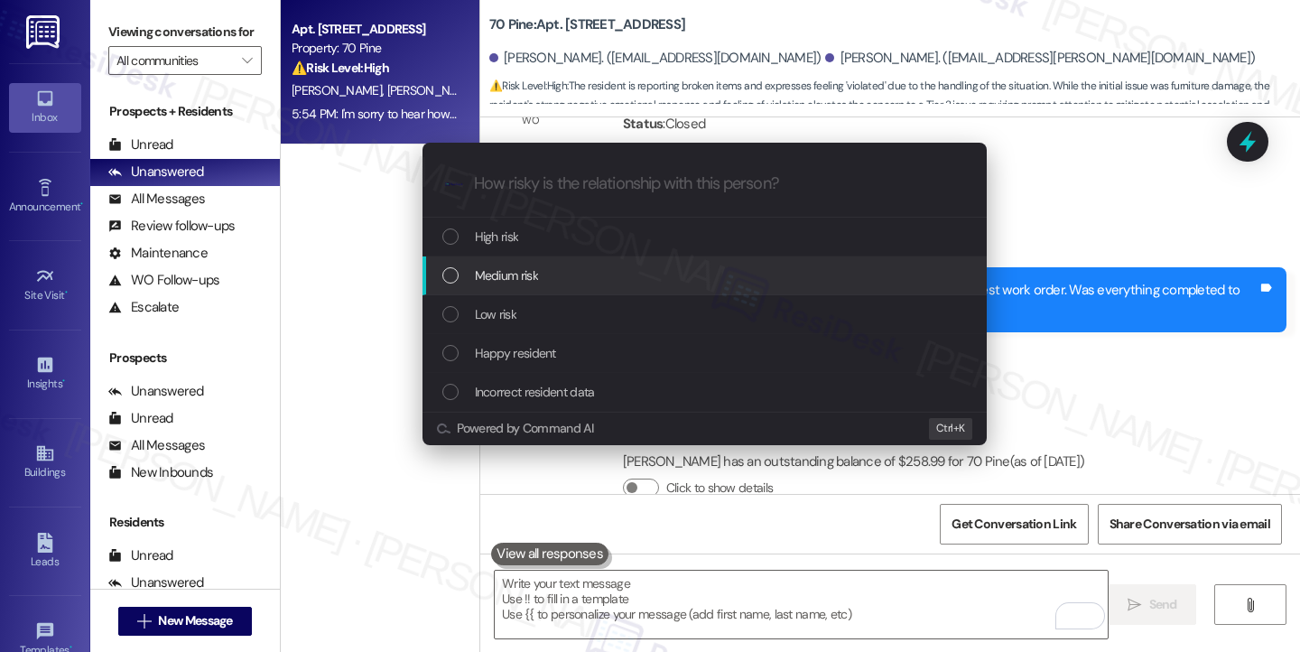
click at [530, 265] on span "Medium risk" at bounding box center [506, 275] width 63 height 20
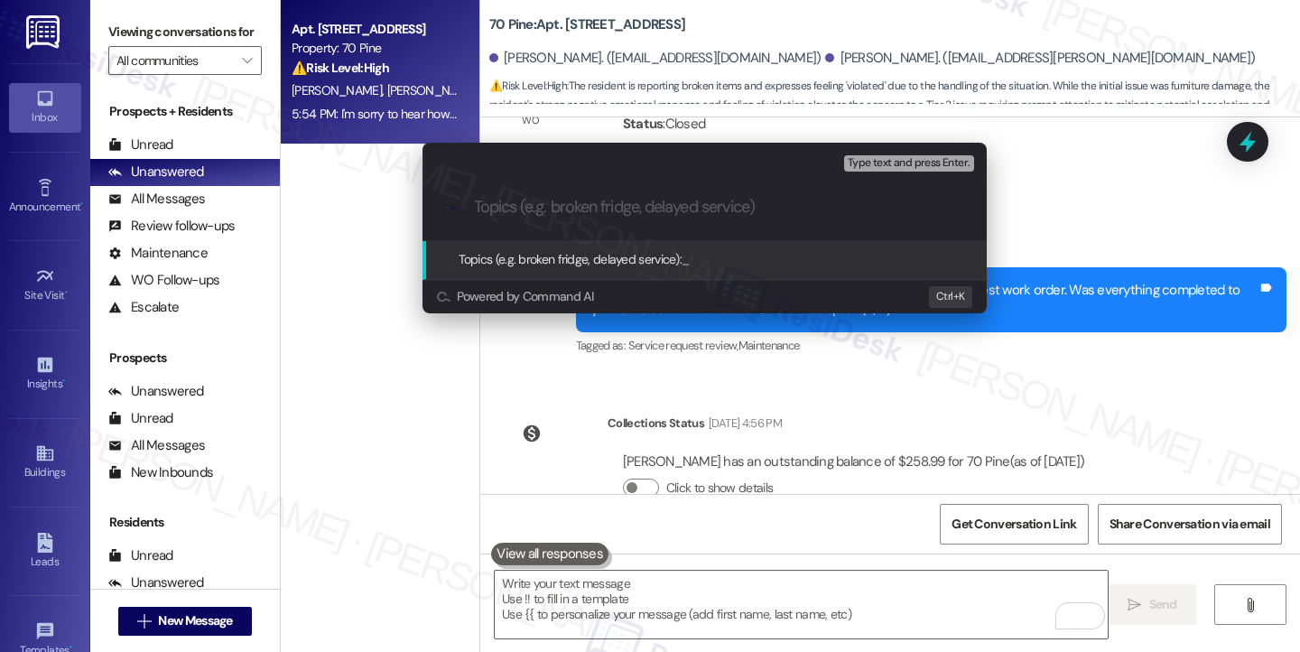
click at [1091, 287] on div "Escalate Conversation Medium risk Topics (e.g. broken fridge, delayed service) …" at bounding box center [650, 326] width 1300 height 652
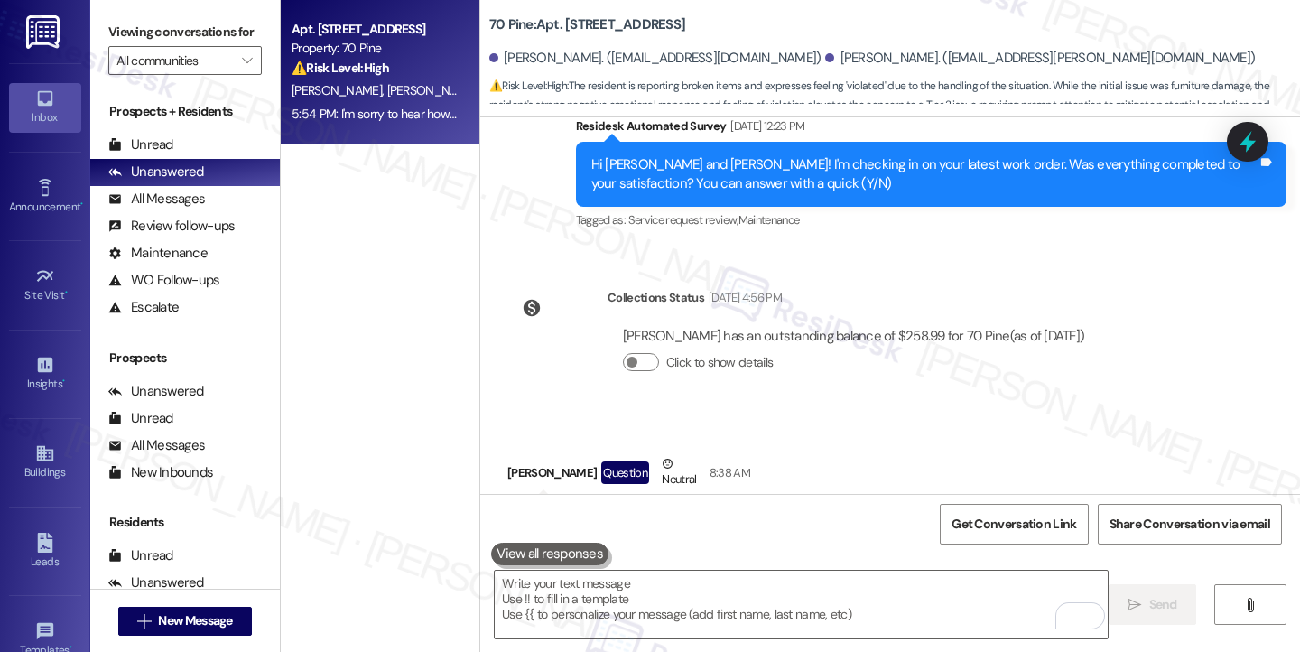
scroll to position [14731, 0]
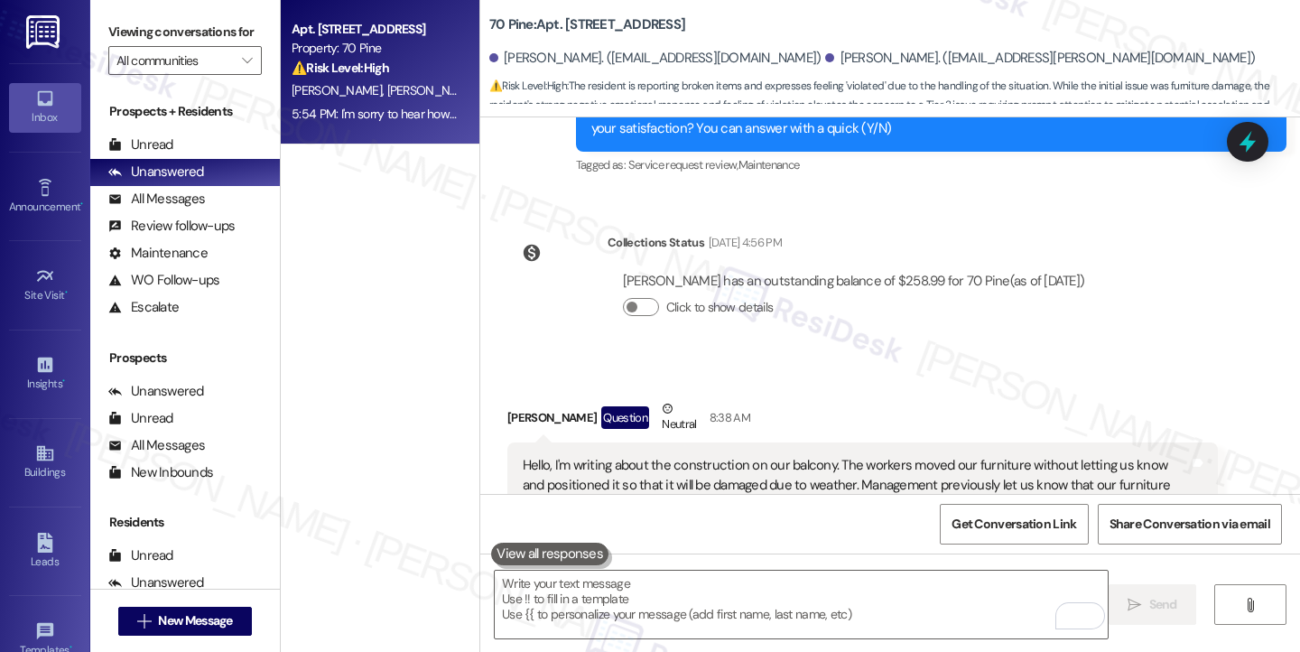
click at [664, 456] on div "Hello, I'm writing about the construction on our balcony. The workers moved our…" at bounding box center [856, 504] width 666 height 97
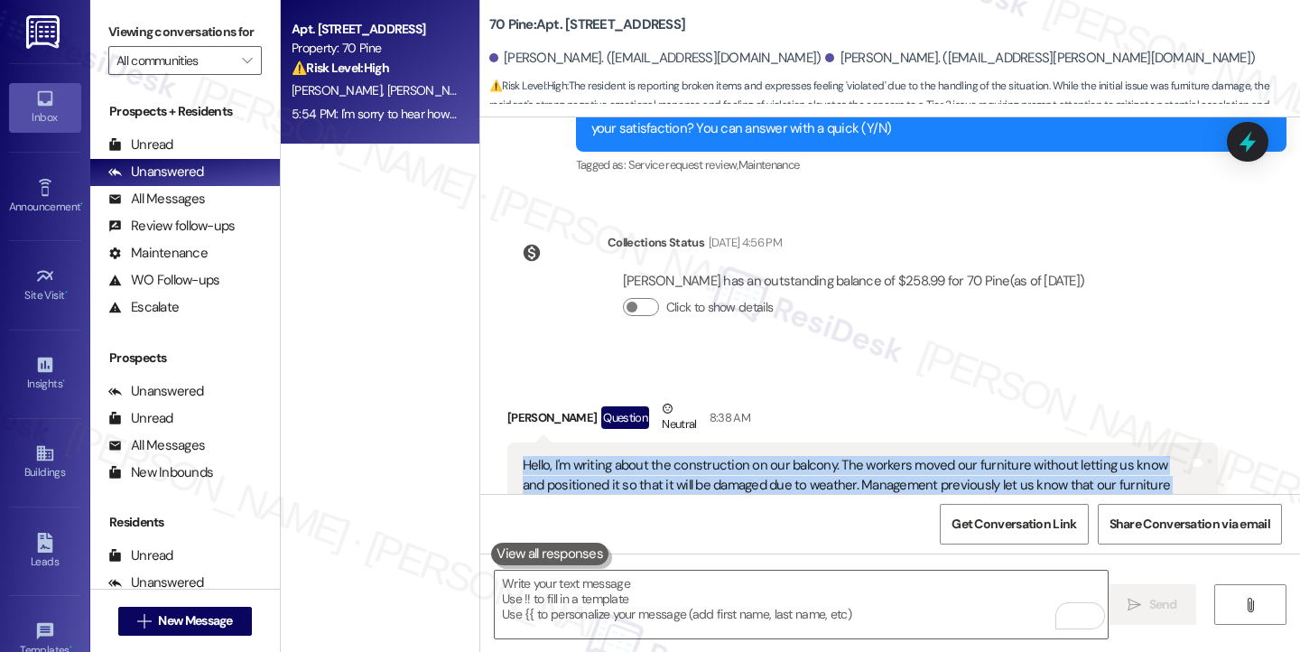
click at [664, 456] on div "Hello, I'm writing about the construction on our balcony. The workers moved our…" at bounding box center [856, 504] width 666 height 97
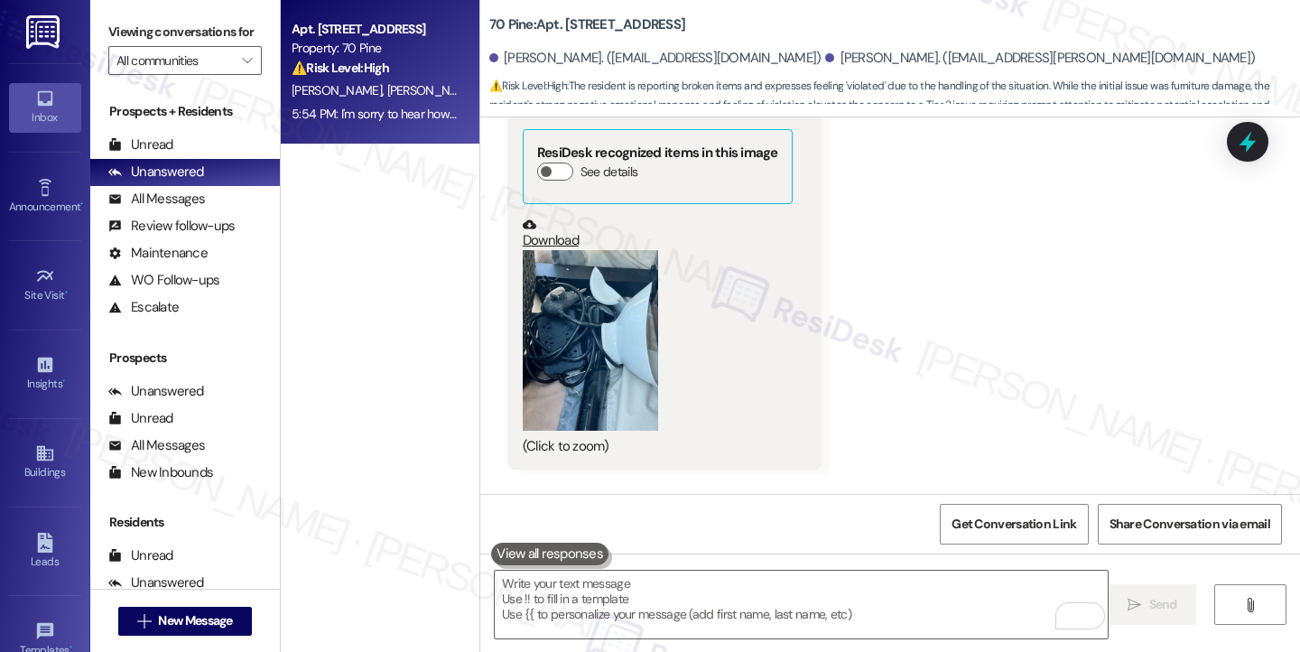
scroll to position [15273, 0]
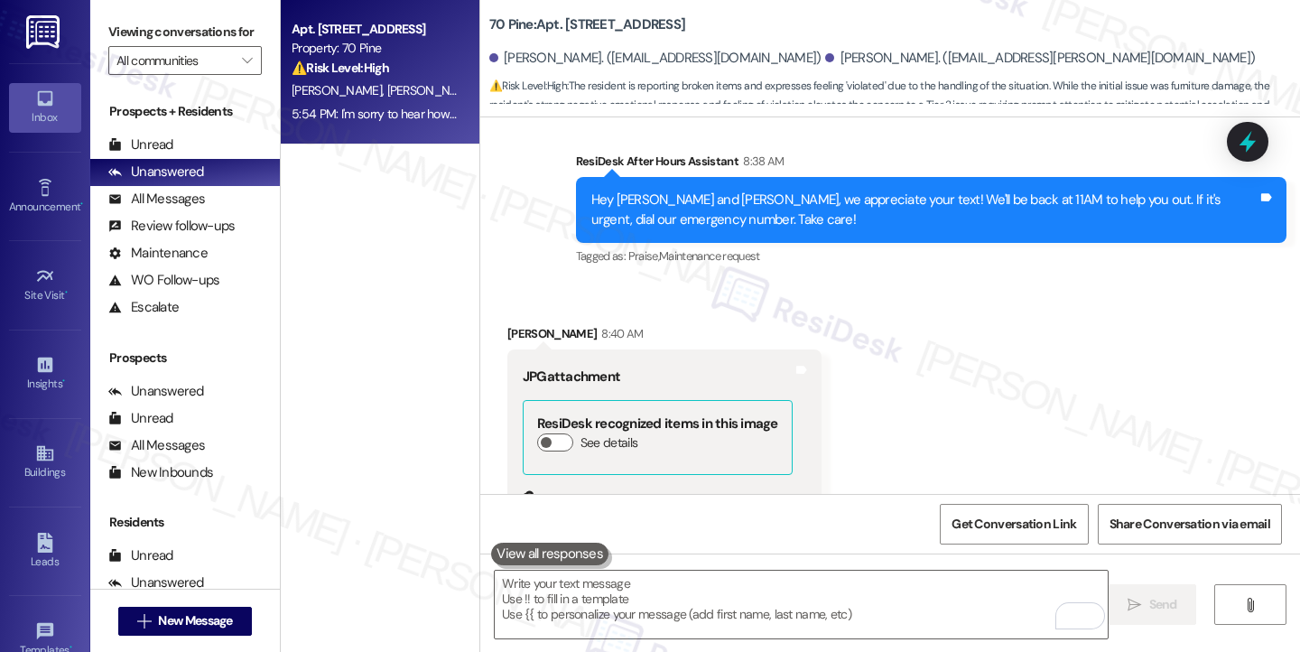
click at [589, 521] on button "Zoom image" at bounding box center [590, 611] width 135 height 181
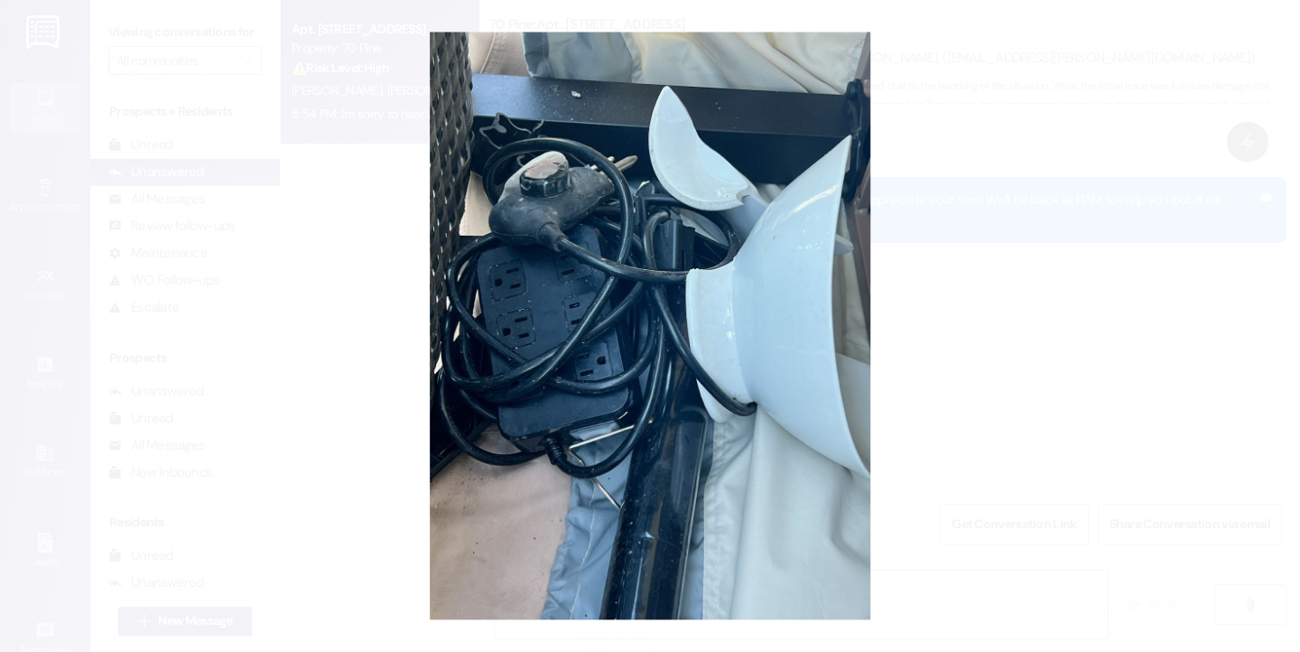
click at [1000, 274] on button "Unzoom image" at bounding box center [650, 326] width 1300 height 652
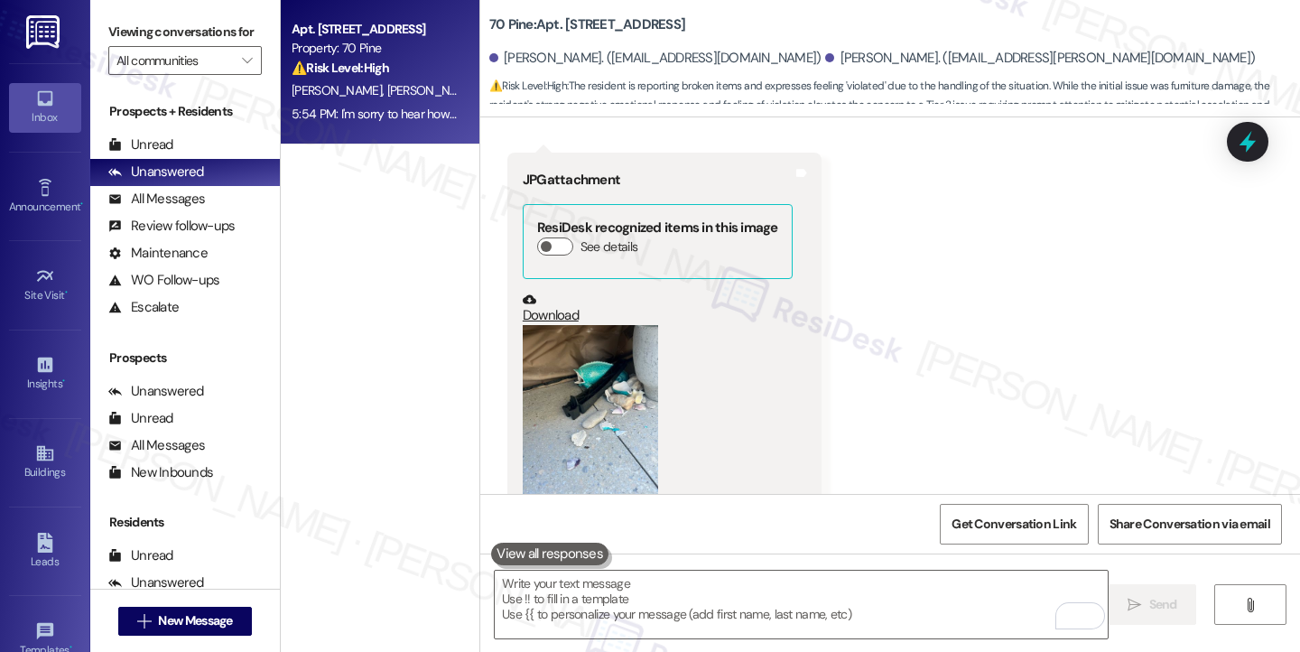
scroll to position [16718, 0]
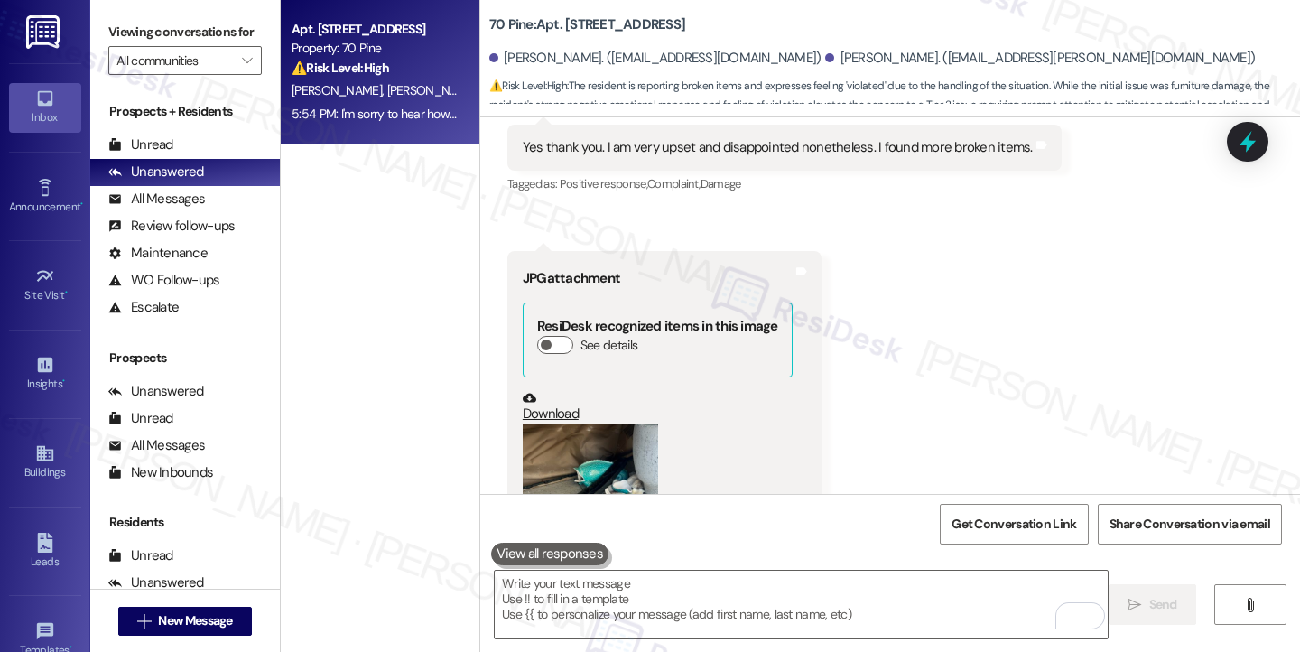
click at [642, 423] on button "Zoom image" at bounding box center [590, 513] width 135 height 181
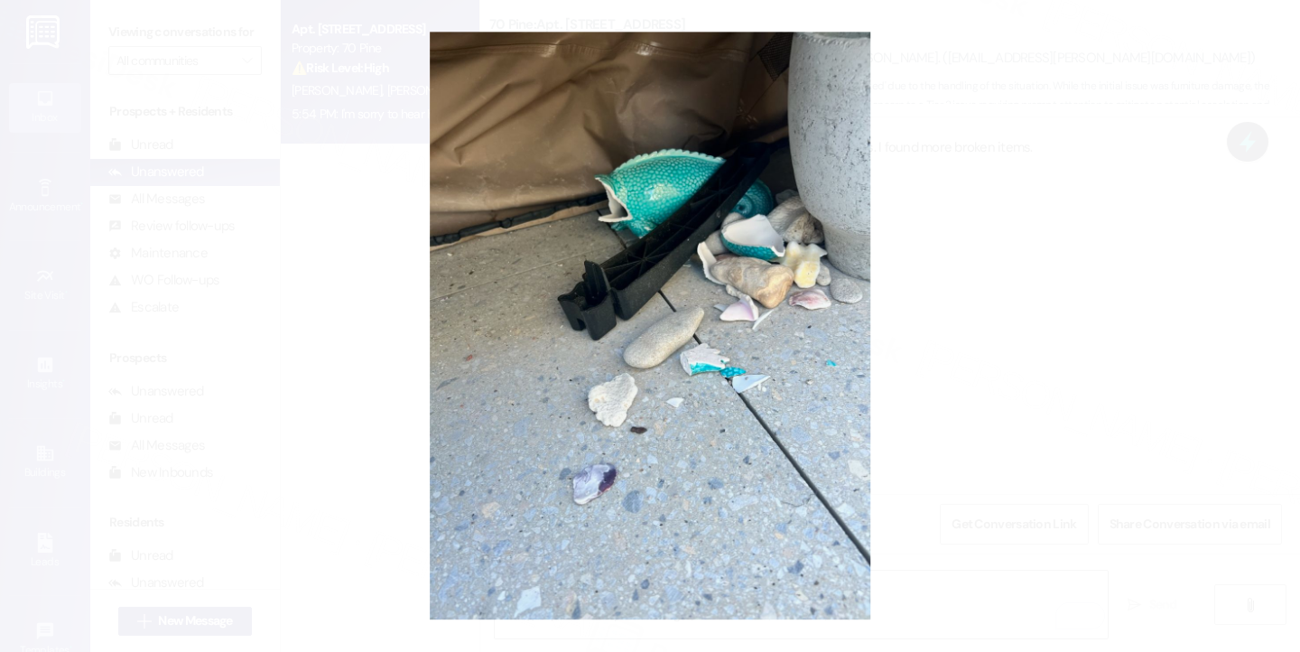
click at [990, 246] on button "Unzoom image" at bounding box center [650, 326] width 1300 height 652
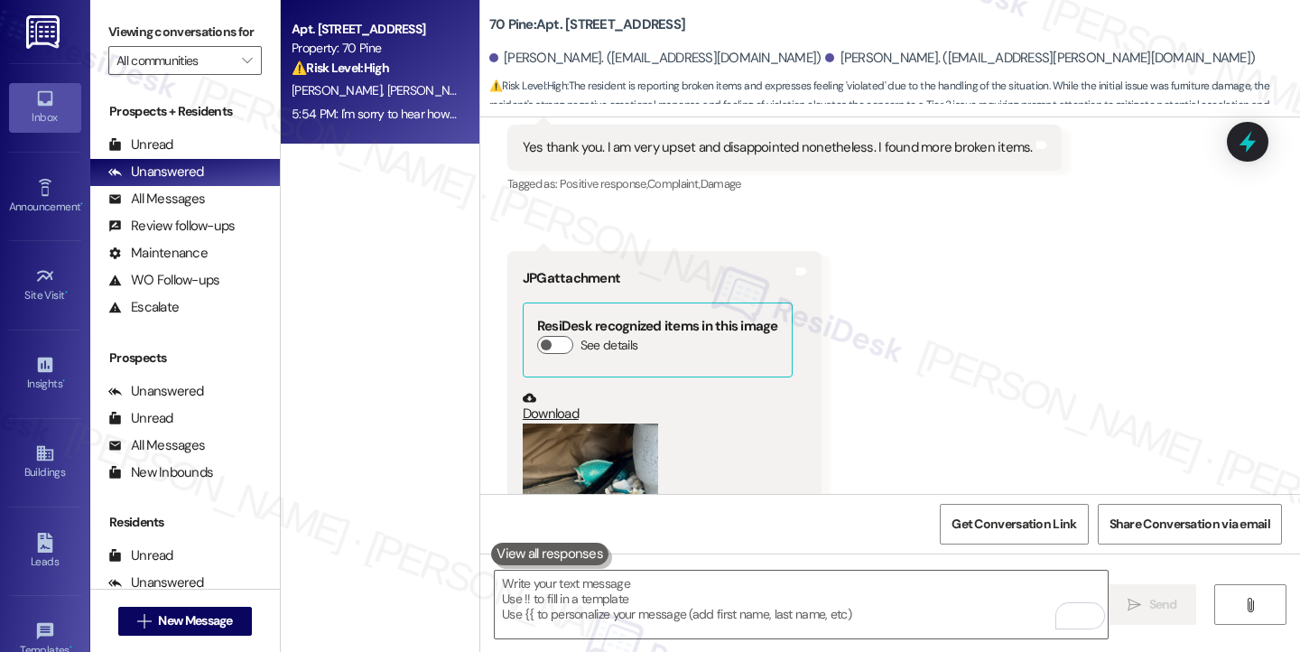
click at [1291, 123] on div "Received via SMS Anthony Bustos Neutral 4:13 PM Yes thank you. I am very upset …" at bounding box center [890, 412] width 820 height 744
click at [1239, 135] on icon at bounding box center [1247, 141] width 31 height 31
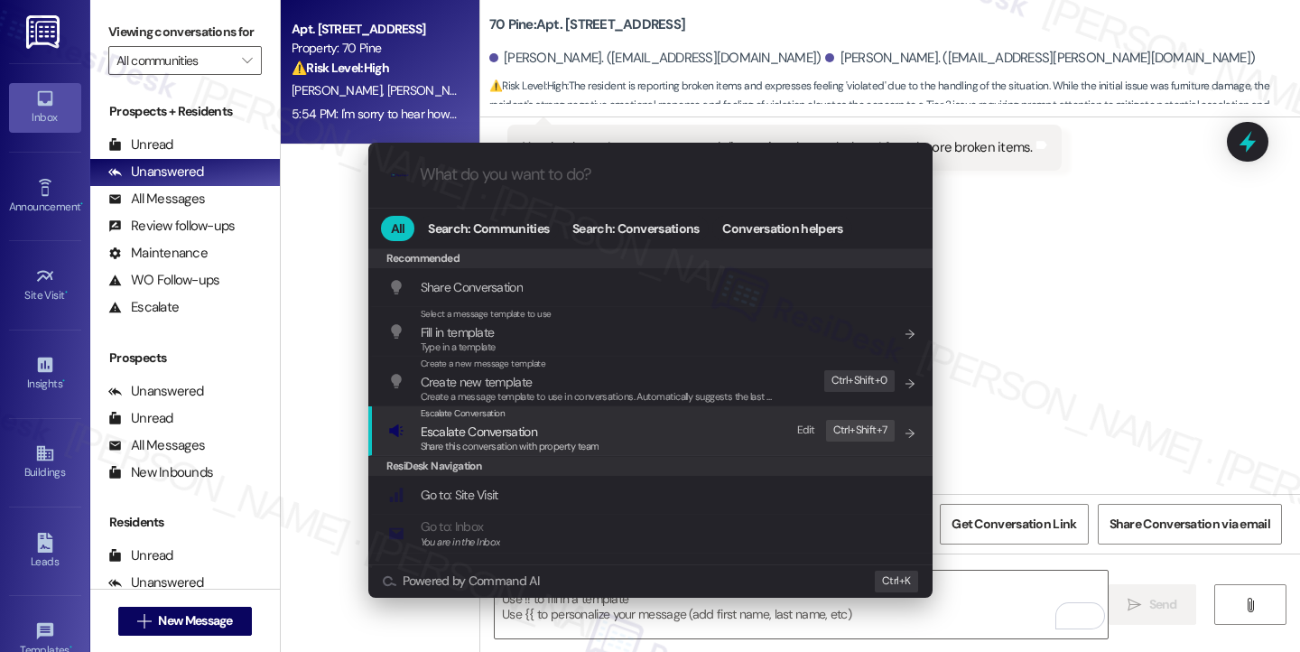
click at [570, 425] on span "Escalate Conversation" at bounding box center [510, 432] width 179 height 20
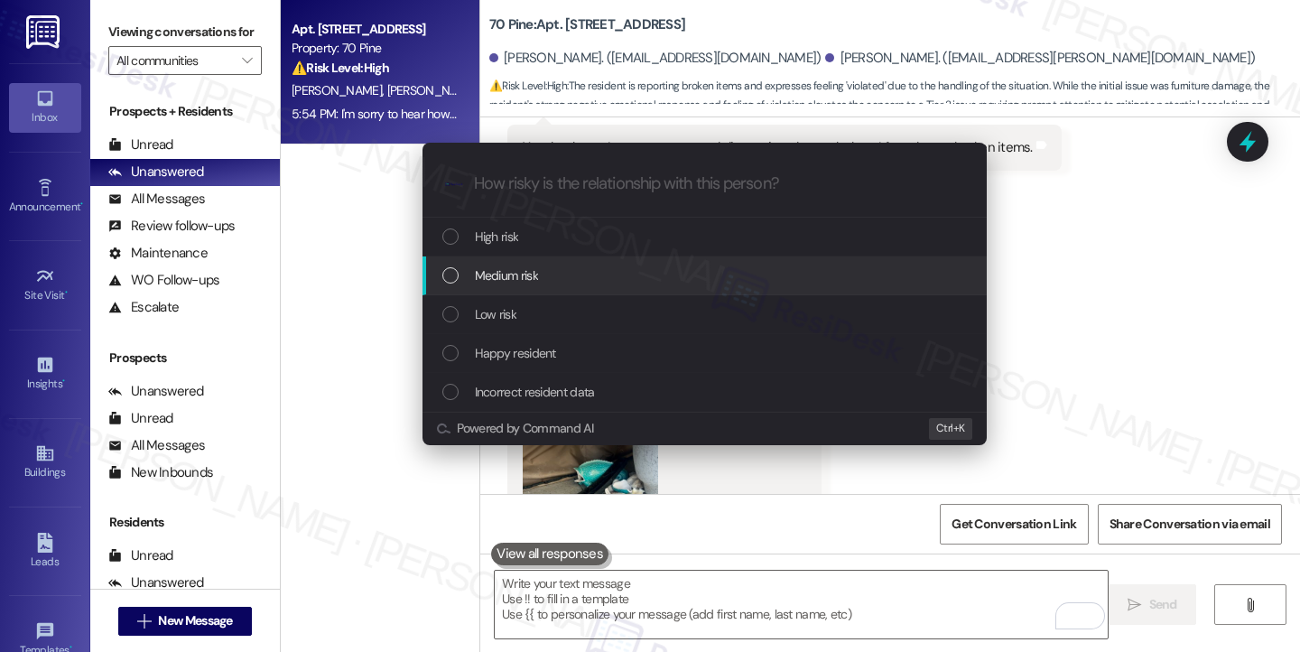
click at [516, 281] on span "Medium risk" at bounding box center [506, 275] width 63 height 20
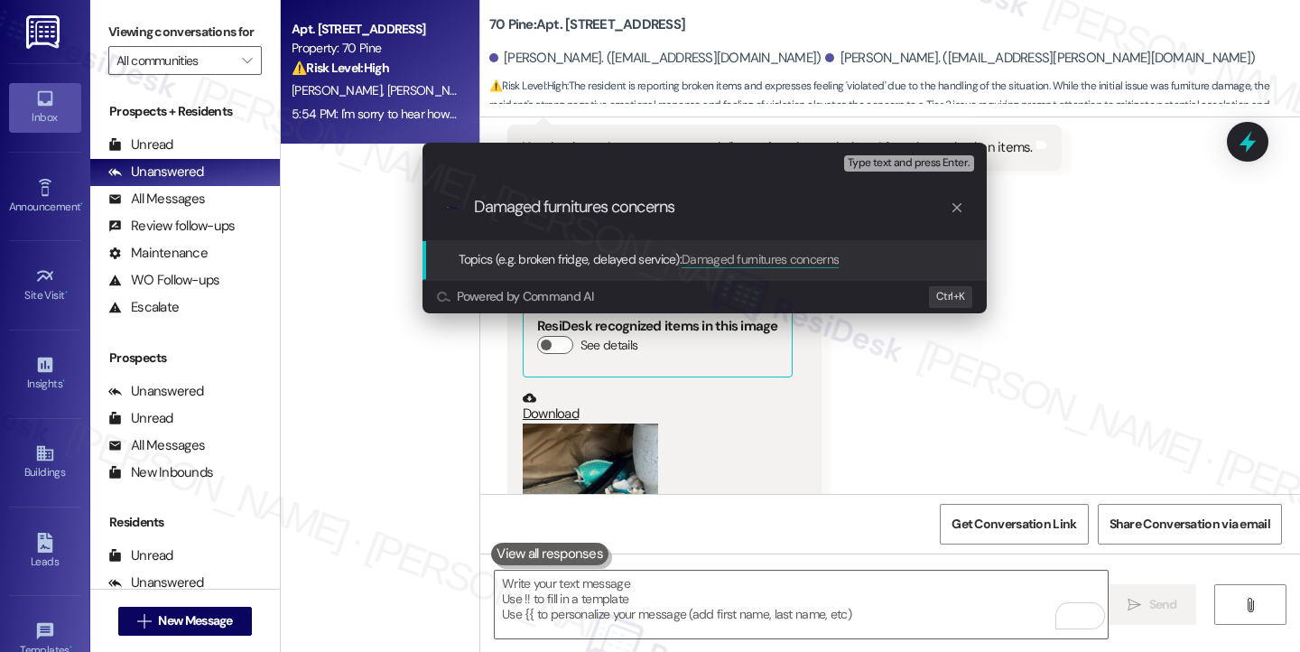
click at [590, 209] on input "Damaged furnitures concerns" at bounding box center [712, 207] width 476 height 19
drag, startPoint x: 562, startPoint y: 203, endPoint x: 544, endPoint y: 181, distance: 28.2
click at [544, 181] on div ".cls-1{fill:#0a055f;}.cls-2{fill:#0cc4c4;} resideskLogoBlueOrange Damaged furni…" at bounding box center [705, 207] width 564 height 64
click at [609, 200] on input "Damaged furniture's concerns" at bounding box center [712, 207] width 476 height 19
type input "Damaged furnitures concerns"
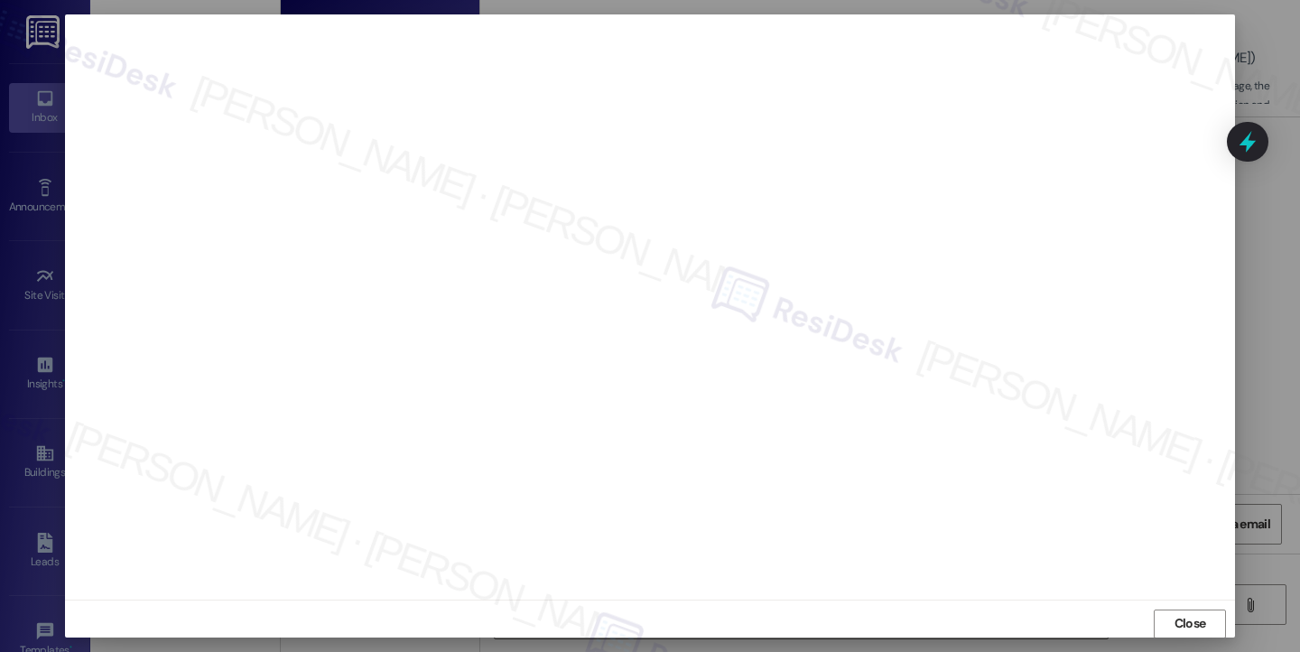
scroll to position [0, 0]
click at [1181, 612] on span "Close" at bounding box center [1190, 625] width 39 height 27
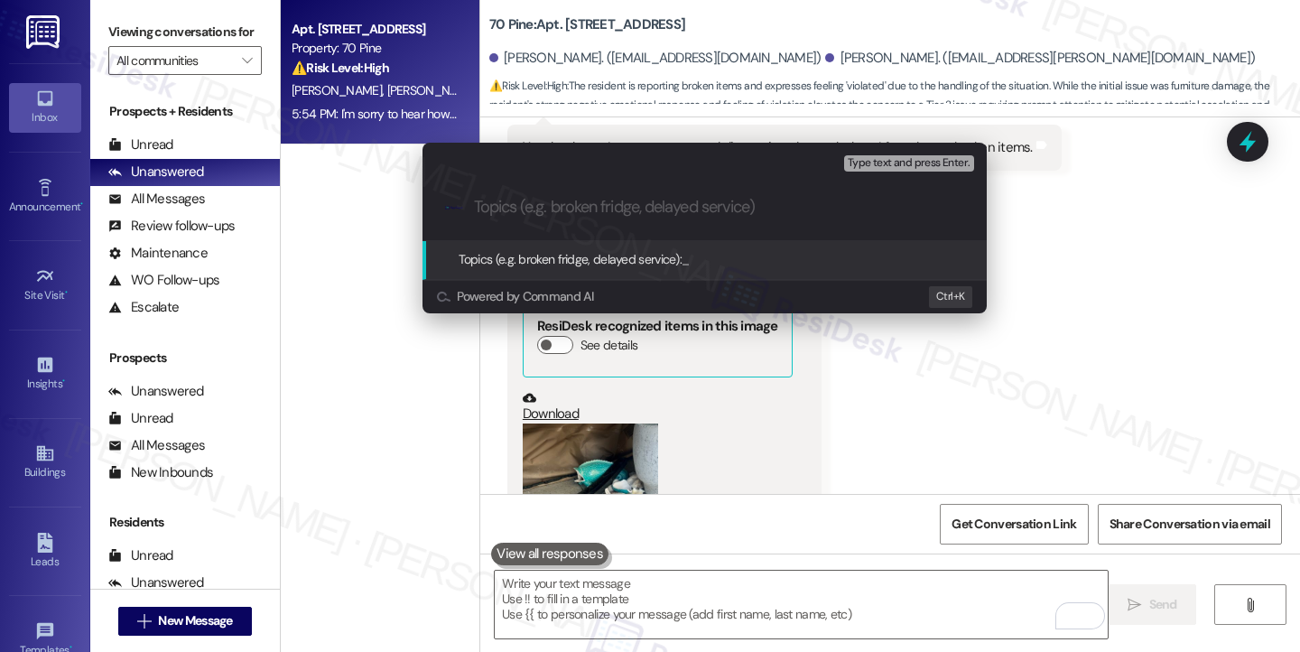
paste input "Damaged furnitures concerns"
type input "Damaged furniture concerns"
click at [681, 214] on input "Damaged furniture concerns" at bounding box center [712, 207] width 476 height 19
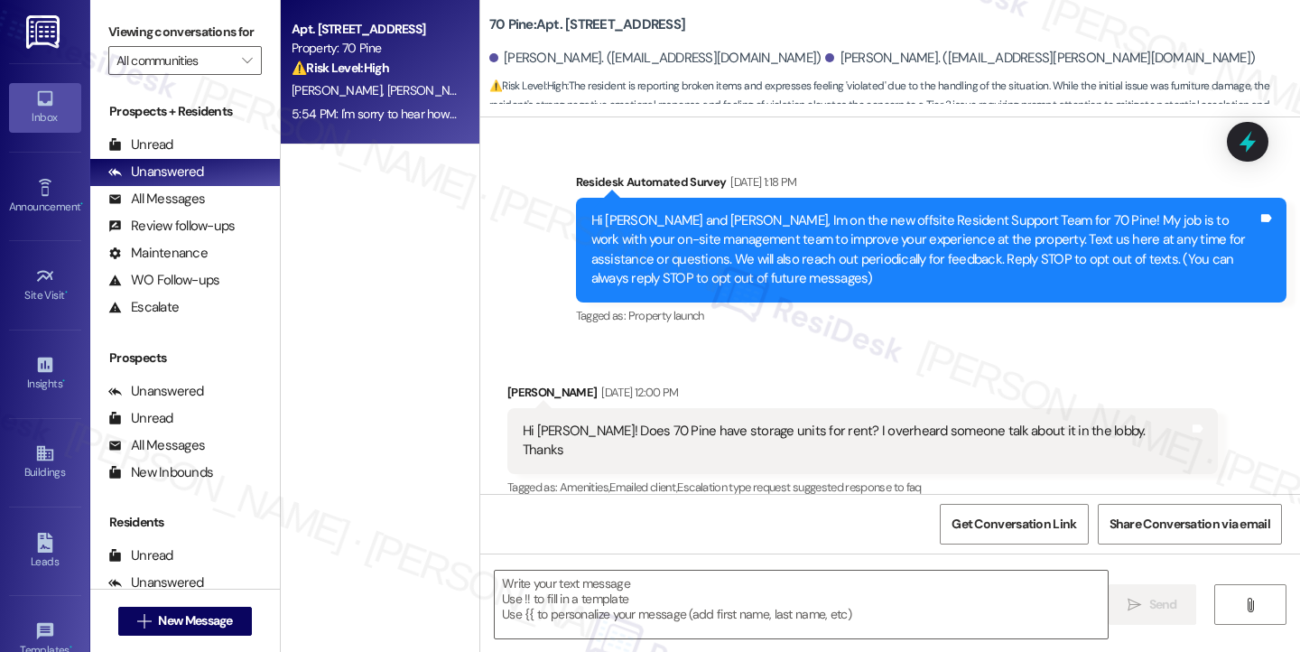
scroll to position [16733, 0]
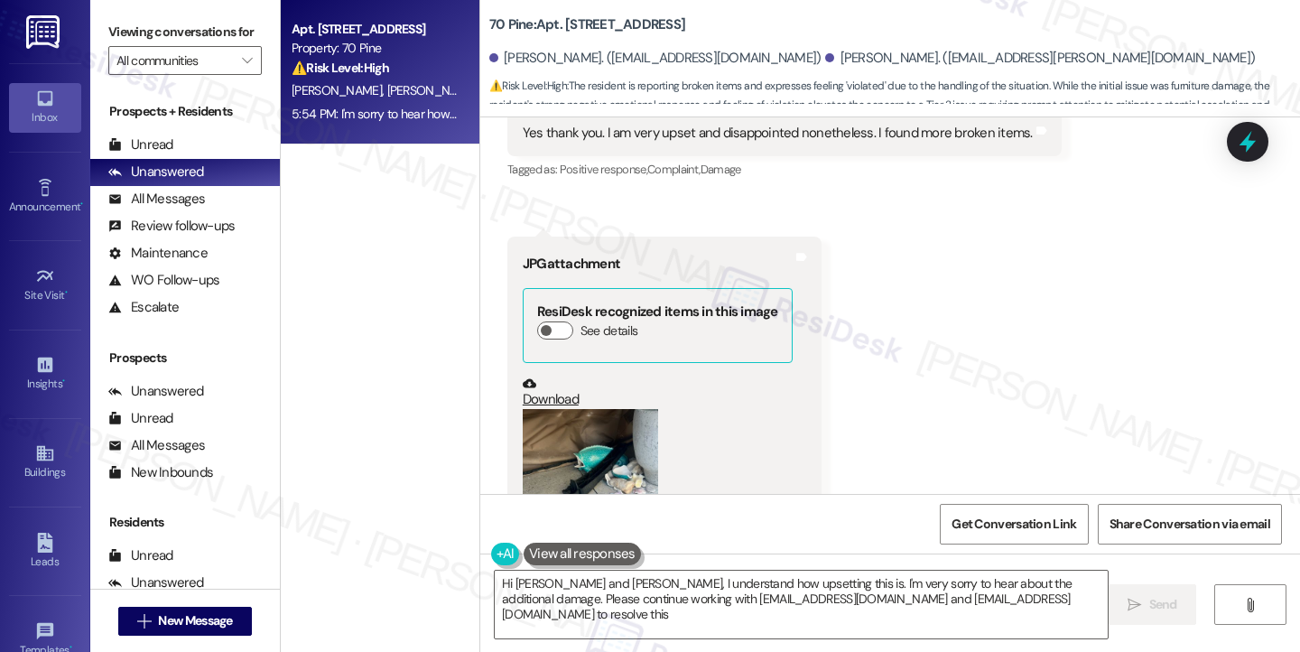
type textarea "Hi Anthony and Jason, I understand how upsetting this is. I'm very sorry to hea…"
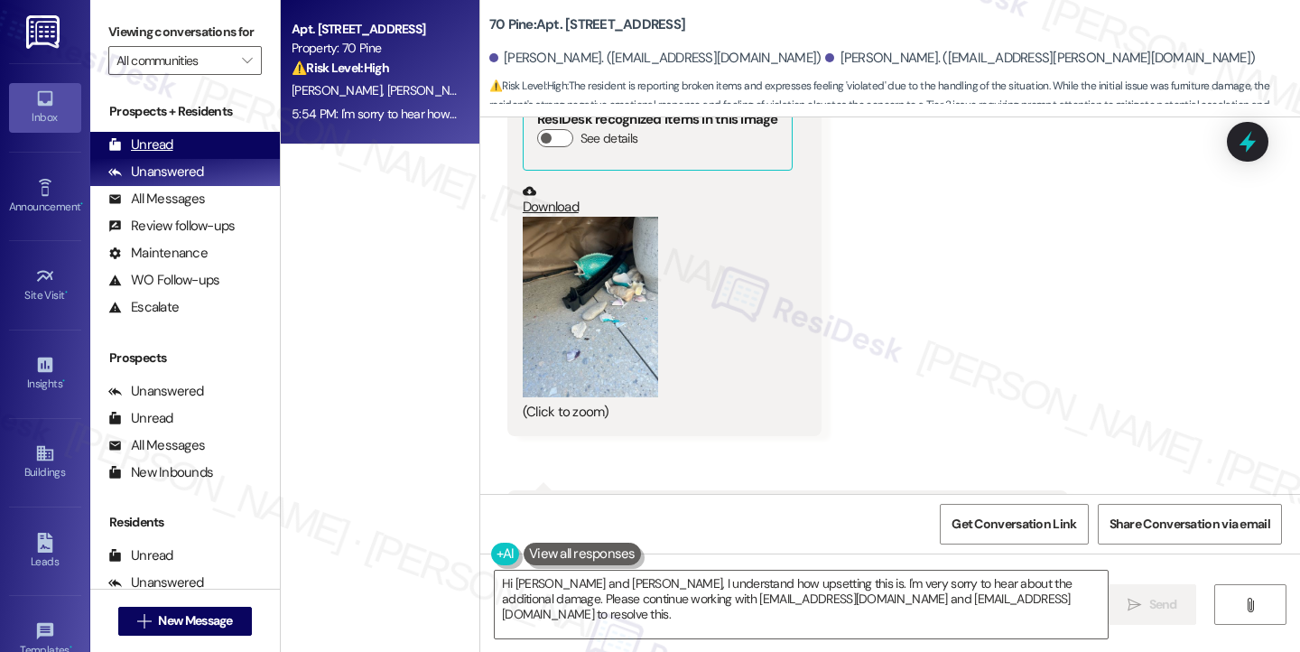
click at [153, 153] on div "Unread (0)" at bounding box center [185, 145] width 190 height 27
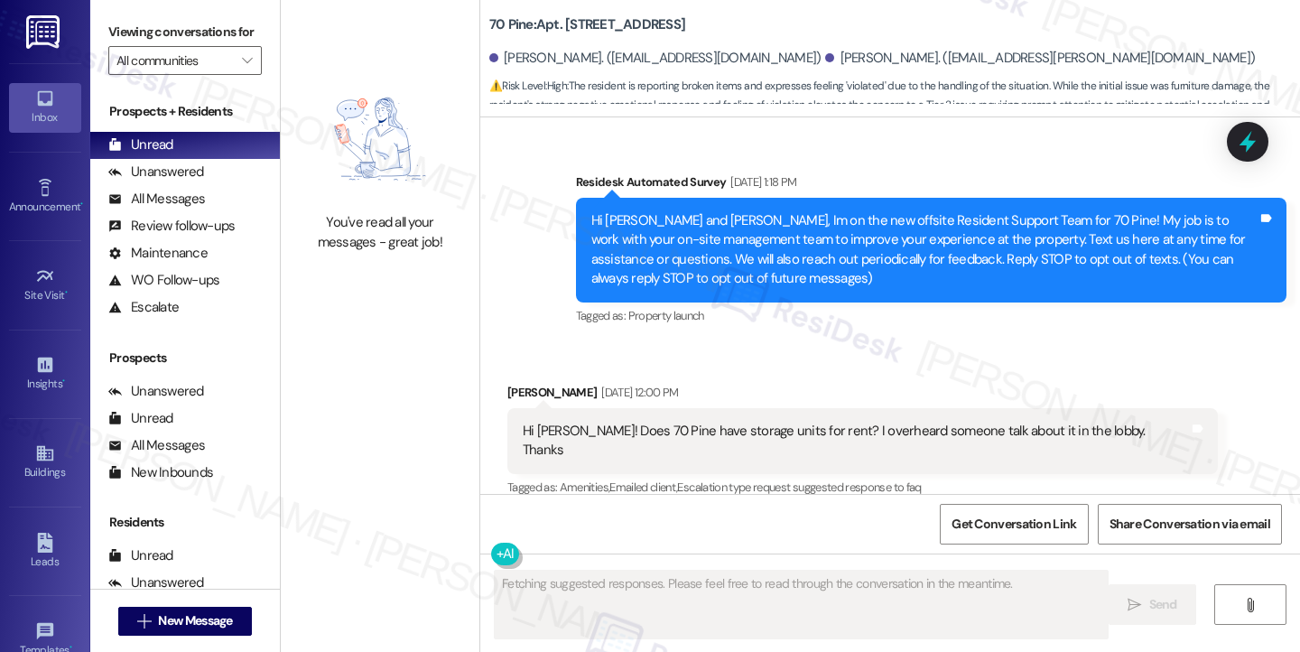
scroll to position [17028, 0]
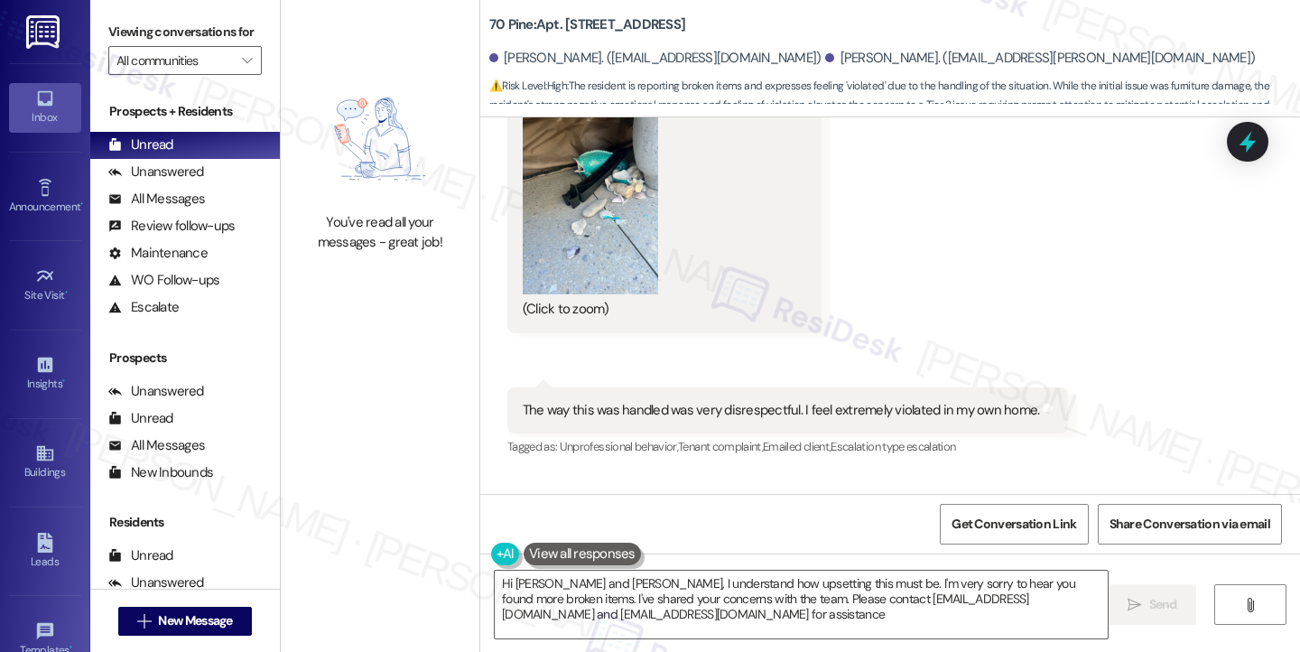
type textarea "Hi Anthony and Jason, I understand how upsetting this must be. I'm very sorry t…"
